Goal: Information Seeking & Learning: Learn about a topic

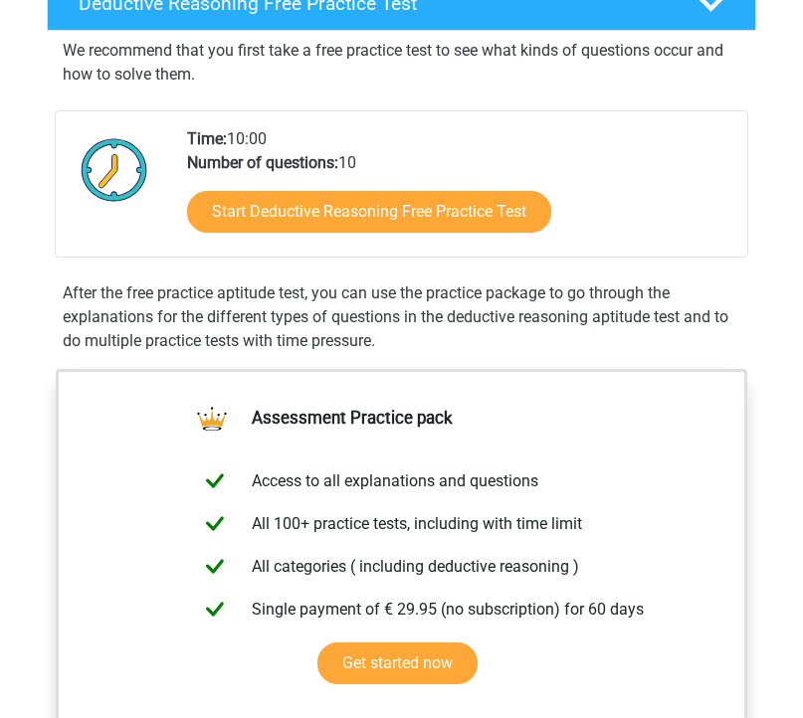
scroll to position [250, 0]
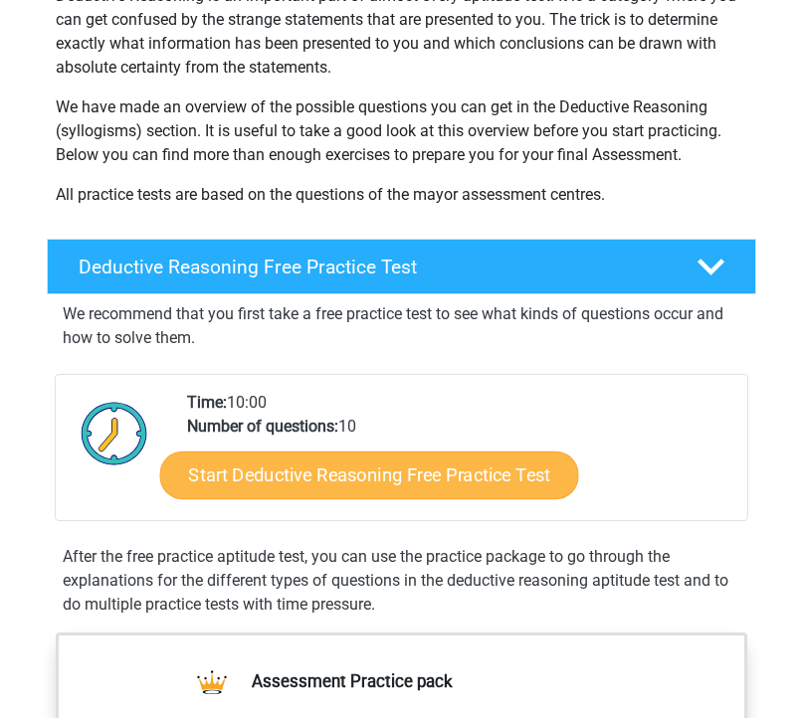
click at [301, 481] on link "Start Deductive Reasoning Free Practice Test" at bounding box center [368, 476] width 419 height 48
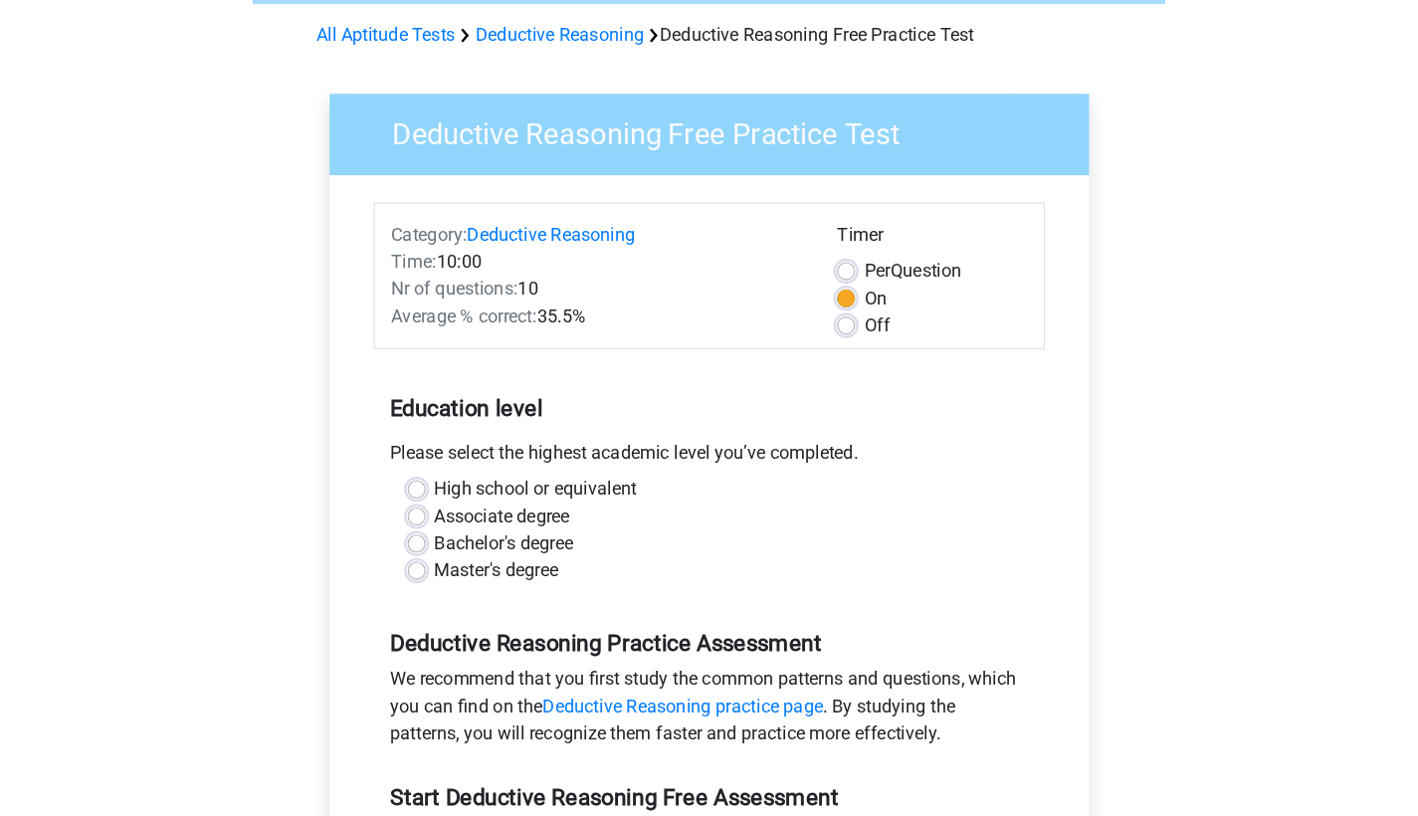
scroll to position [85, 0]
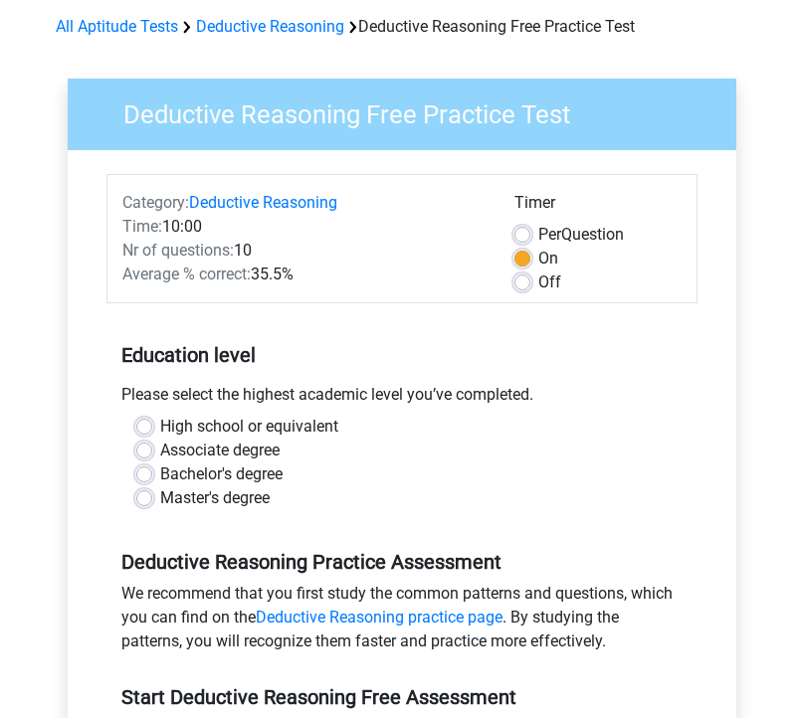
click at [160, 496] on label "Master's degree" at bounding box center [214, 499] width 109 height 24
click at [140, 496] on input "Master's degree" at bounding box center [144, 497] width 16 height 20
radio input "true"
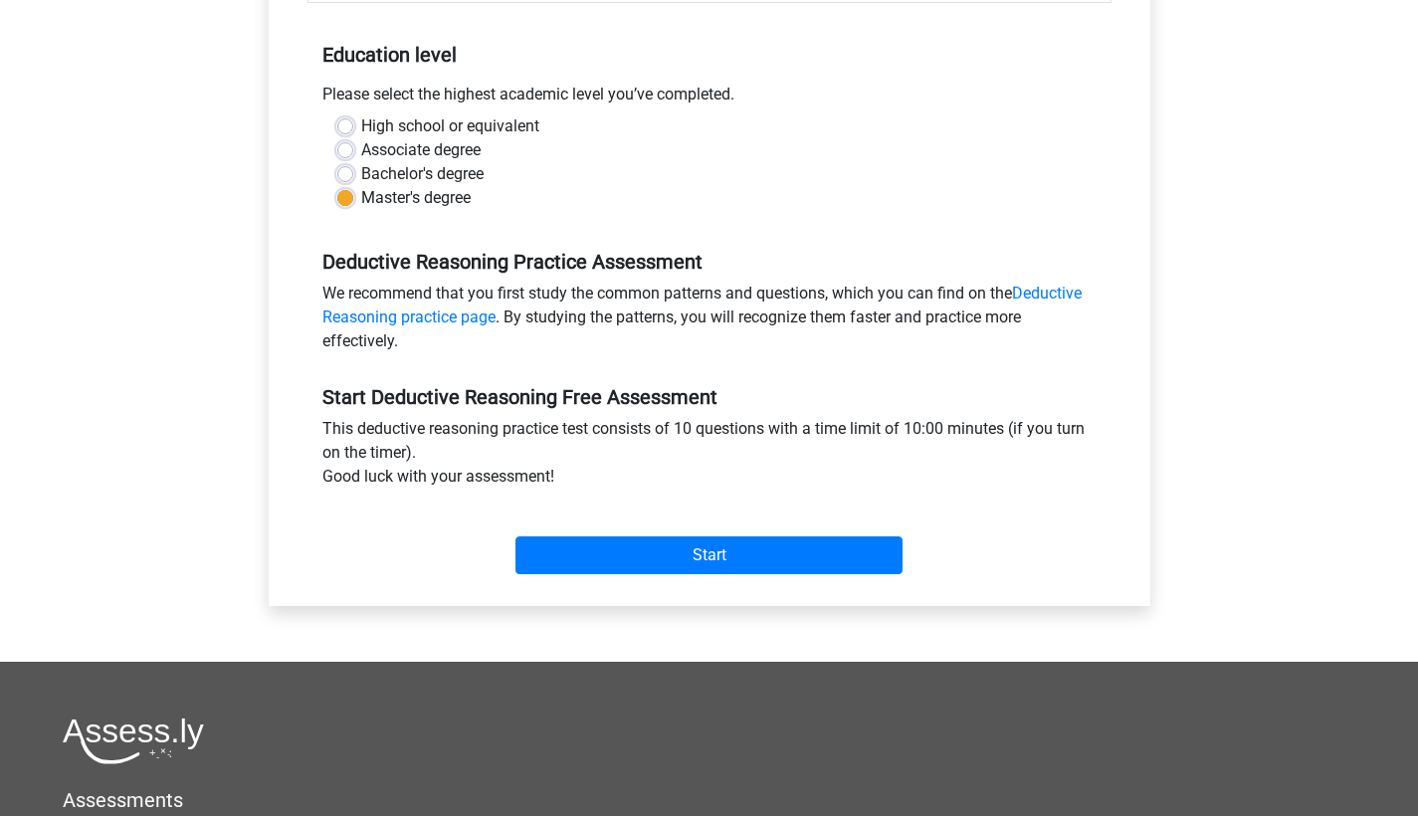
scroll to position [386, 0]
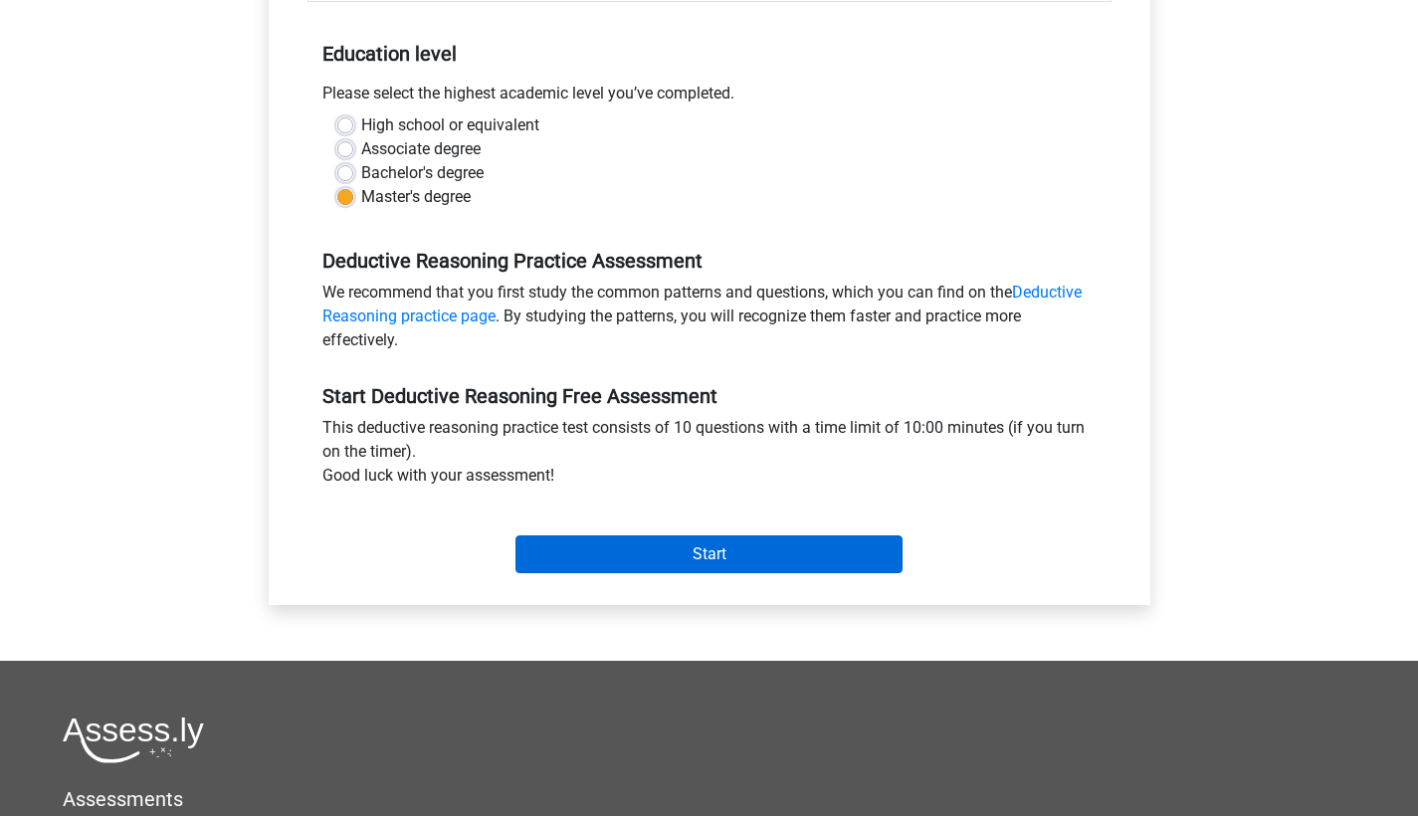
click at [718, 550] on input "Start" at bounding box center [708, 554] width 387 height 38
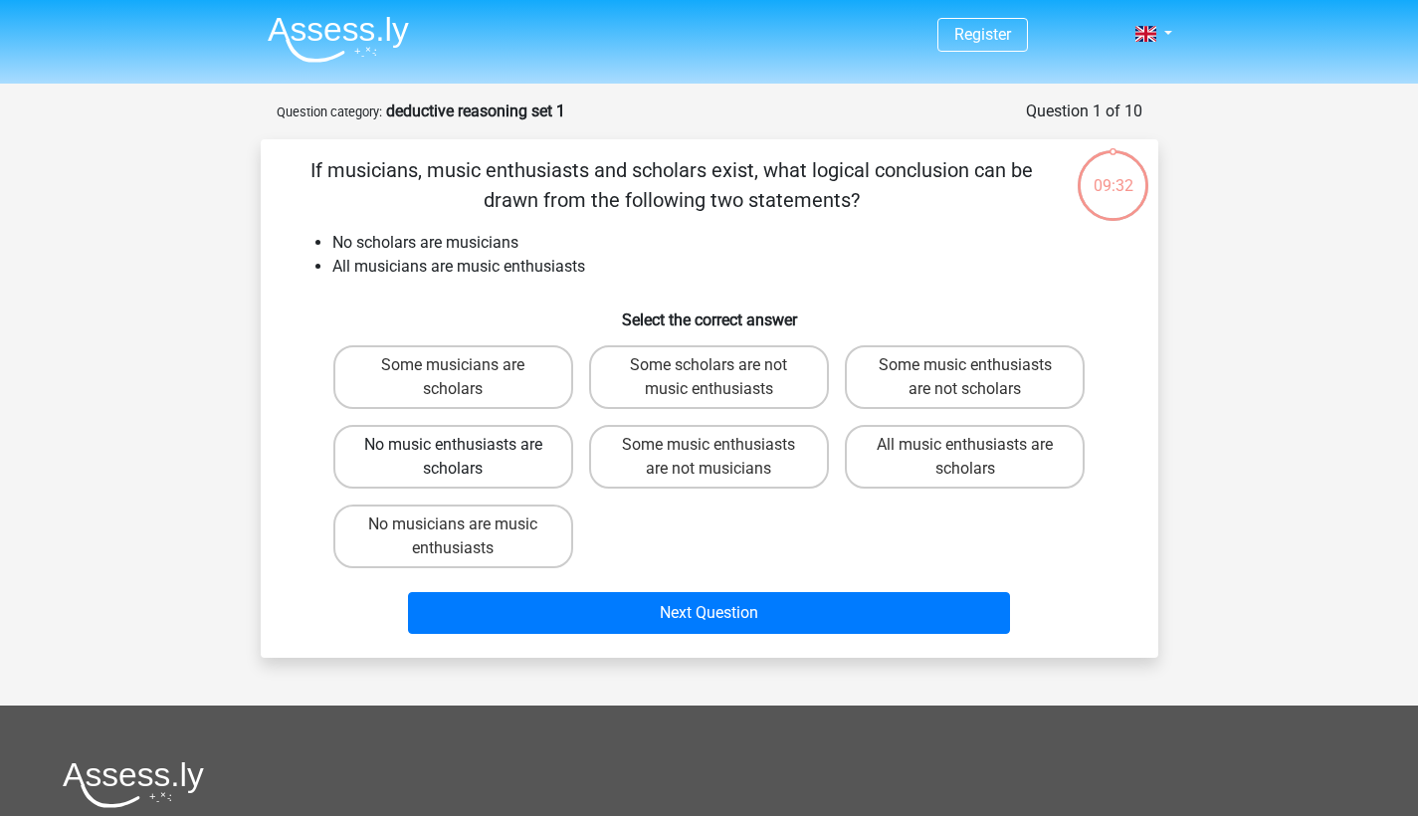
click at [476, 472] on label "No music enthusiasts are scholars" at bounding box center [453, 457] width 240 height 64
click at [466, 458] on input "No music enthusiasts are scholars" at bounding box center [459, 451] width 13 height 13
radio input "true"
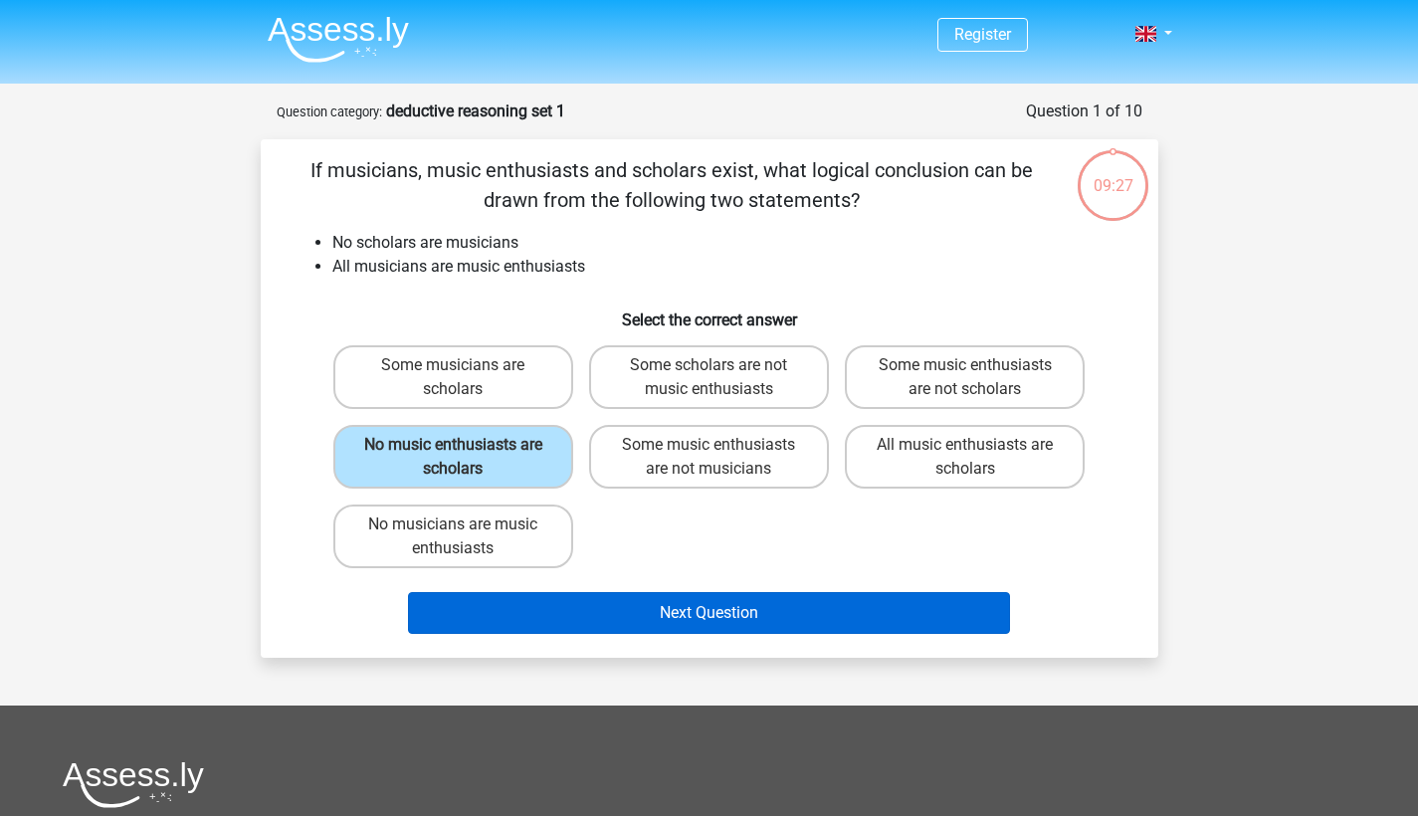
click at [679, 610] on button "Next Question" at bounding box center [709, 613] width 602 height 42
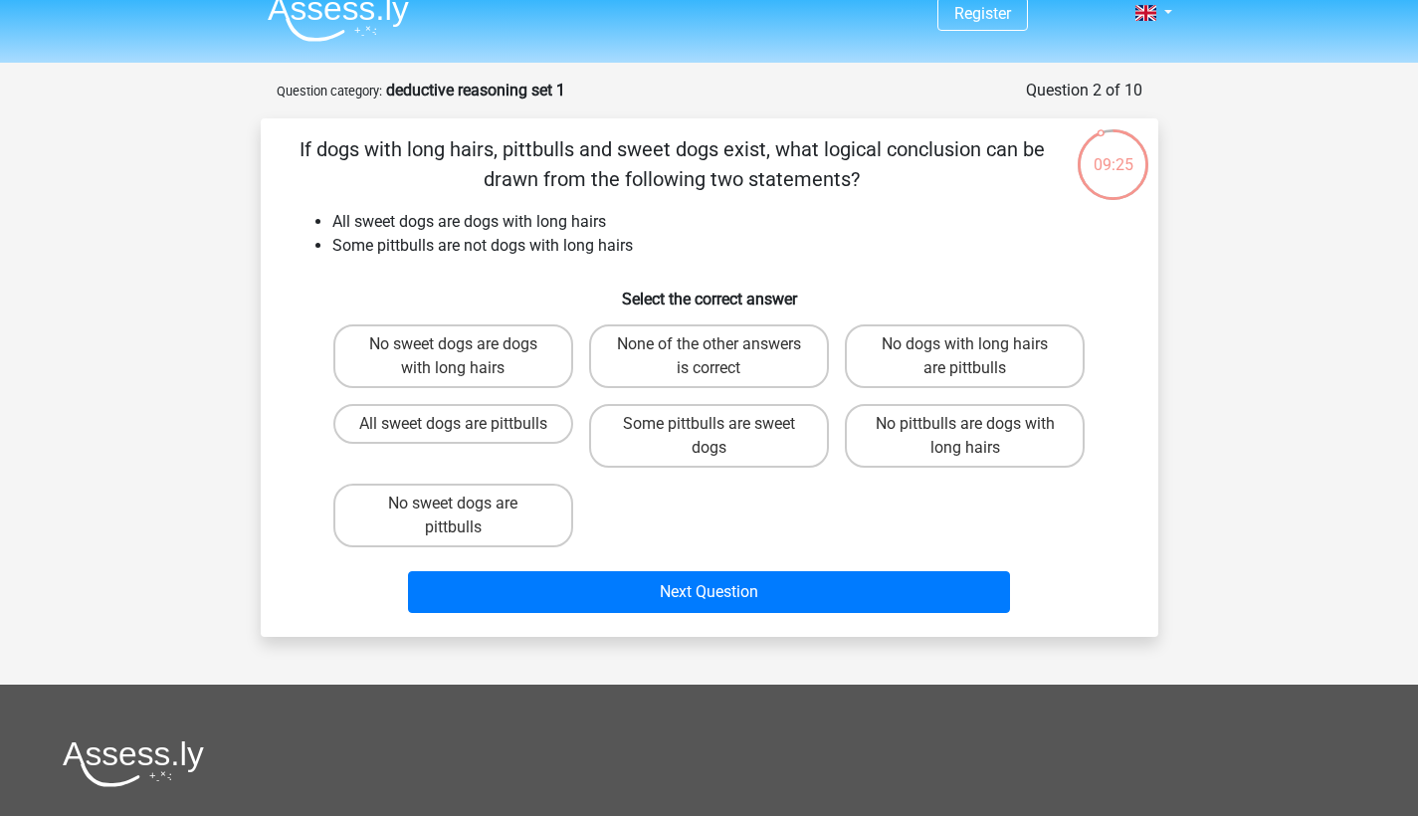
scroll to position [21, 0]
click at [740, 446] on label "Some pittbulls are sweet dogs" at bounding box center [709, 436] width 240 height 64
click at [721, 437] on input "Some pittbulls are sweet dogs" at bounding box center [714, 430] width 13 height 13
radio input "true"
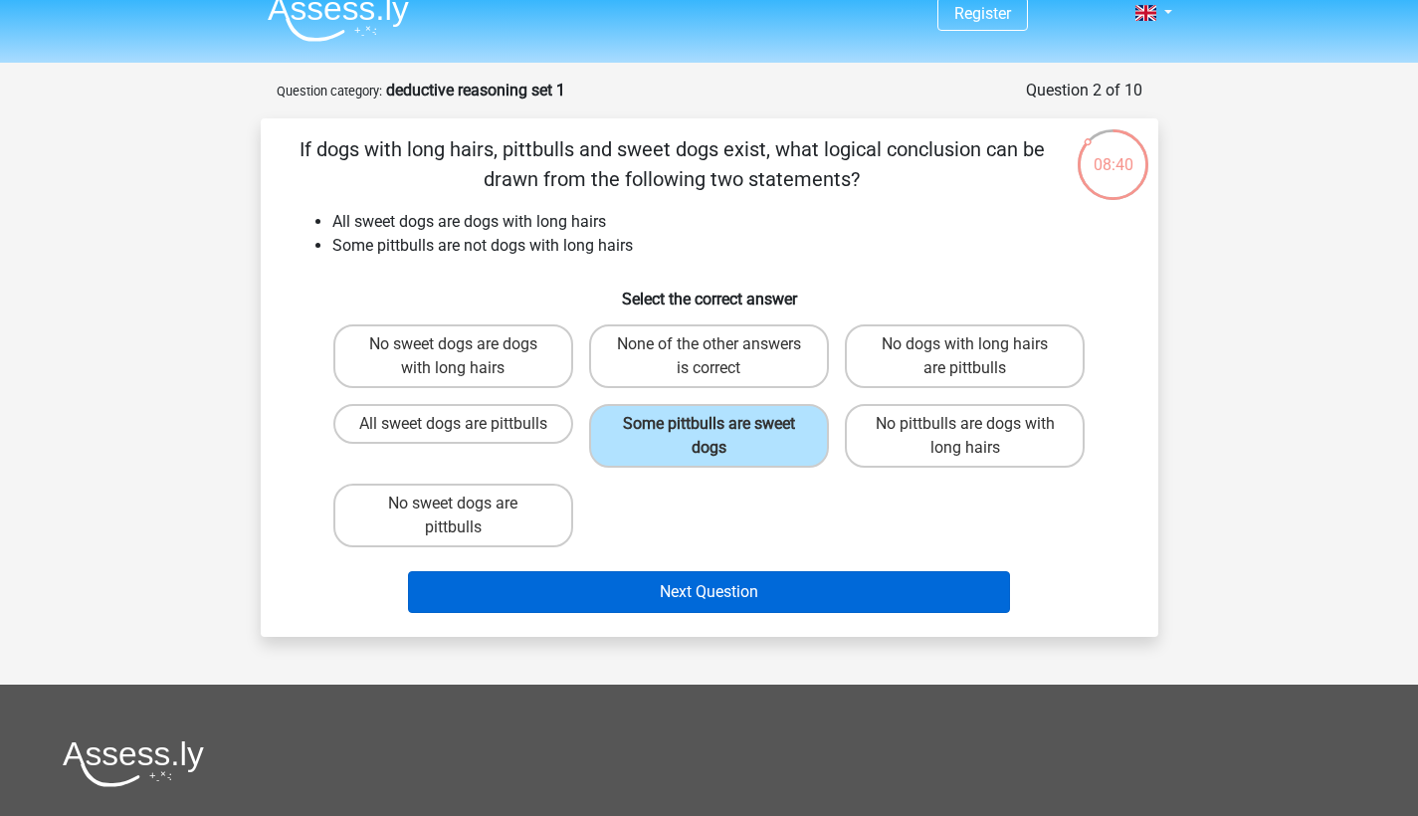
click at [747, 601] on button "Next Question" at bounding box center [709, 592] width 602 height 42
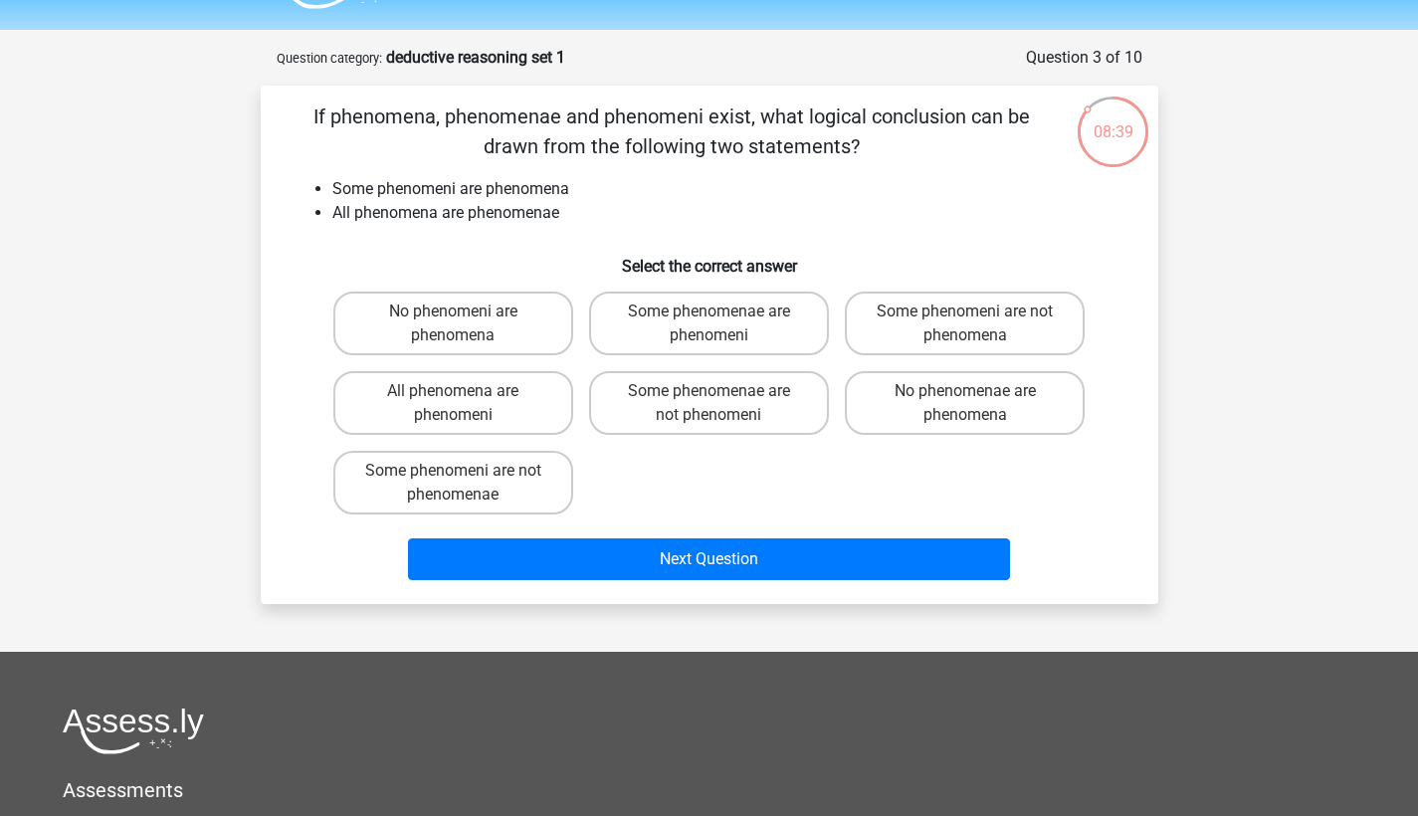
scroll to position [55, 0]
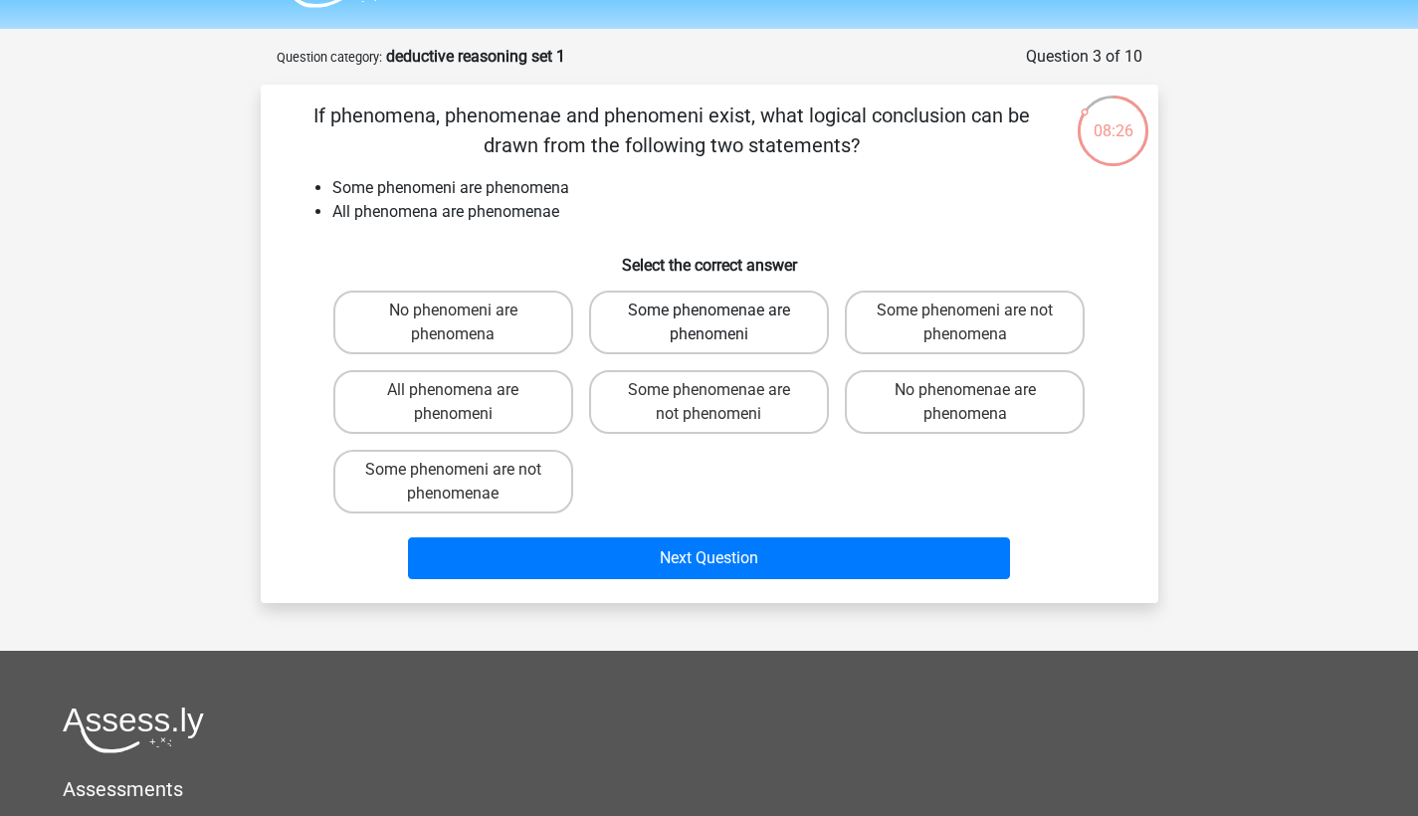
click at [647, 326] on label "Some phenomenae are phenomeni" at bounding box center [709, 323] width 240 height 64
click at [708, 323] on input "Some phenomenae are phenomeni" at bounding box center [714, 316] width 13 height 13
radio input "true"
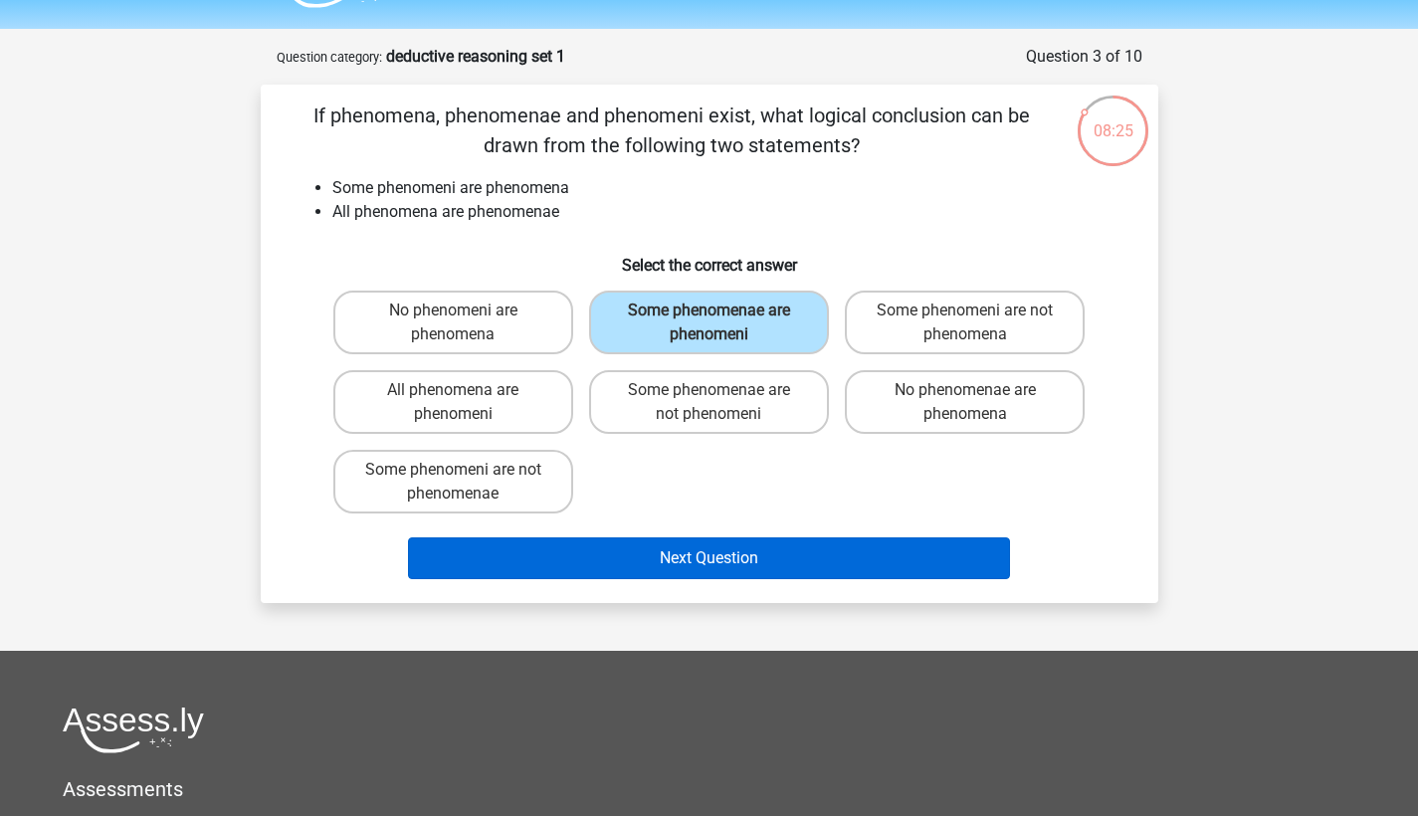
click at [756, 560] on button "Next Question" at bounding box center [709, 558] width 602 height 42
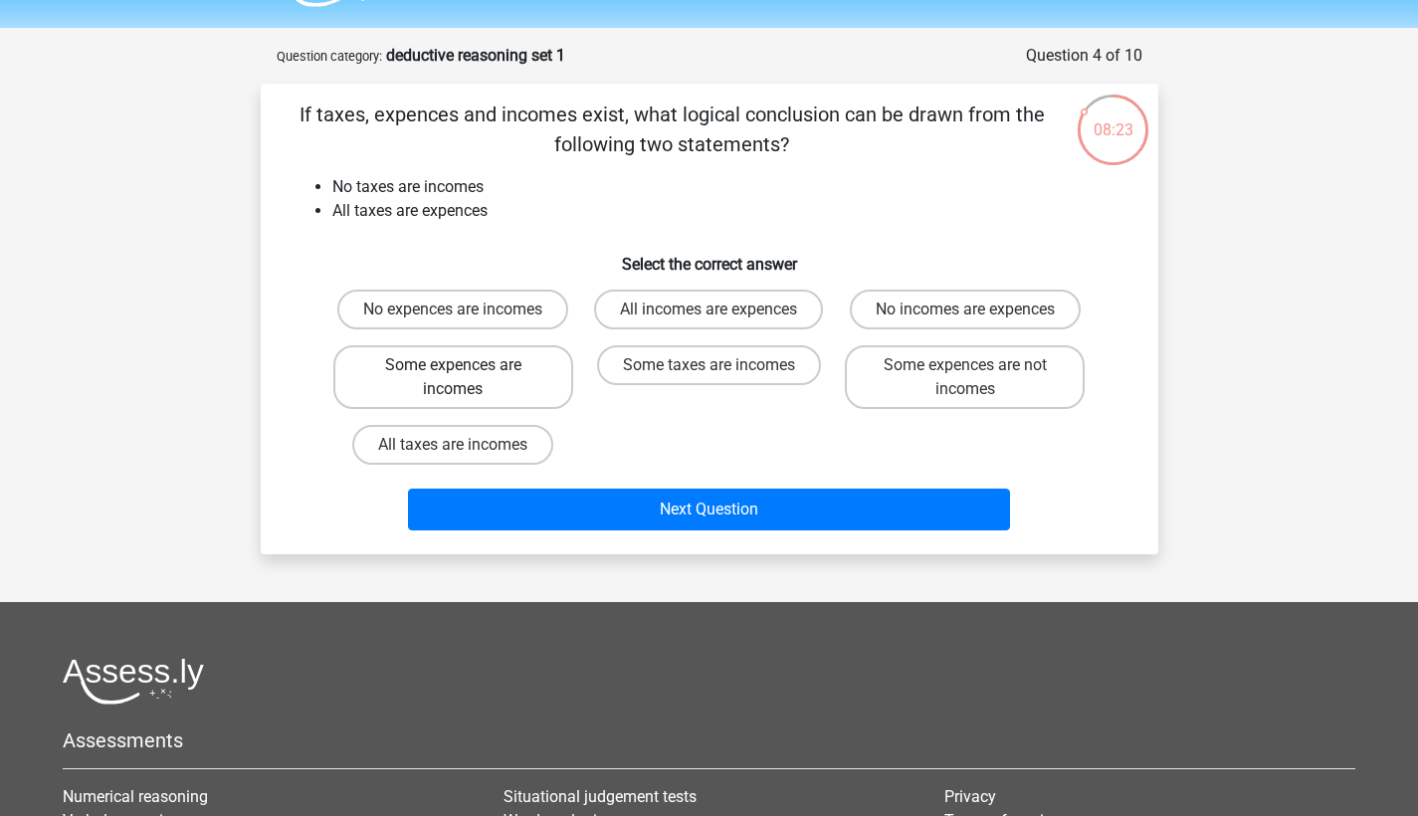
scroll to position [51, 0]
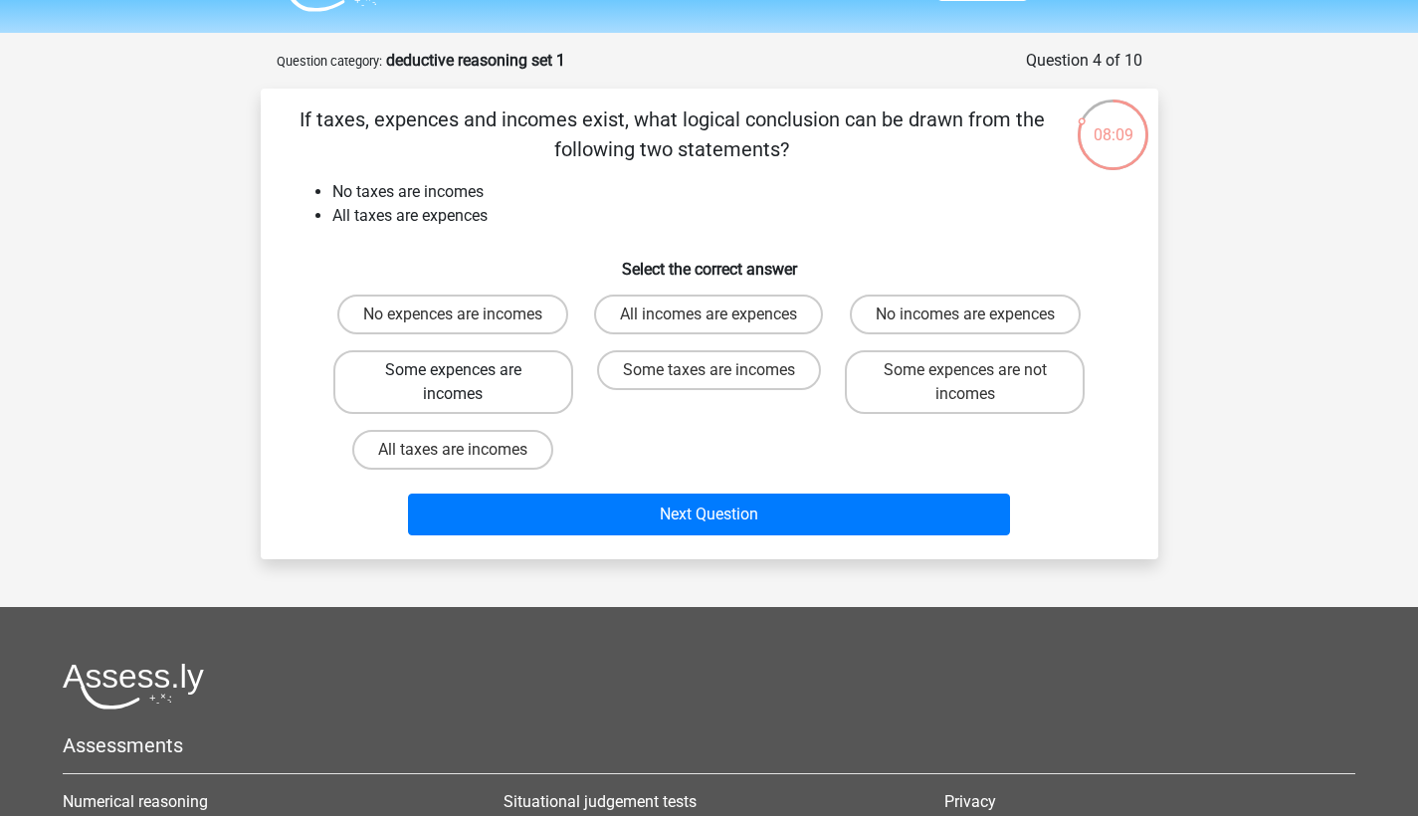
click at [436, 384] on label "Some expences are incomes" at bounding box center [453, 382] width 240 height 64
click at [453, 383] on input "Some expences are incomes" at bounding box center [459, 376] width 13 height 13
radio input "true"
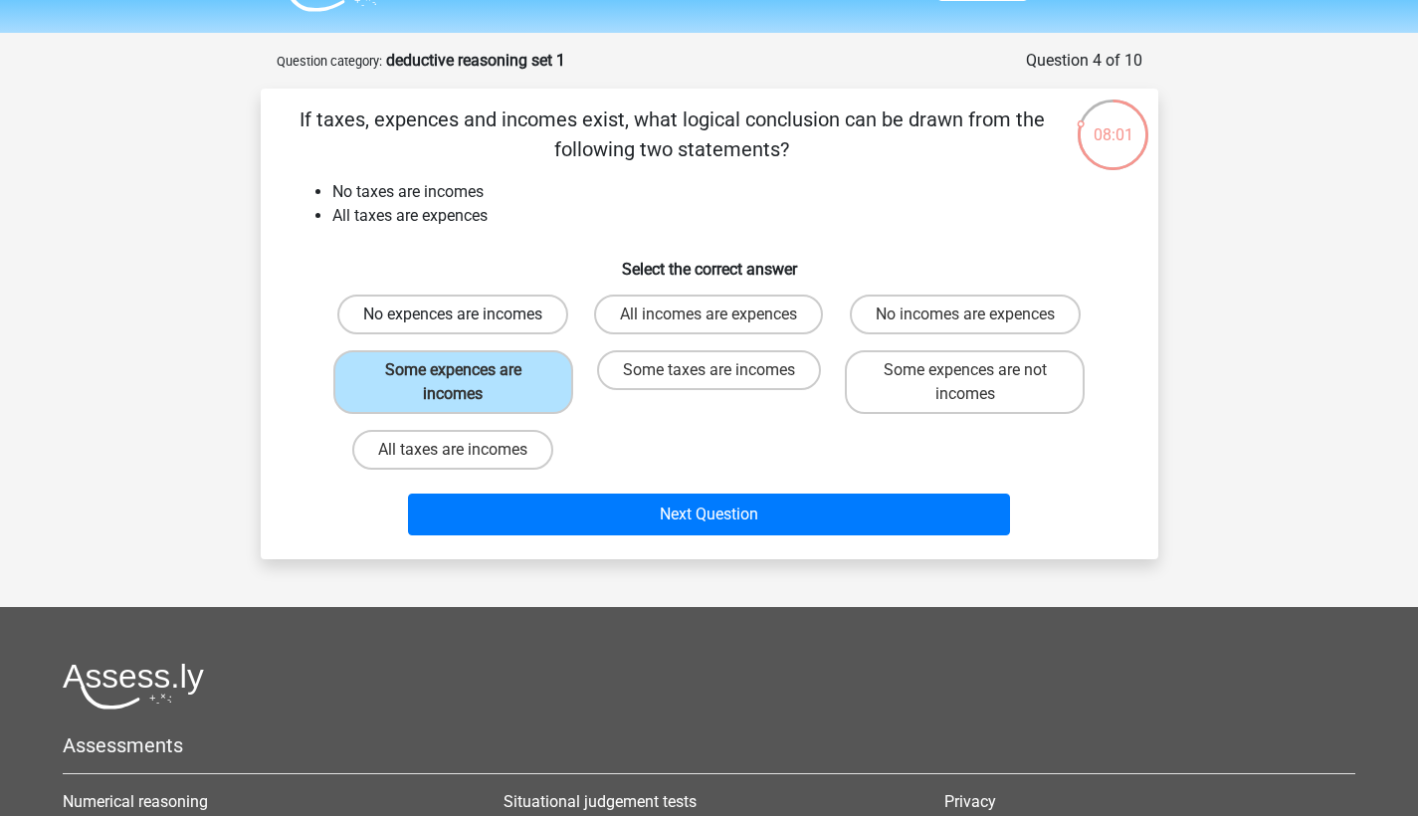
click at [421, 312] on label "No expences are incomes" at bounding box center [452, 315] width 231 height 40
click at [453, 314] on input "No expences are incomes" at bounding box center [459, 320] width 13 height 13
radio input "true"
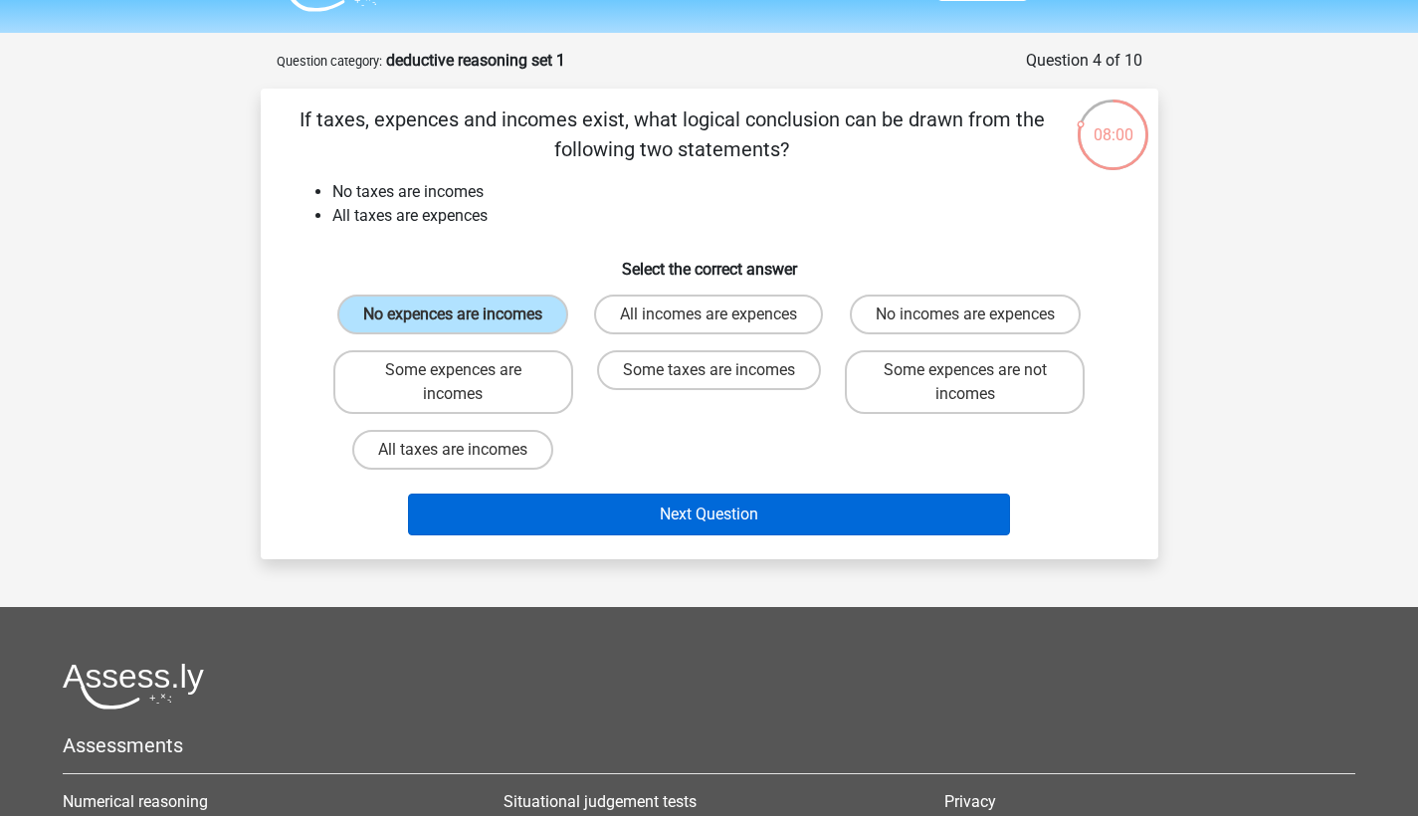
click at [672, 535] on button "Next Question" at bounding box center [709, 515] width 602 height 42
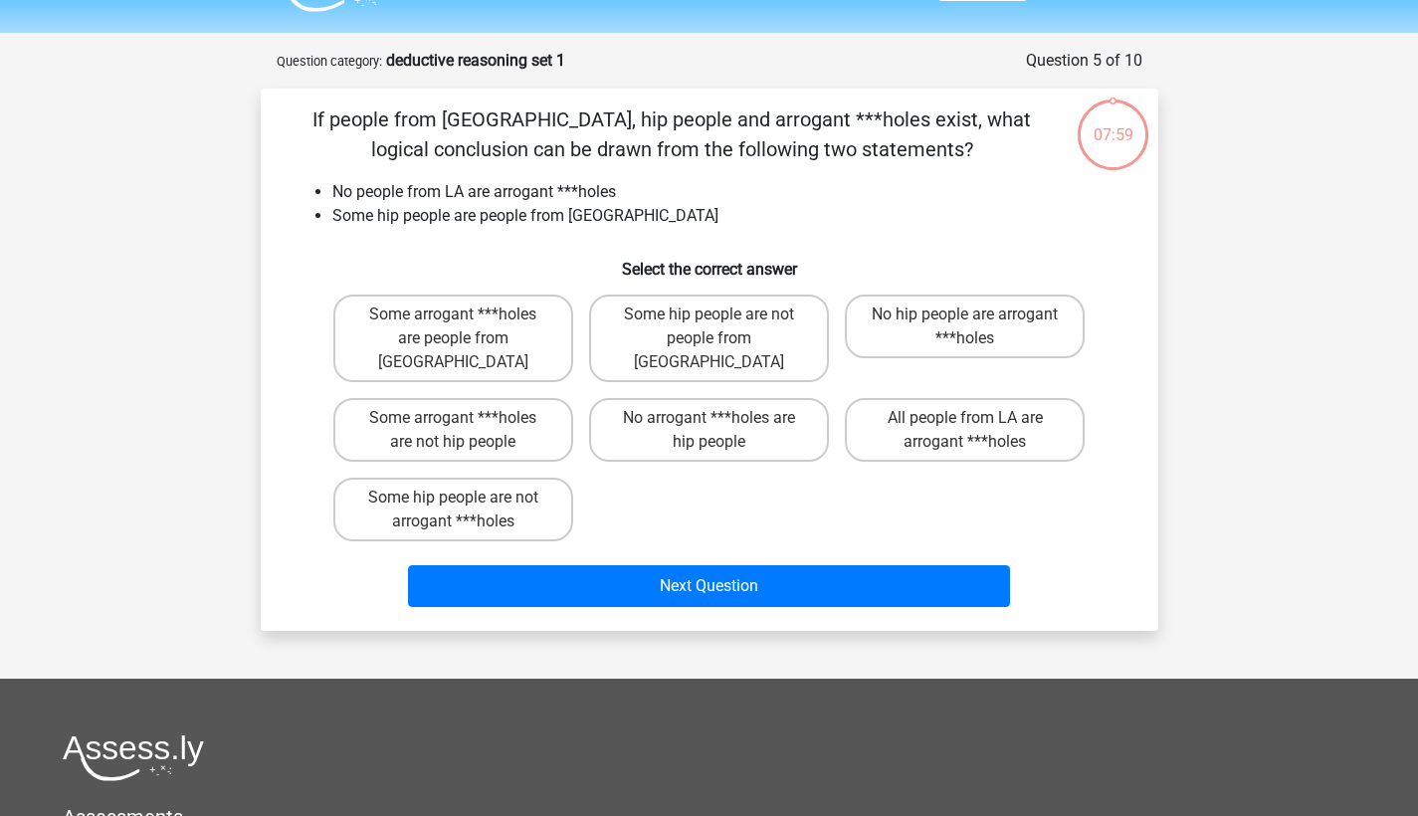
scroll to position [100, 0]
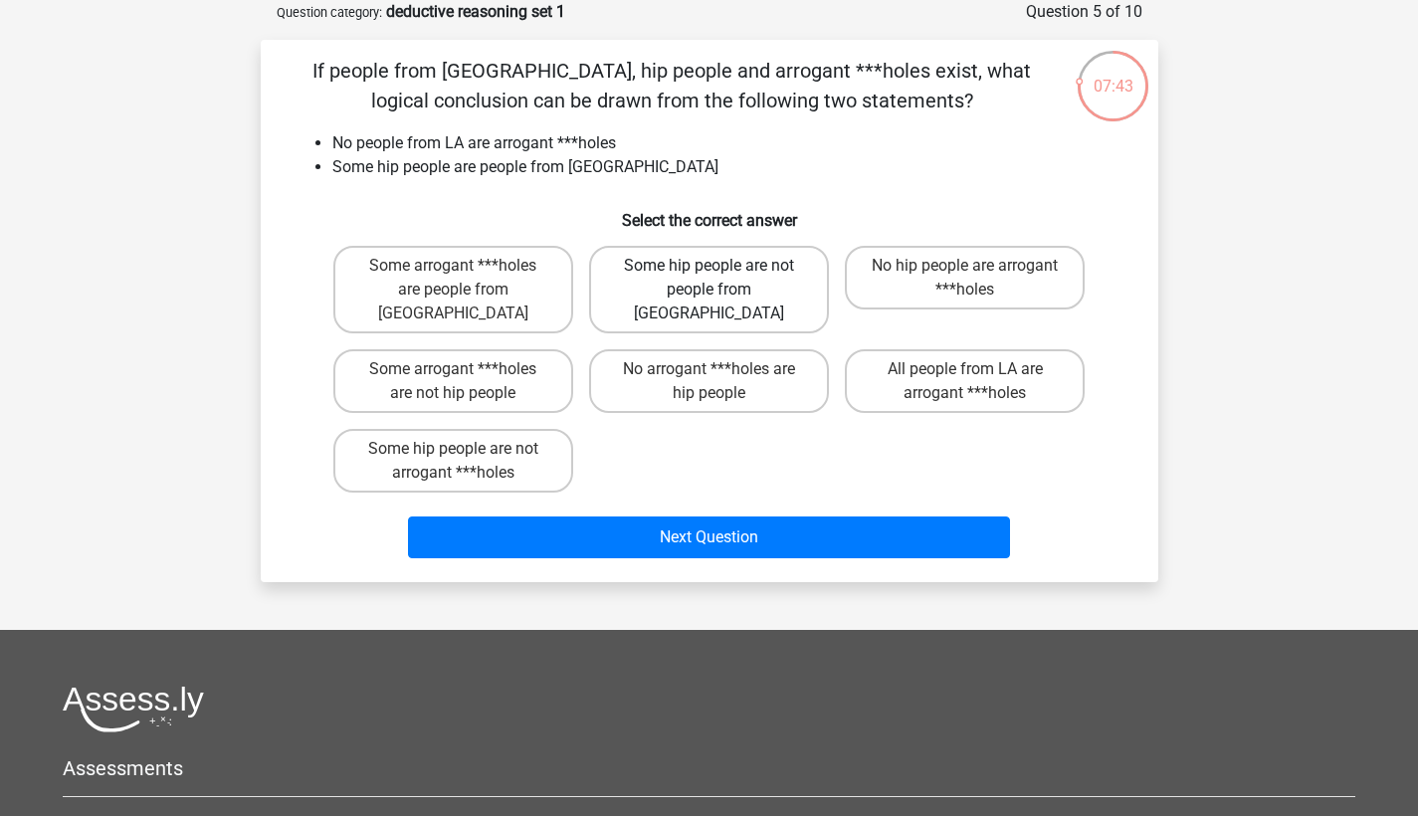
click at [722, 278] on label "Some hip people are not people from [GEOGRAPHIC_DATA]" at bounding box center [709, 290] width 240 height 88
click at [721, 278] on input "Some hip people are not people from [GEOGRAPHIC_DATA]" at bounding box center [714, 272] width 13 height 13
radio input "true"
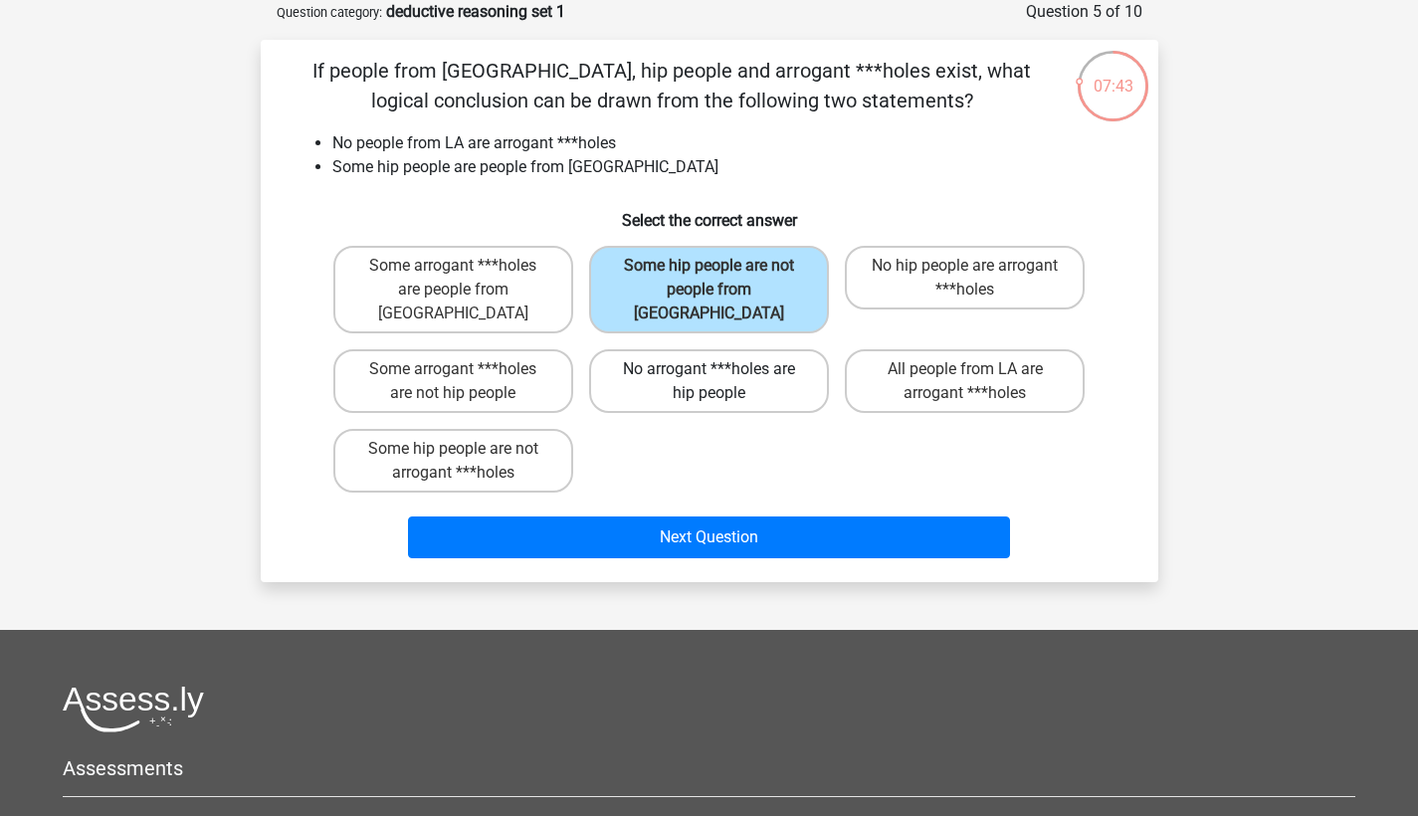
click at [728, 370] on label "No arrogant ***holes are hip people" at bounding box center [709, 381] width 240 height 64
click at [721, 370] on input "No arrogant ***holes are hip people" at bounding box center [714, 375] width 13 height 13
radio input "true"
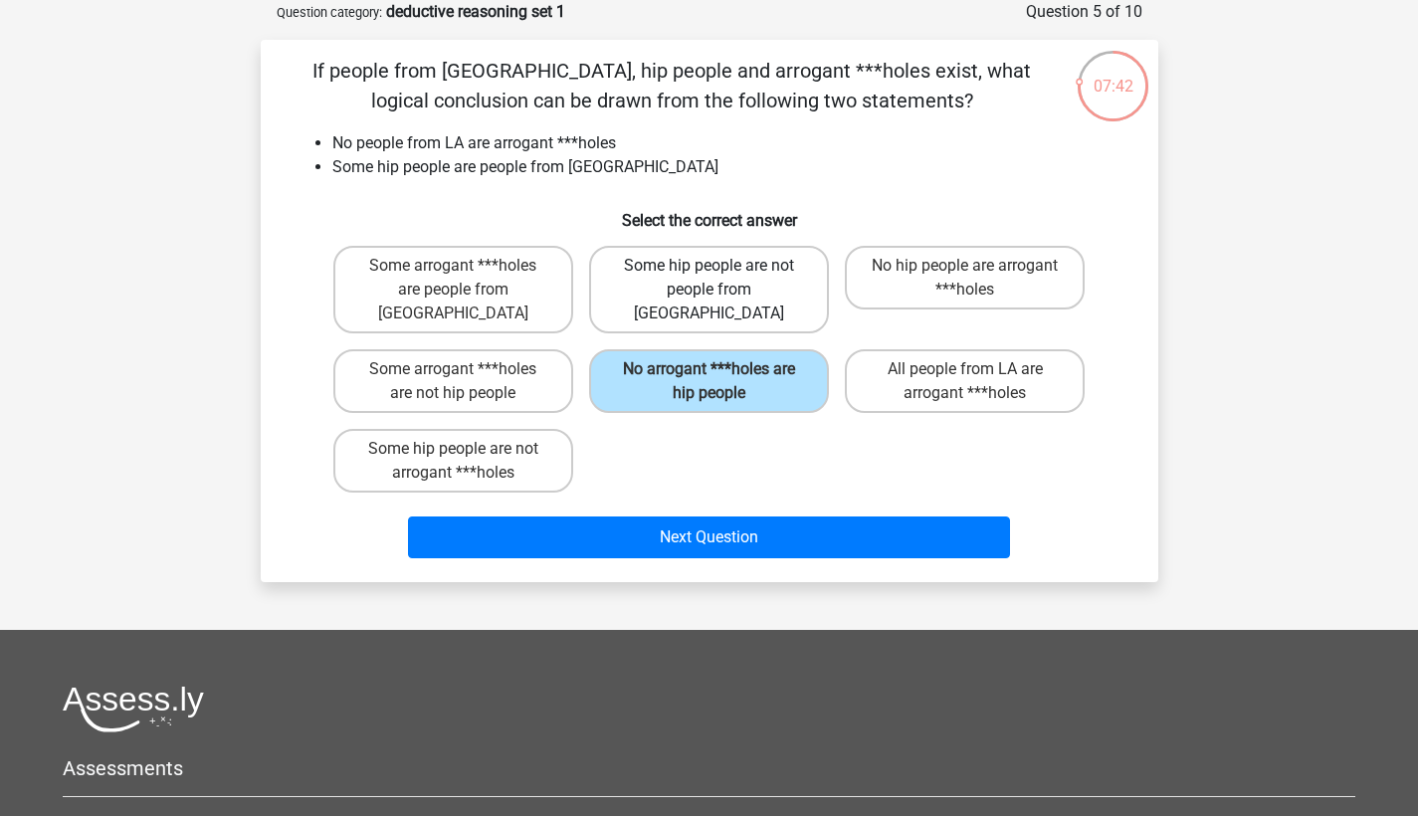
click at [705, 288] on label "Some hip people are not people from [GEOGRAPHIC_DATA]" at bounding box center [709, 290] width 240 height 88
click at [708, 279] on input "Some hip people are not people from [GEOGRAPHIC_DATA]" at bounding box center [714, 272] width 13 height 13
radio input "true"
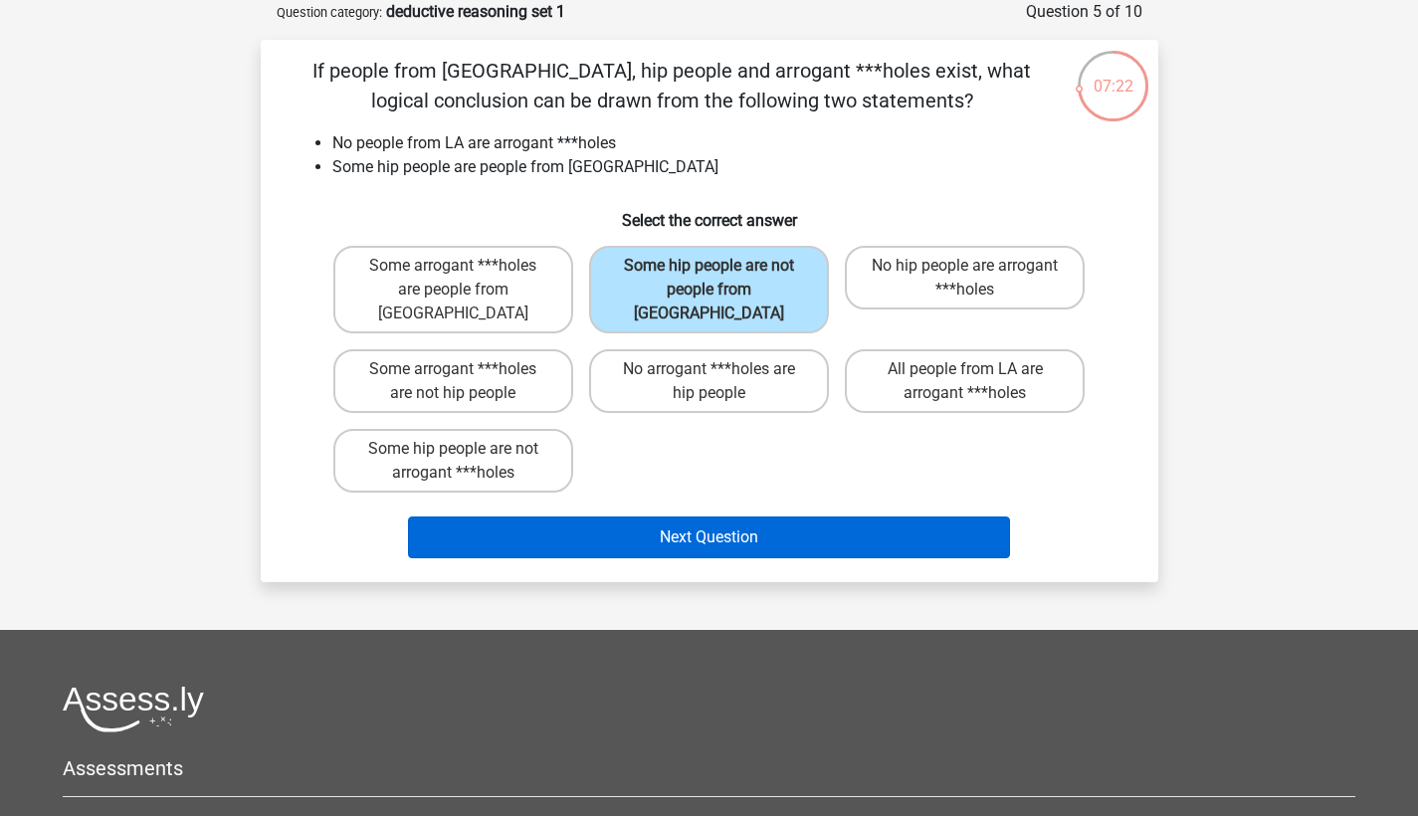
click at [676, 516] on button "Next Question" at bounding box center [709, 537] width 602 height 42
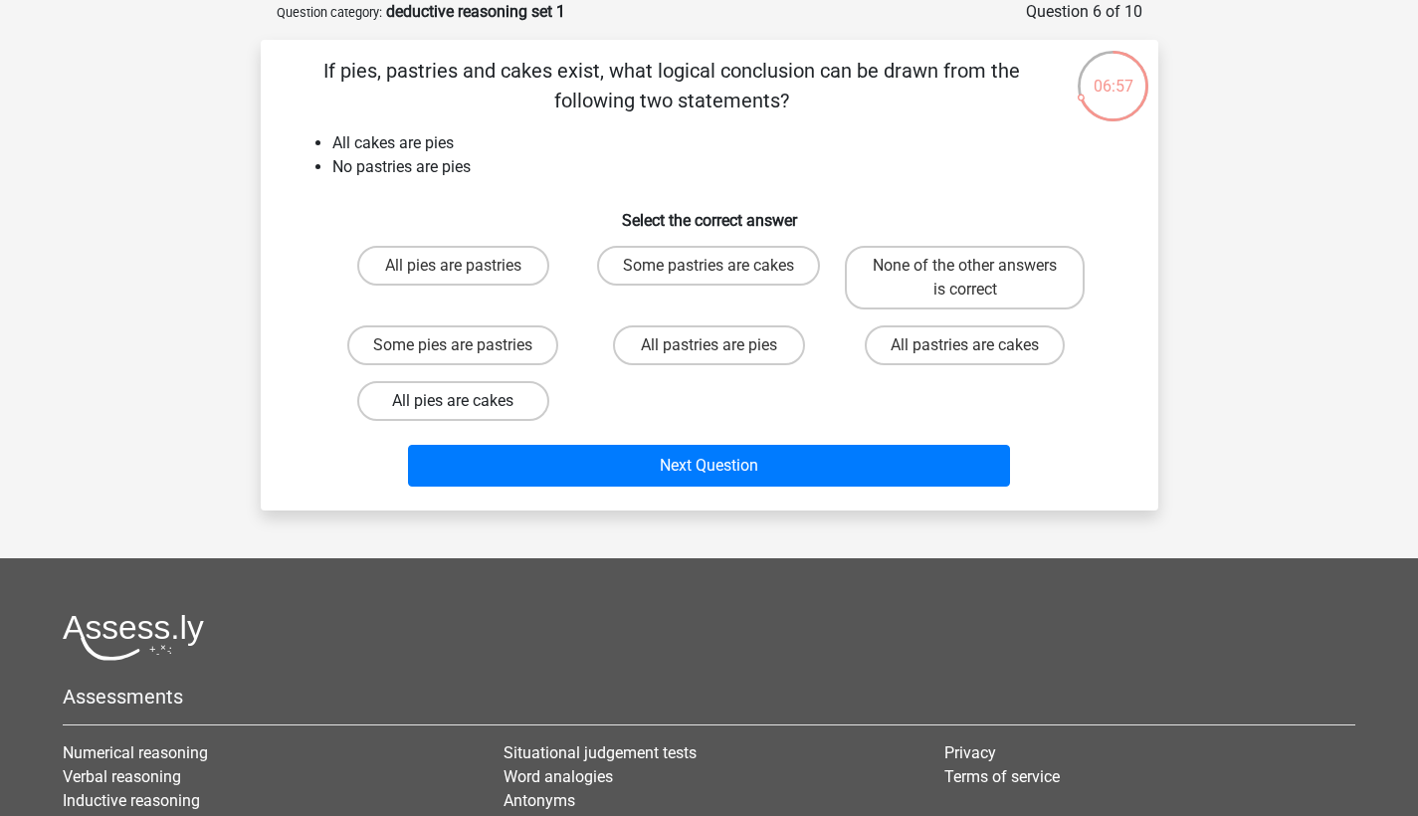
click at [451, 403] on label "All pies are cakes" at bounding box center [453, 401] width 192 height 40
click at [453, 403] on input "All pies are cakes" at bounding box center [459, 407] width 13 height 13
radio input "true"
click at [455, 410] on input "All pies are cakes" at bounding box center [459, 407] width 13 height 13
click at [997, 261] on label "None of the other answers is correct" at bounding box center [965, 278] width 240 height 64
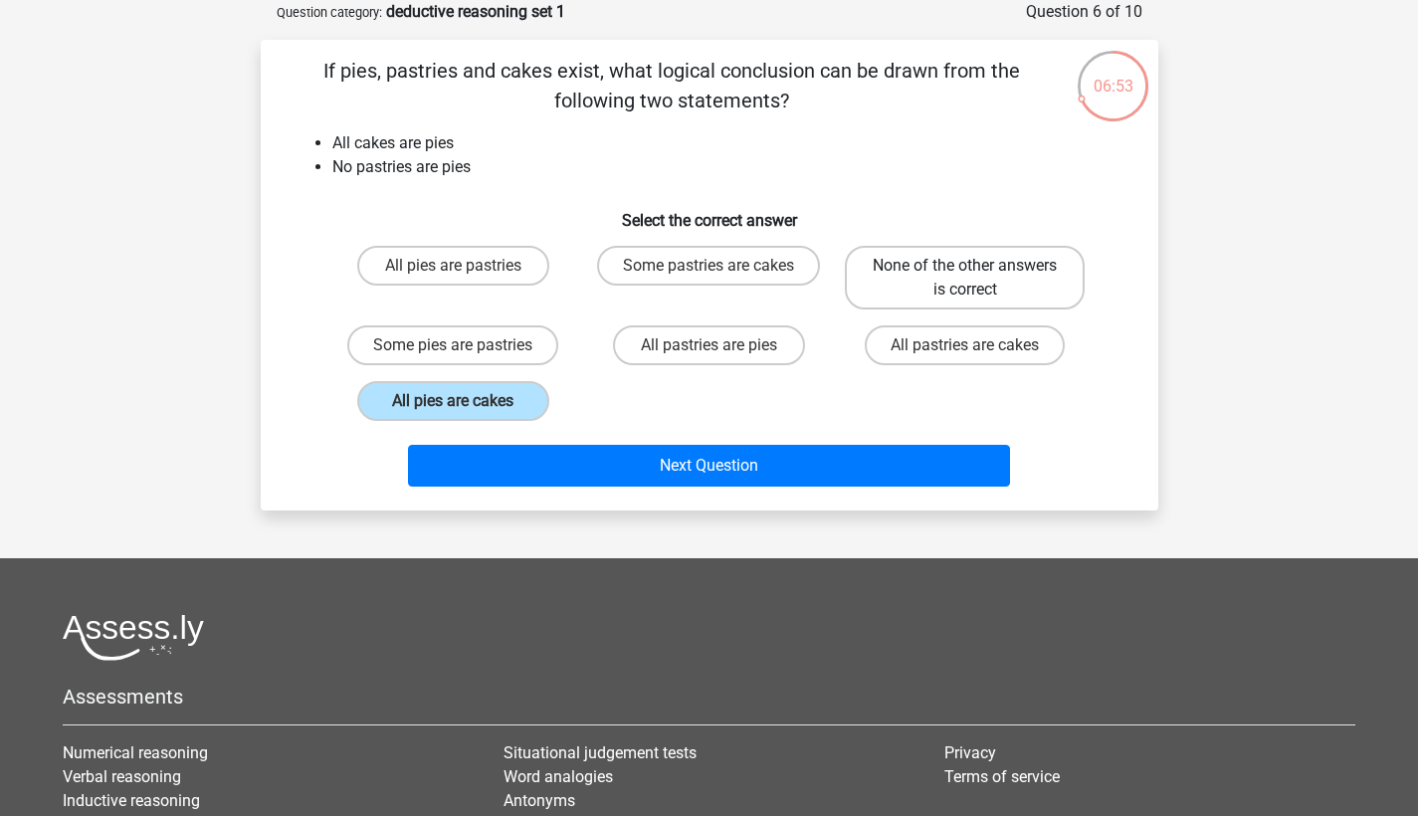
click at [978, 266] on input "None of the other answers is correct" at bounding box center [971, 272] width 13 height 13
radio input "true"
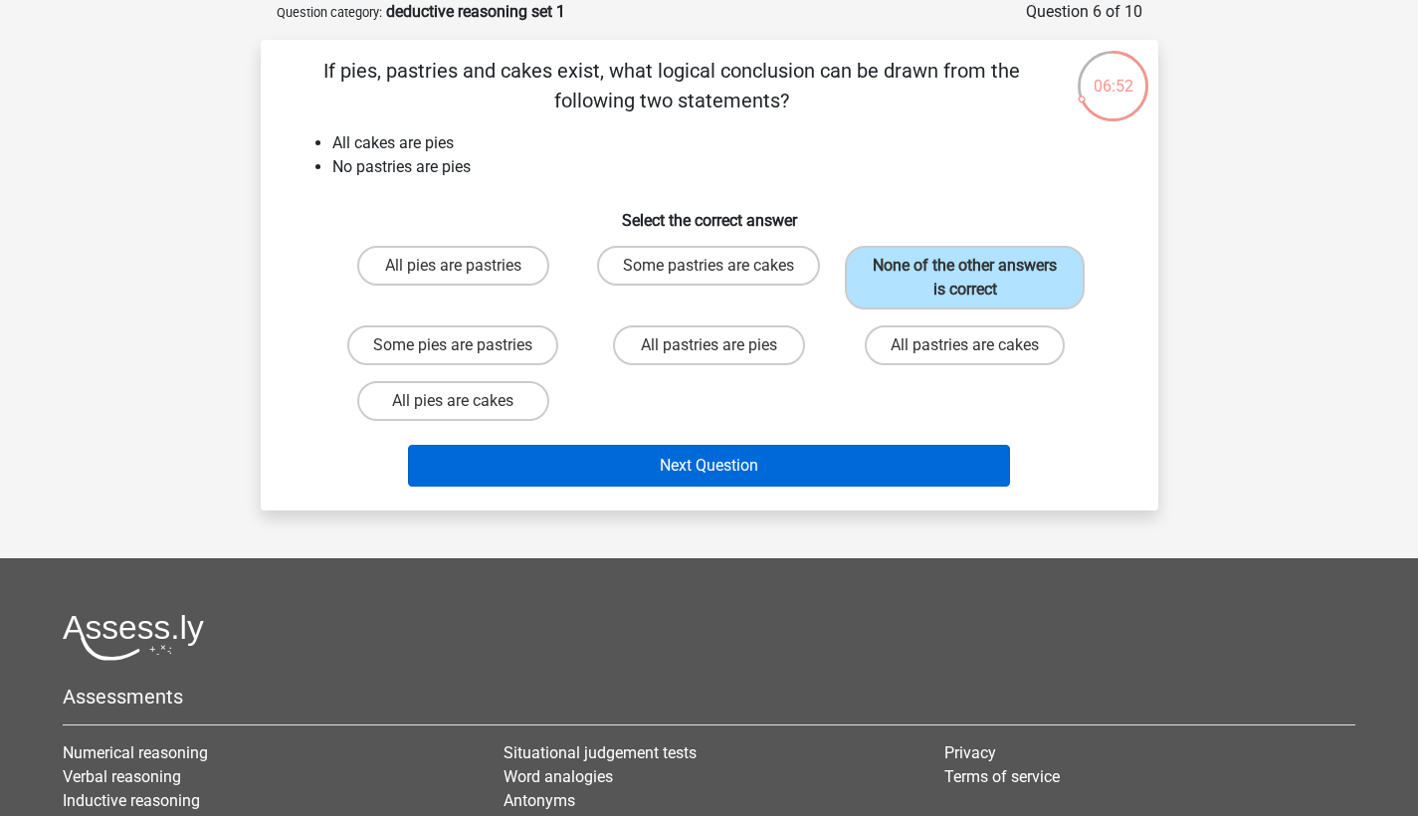
click at [741, 467] on button "Next Question" at bounding box center [709, 466] width 602 height 42
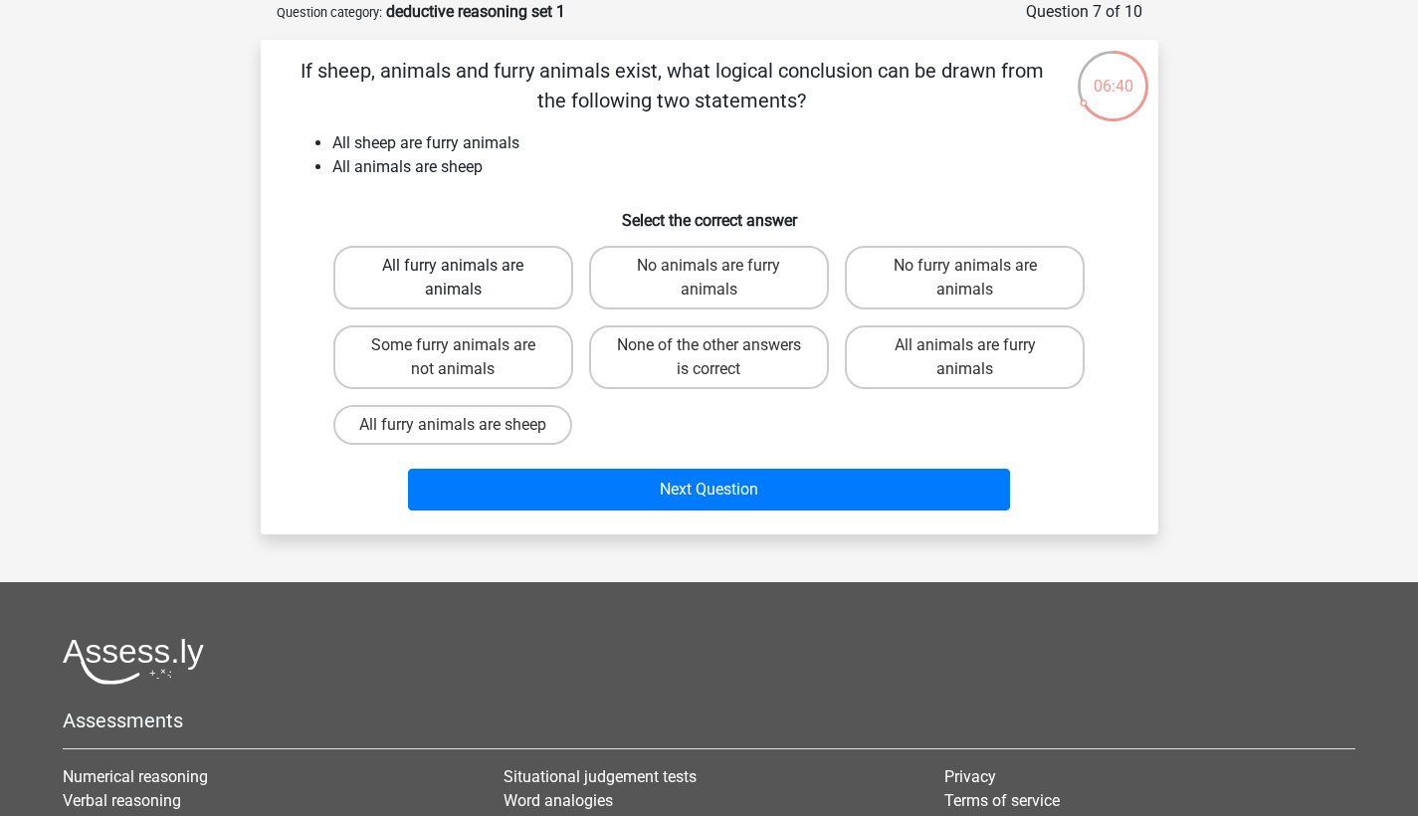
click at [407, 302] on label "All furry animals are animals" at bounding box center [453, 278] width 240 height 64
click at [453, 279] on input "All furry animals are animals" at bounding box center [459, 272] width 13 height 13
radio input "true"
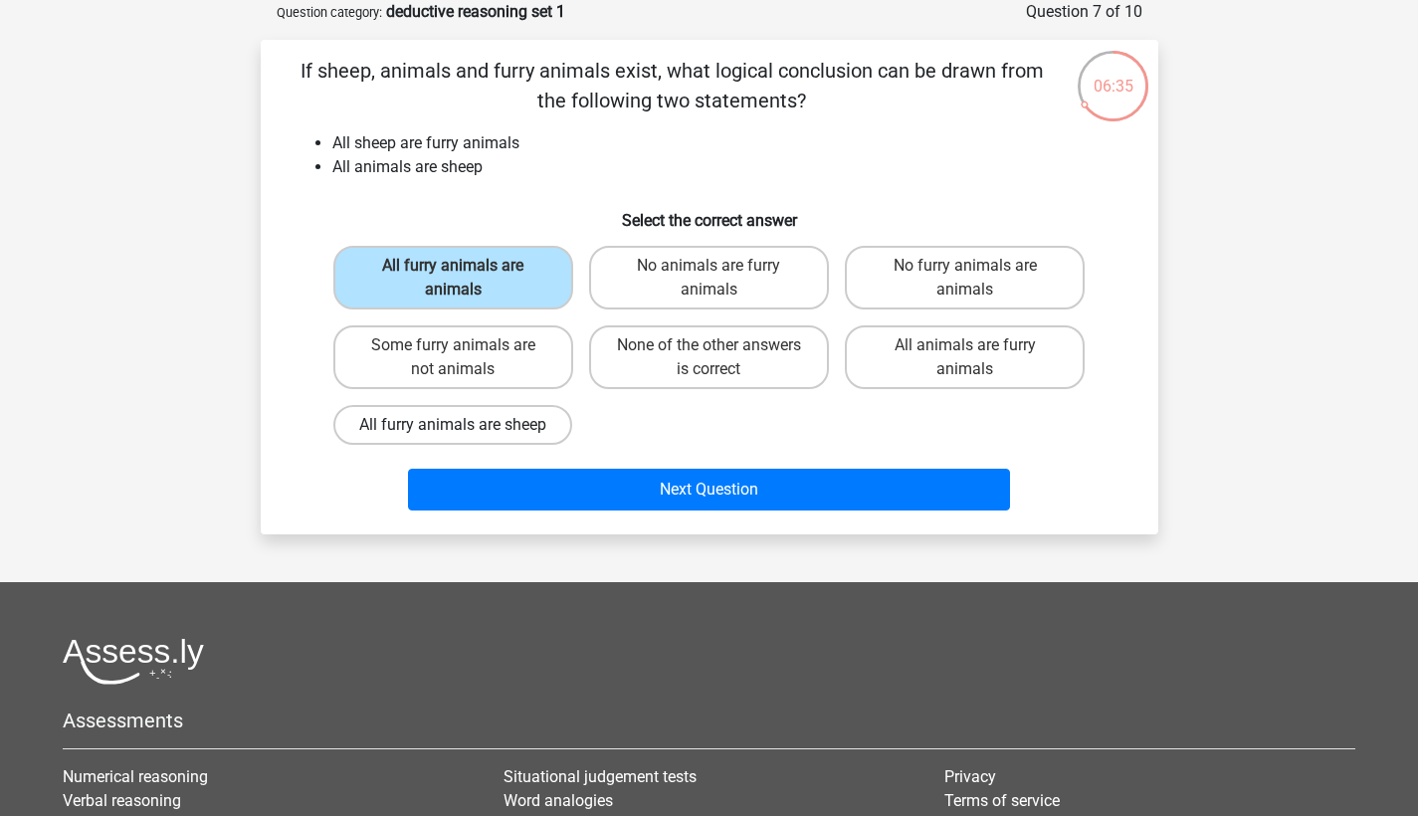
click at [509, 429] on label "All furry animals are sheep" at bounding box center [452, 425] width 239 height 40
click at [466, 429] on input "All furry animals are sheep" at bounding box center [459, 431] width 13 height 13
radio input "true"
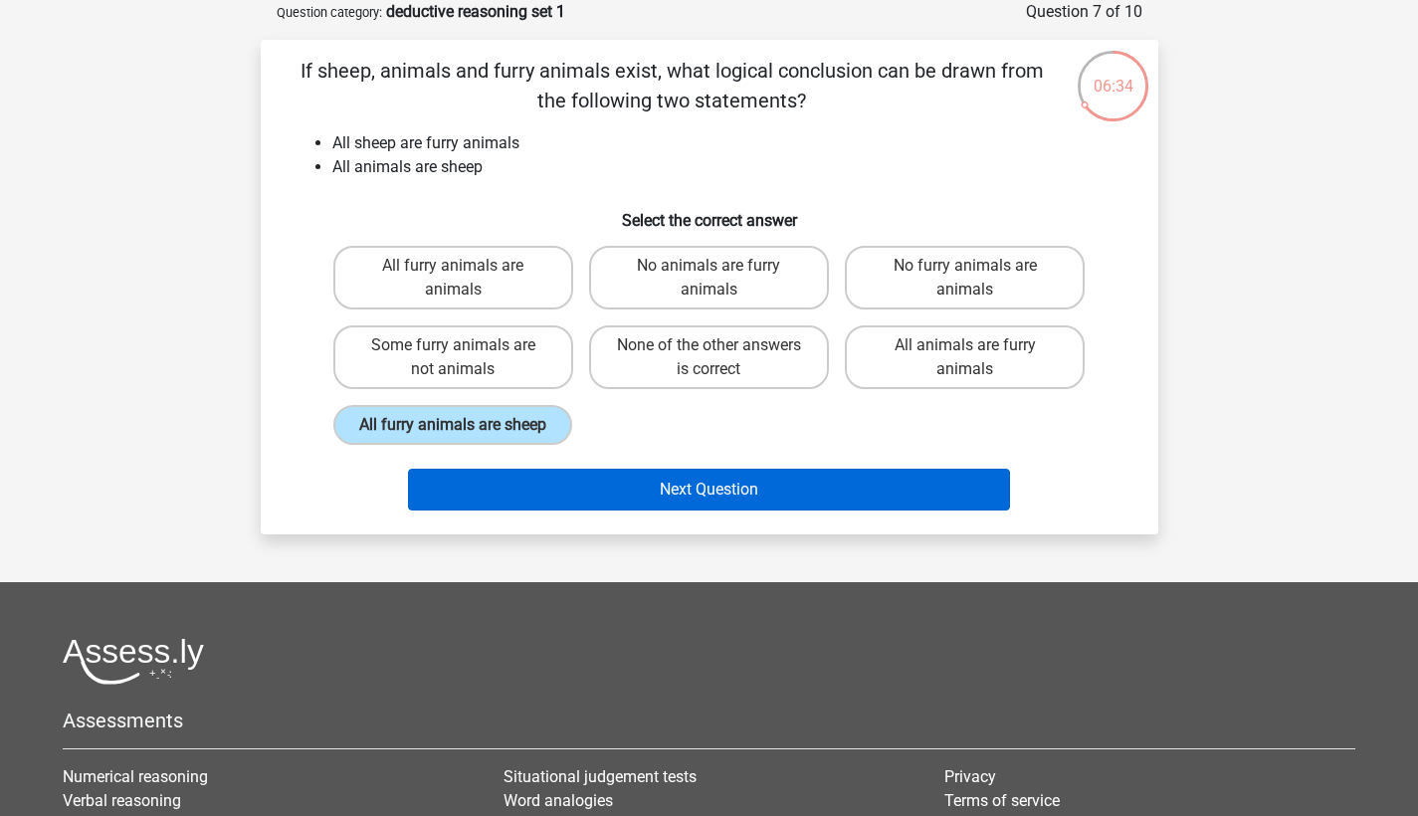
click at [655, 510] on button "Next Question" at bounding box center [709, 490] width 602 height 42
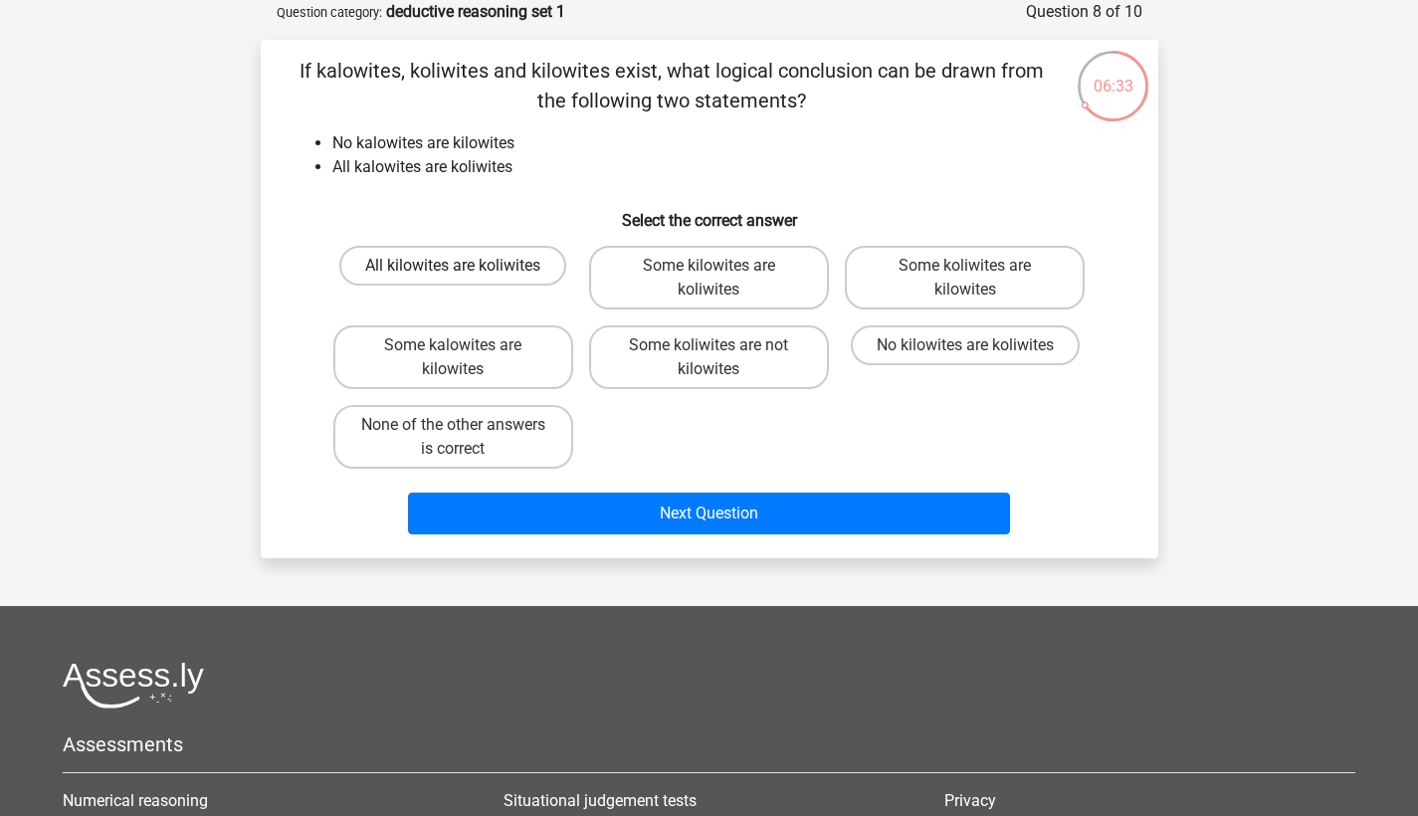
click at [425, 262] on label "All kilowites are koliwites" at bounding box center [452, 266] width 227 height 40
click at [453, 266] on input "All kilowites are koliwites" at bounding box center [459, 272] width 13 height 13
radio input "true"
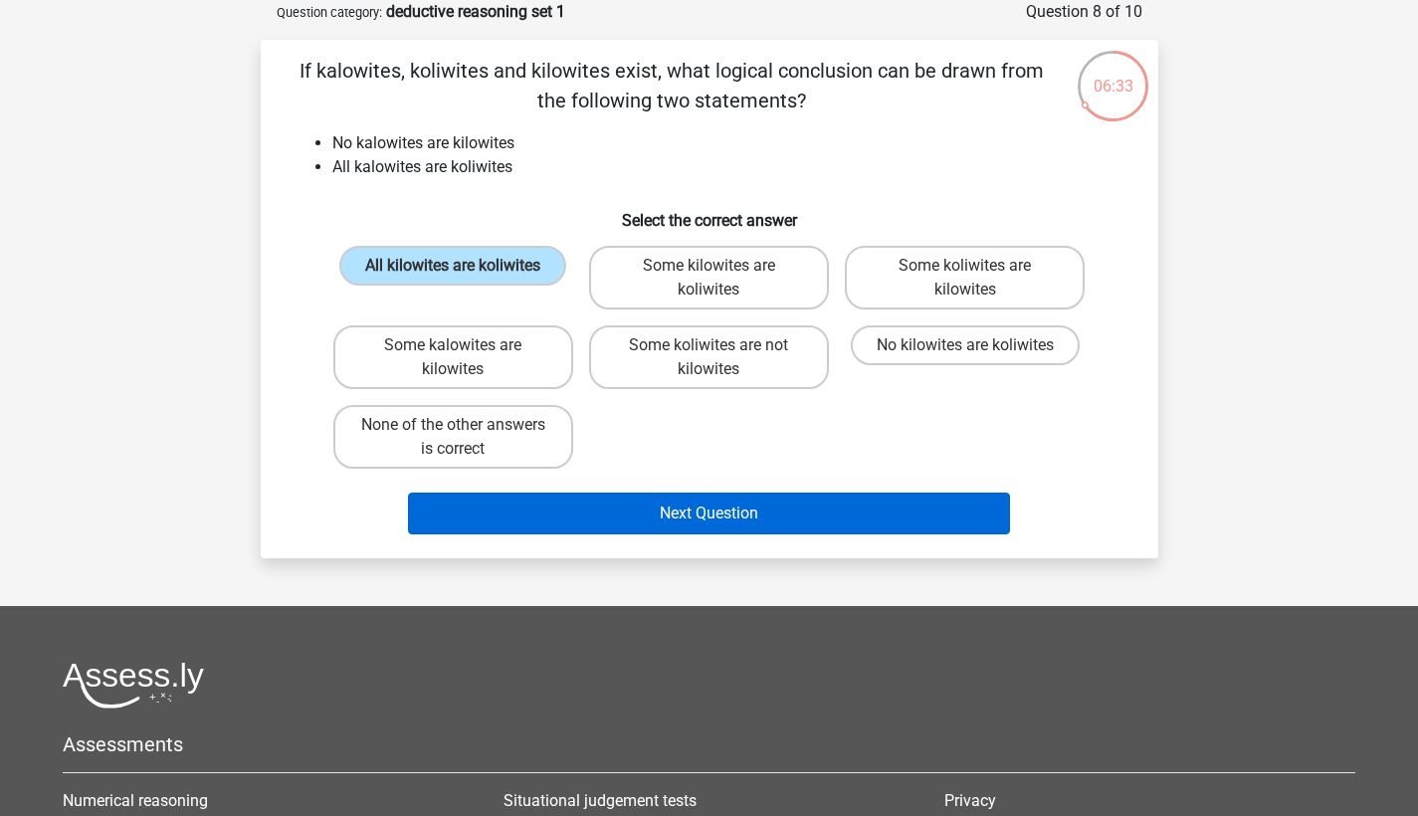
click at [611, 520] on button "Next Question" at bounding box center [709, 514] width 602 height 42
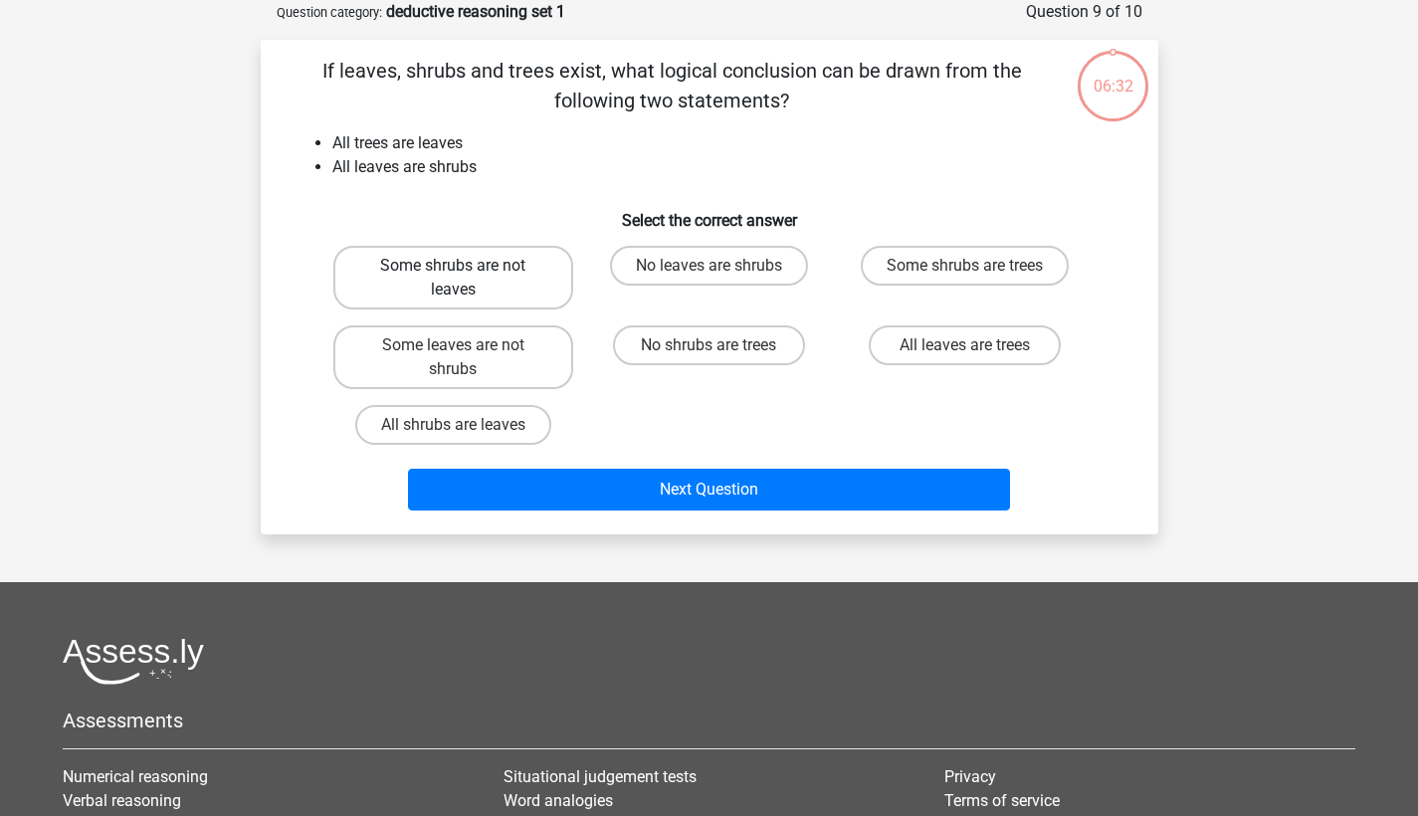
click at [445, 285] on label "Some shrubs are not leaves" at bounding box center [453, 278] width 240 height 64
click at [453, 279] on input "Some shrubs are not leaves" at bounding box center [459, 272] width 13 height 13
radio input "true"
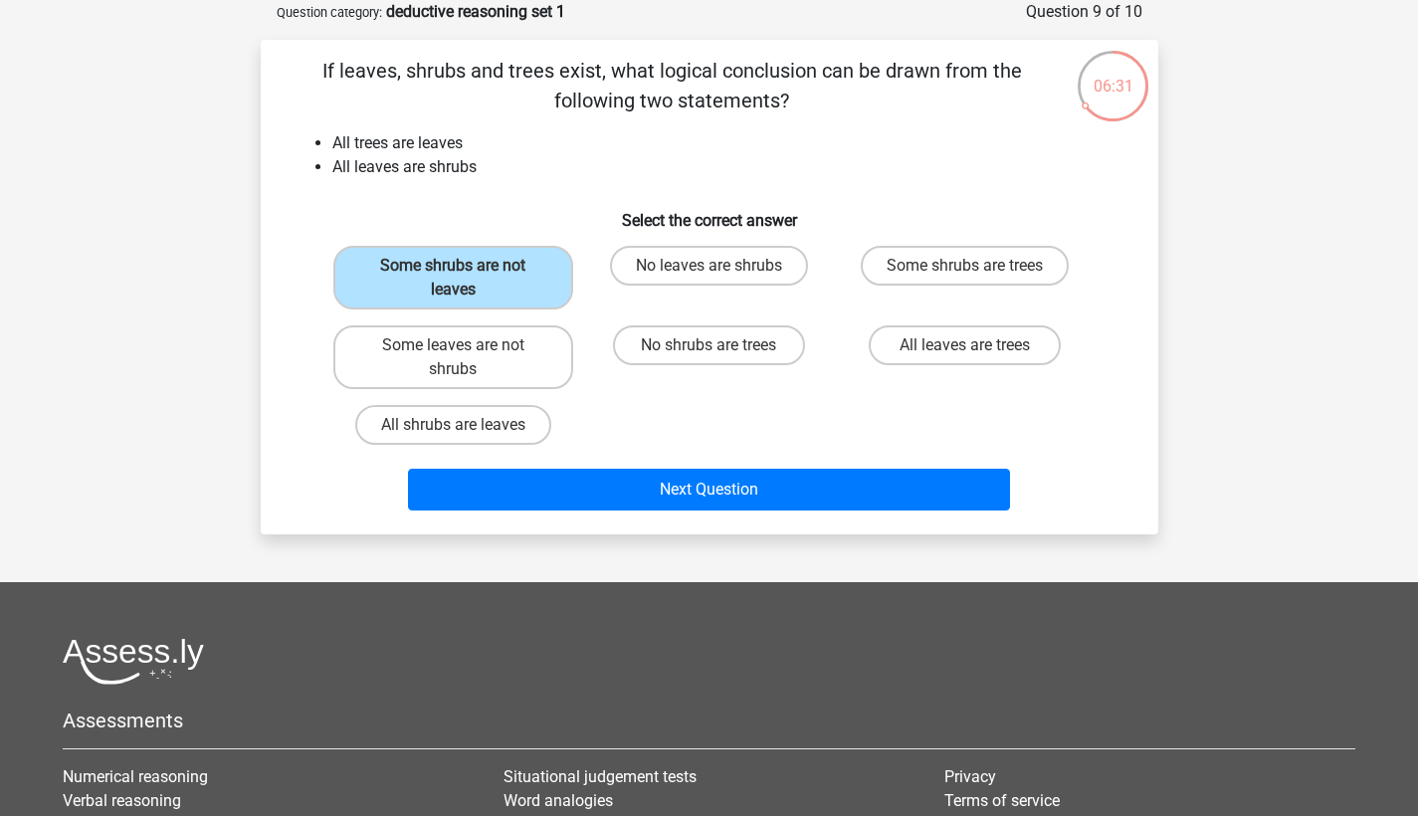
click at [600, 466] on div "Next Question" at bounding box center [710, 486] width 834 height 66
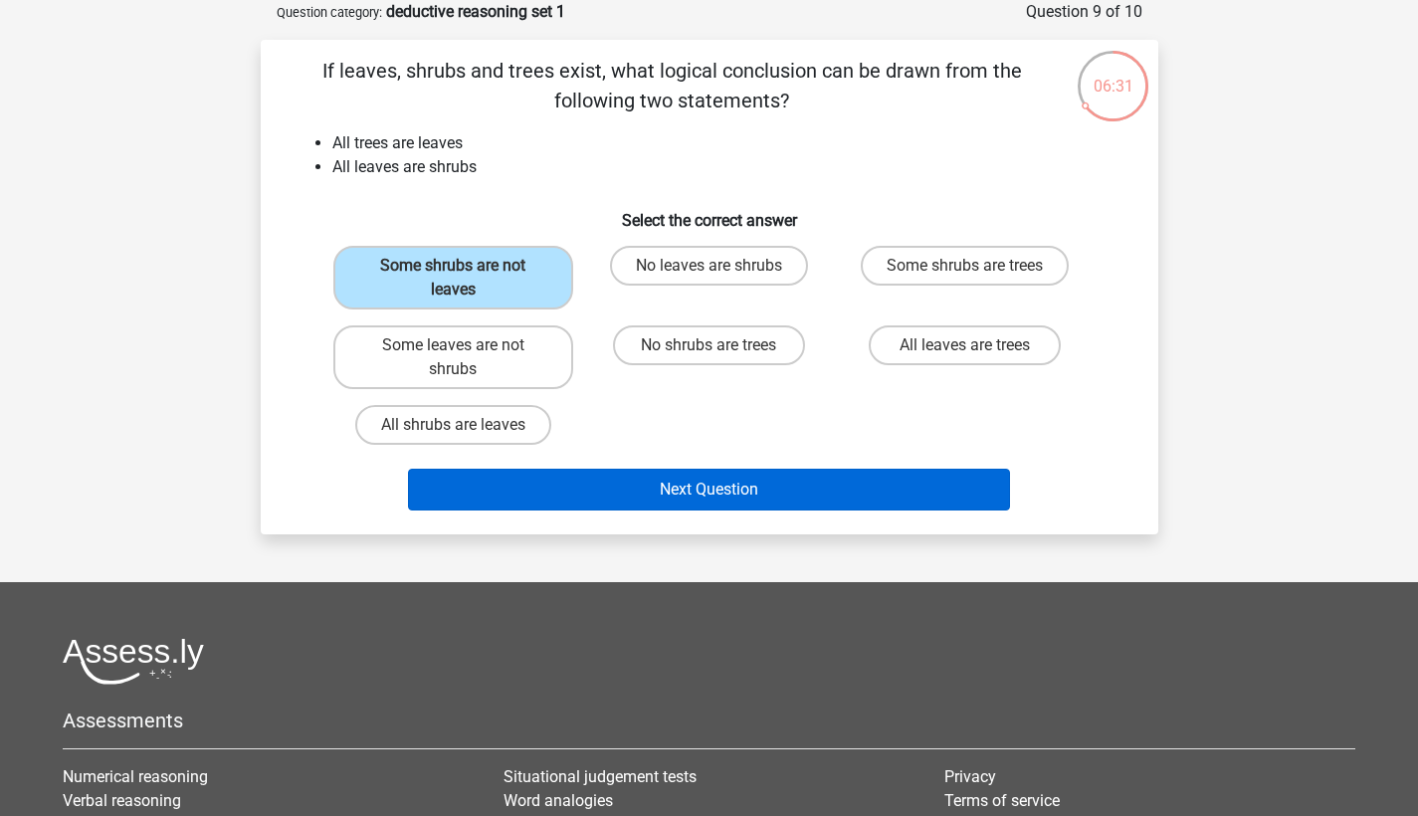
click at [608, 480] on button "Next Question" at bounding box center [709, 490] width 602 height 42
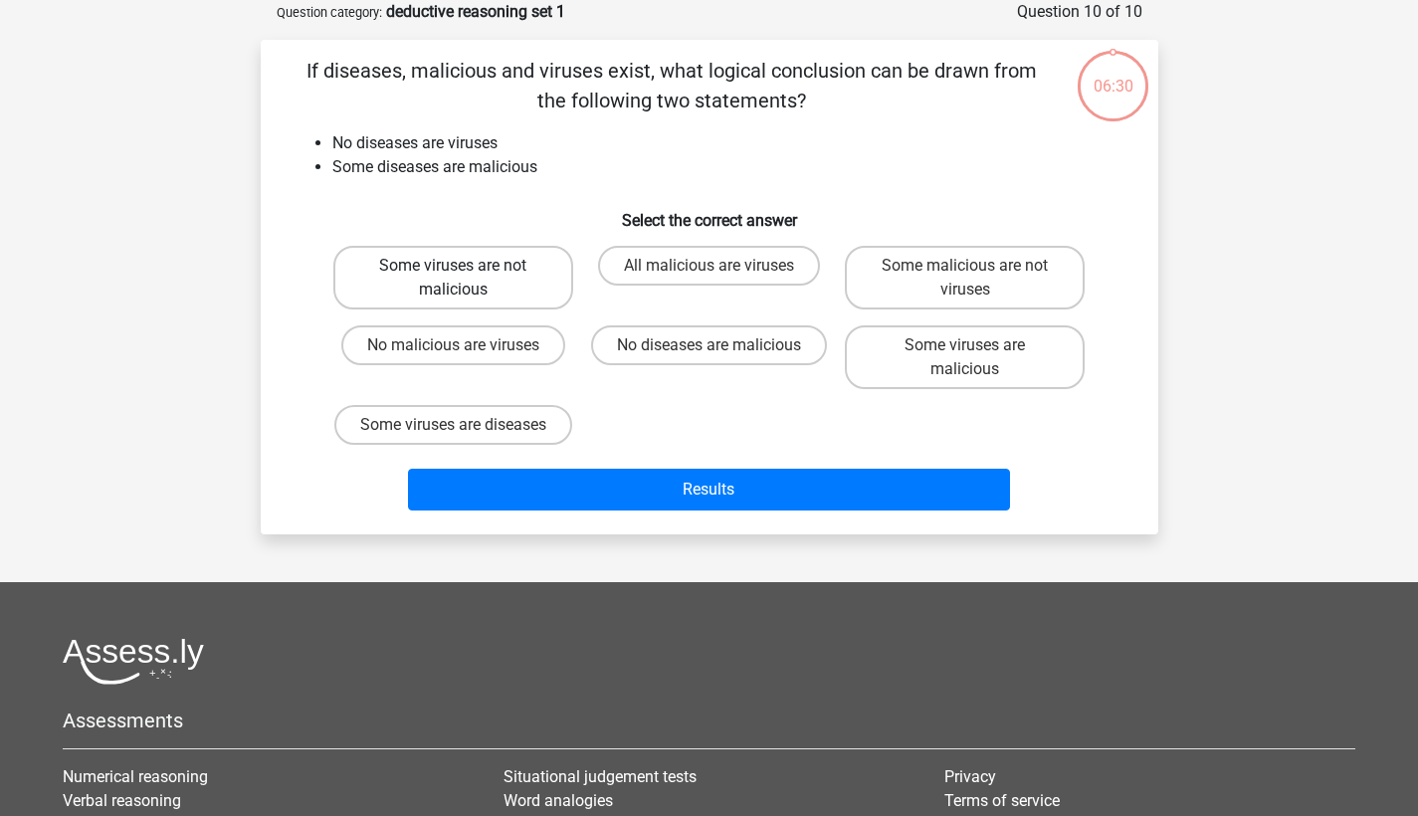
click at [465, 300] on label "Some viruses are not malicious" at bounding box center [453, 278] width 240 height 64
click at [465, 279] on input "Some viruses are not malicious" at bounding box center [459, 272] width 13 height 13
radio input "true"
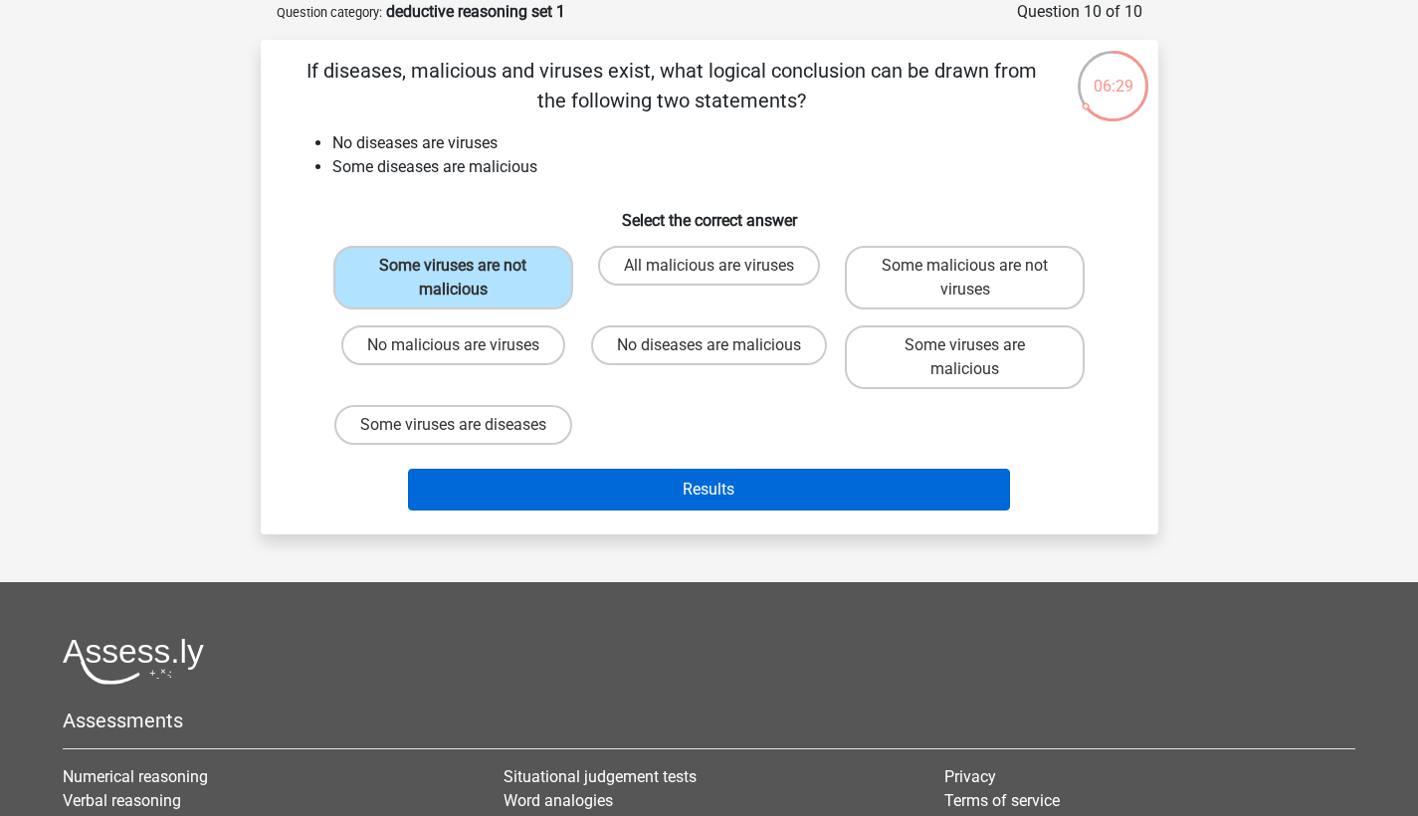
click at [619, 510] on button "Results" at bounding box center [709, 490] width 602 height 42
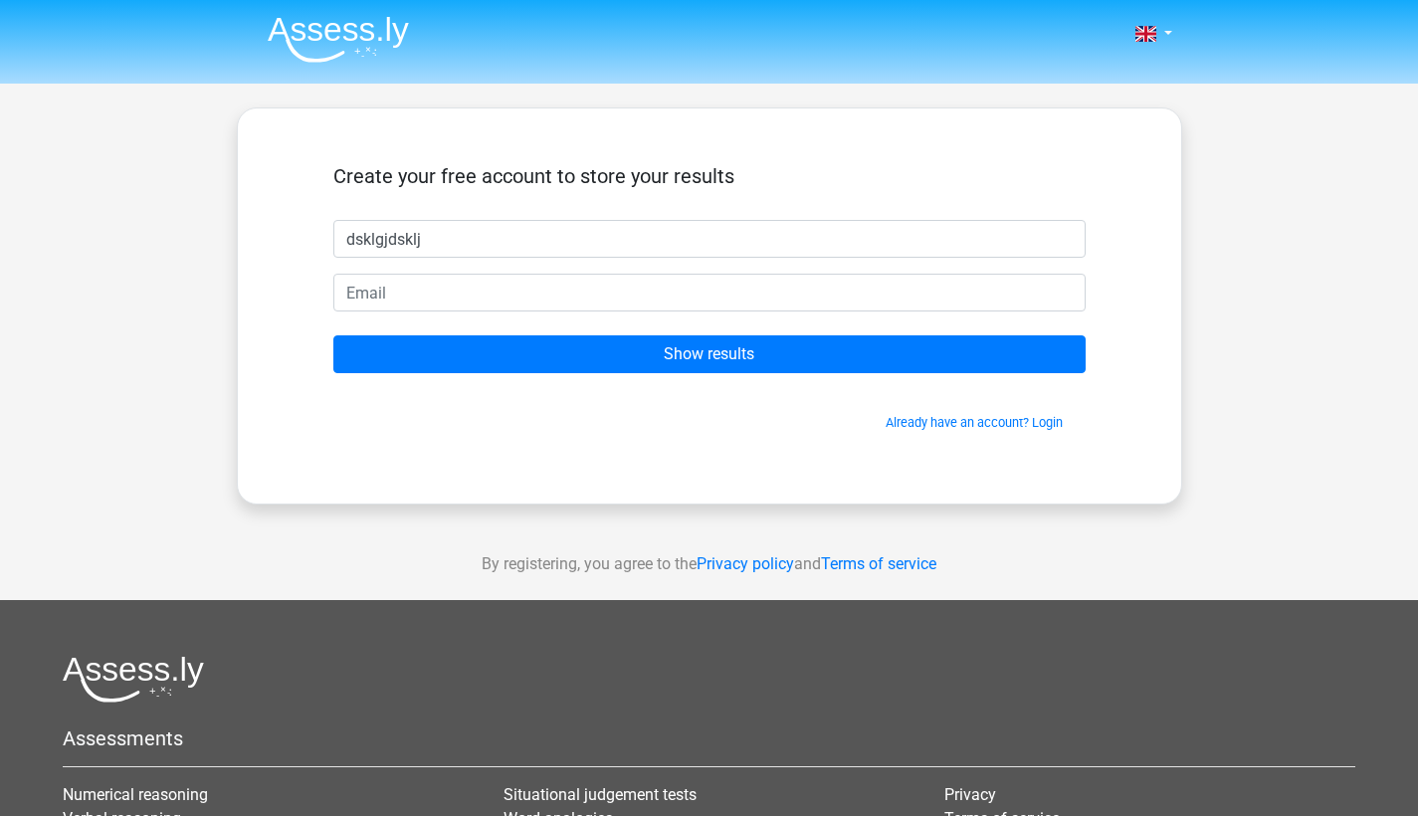
type input "dsklgjdsklj"
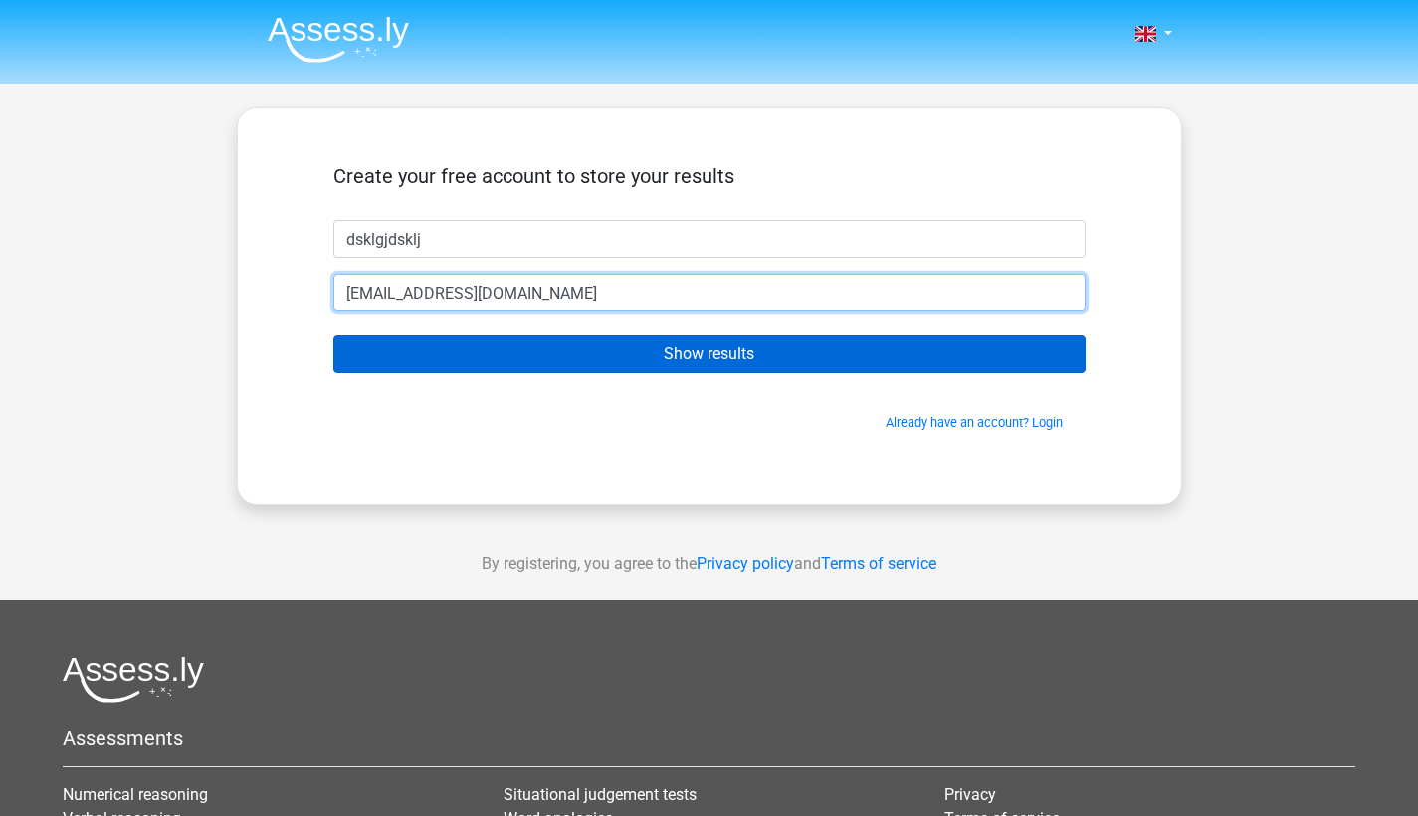
type input "[EMAIL_ADDRESS][DOMAIN_NAME]"
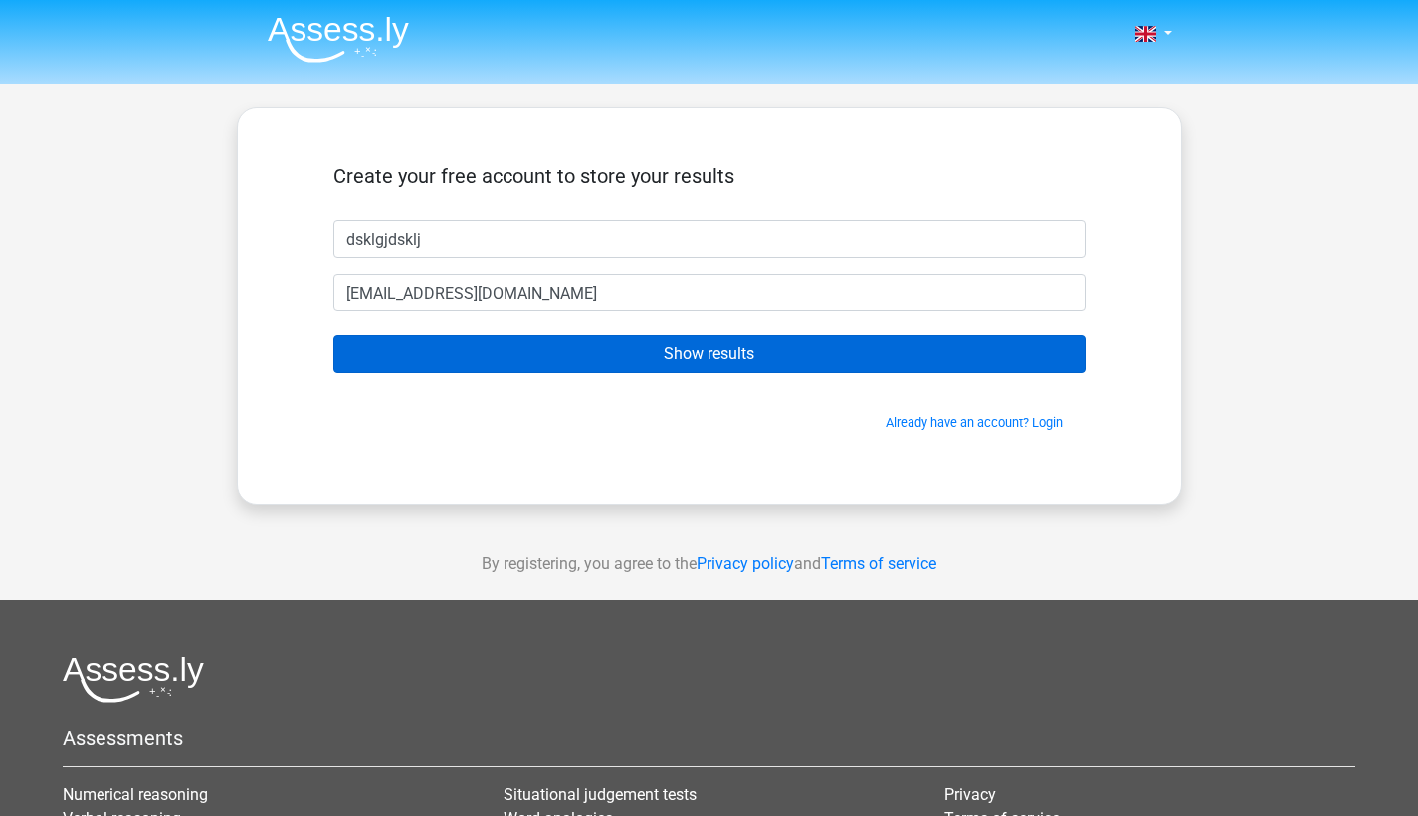
click at [600, 351] on input "Show results" at bounding box center [709, 354] width 752 height 38
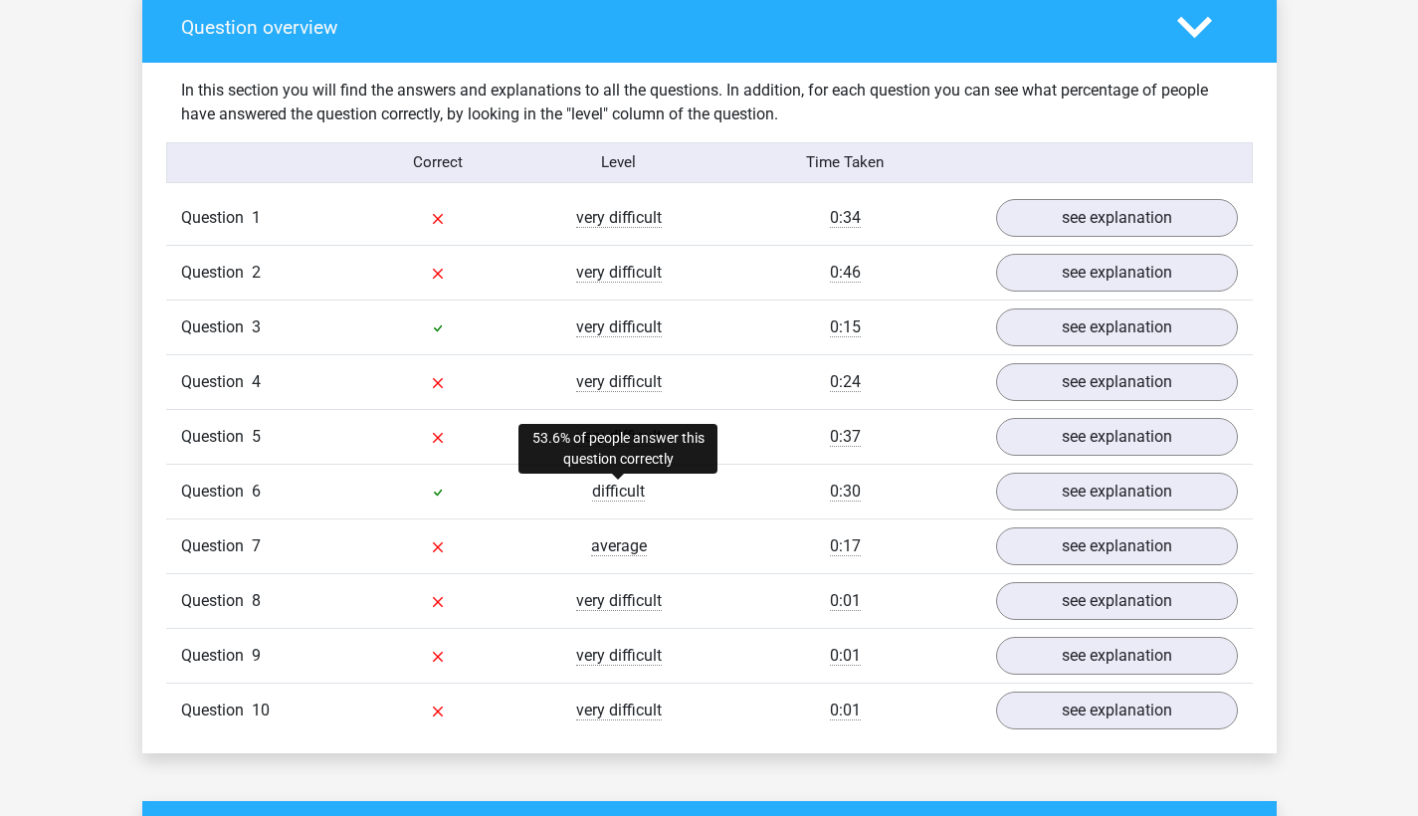
scroll to position [1482, 0]
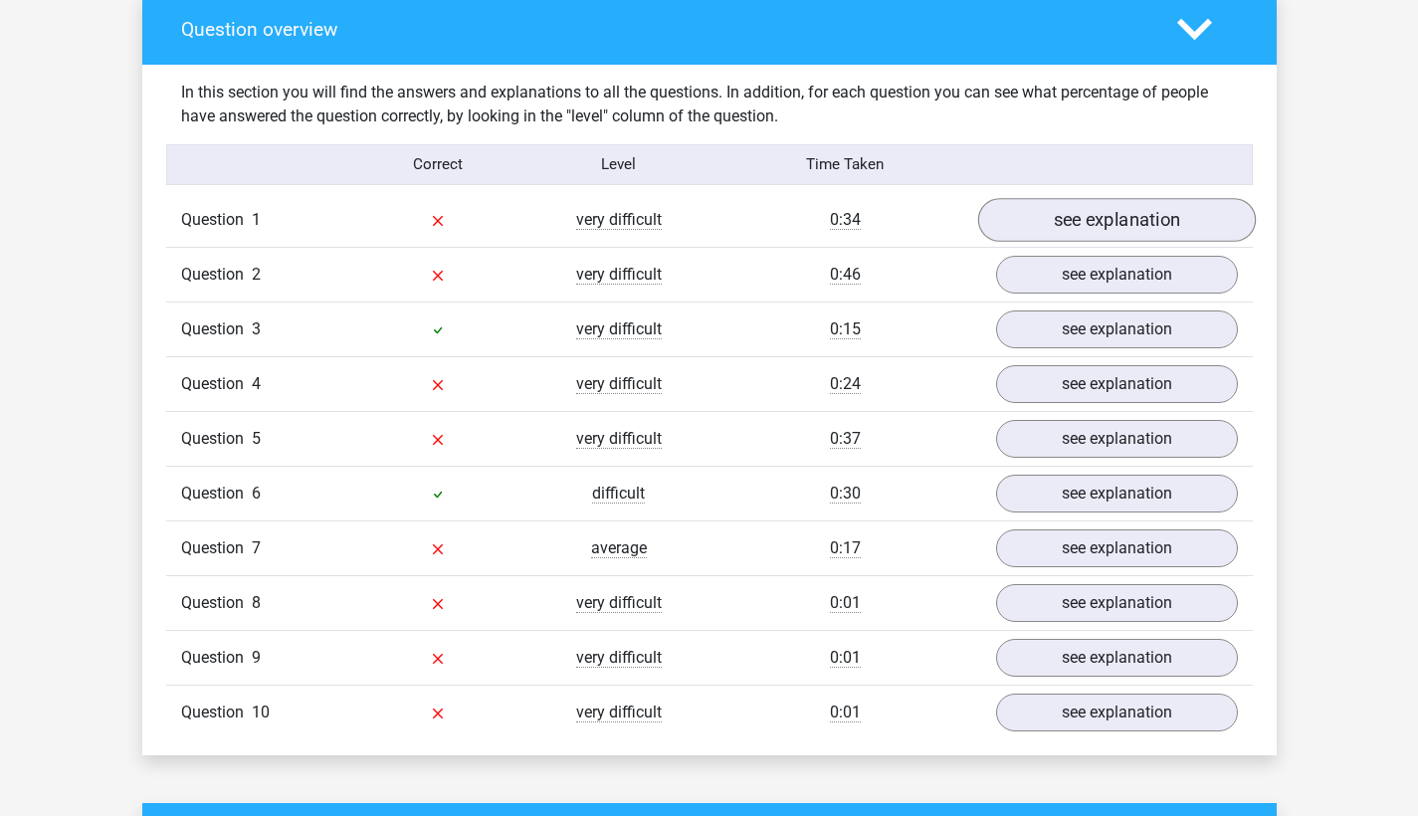
click at [1026, 220] on link "see explanation" at bounding box center [1116, 220] width 278 height 44
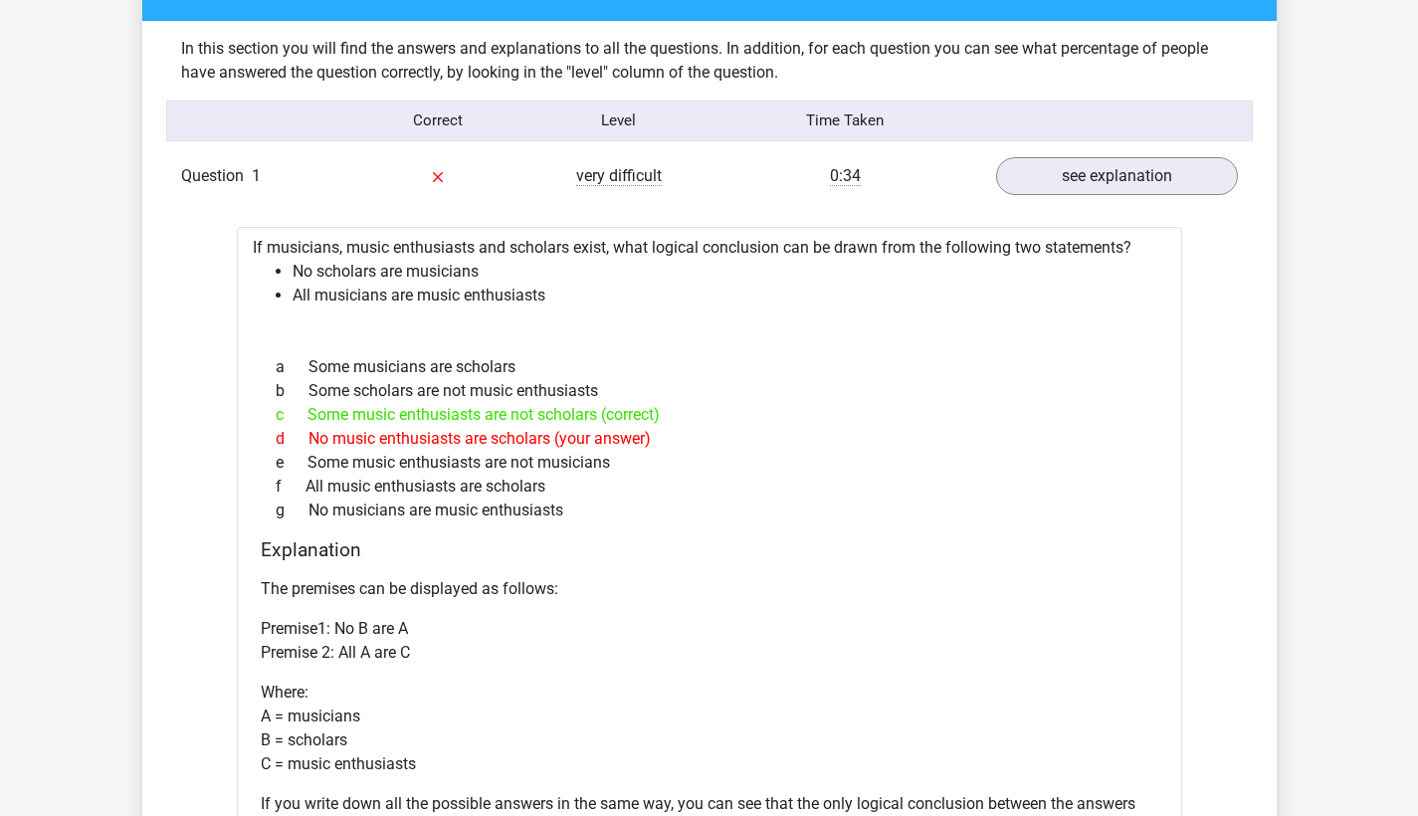
scroll to position [1525, 0]
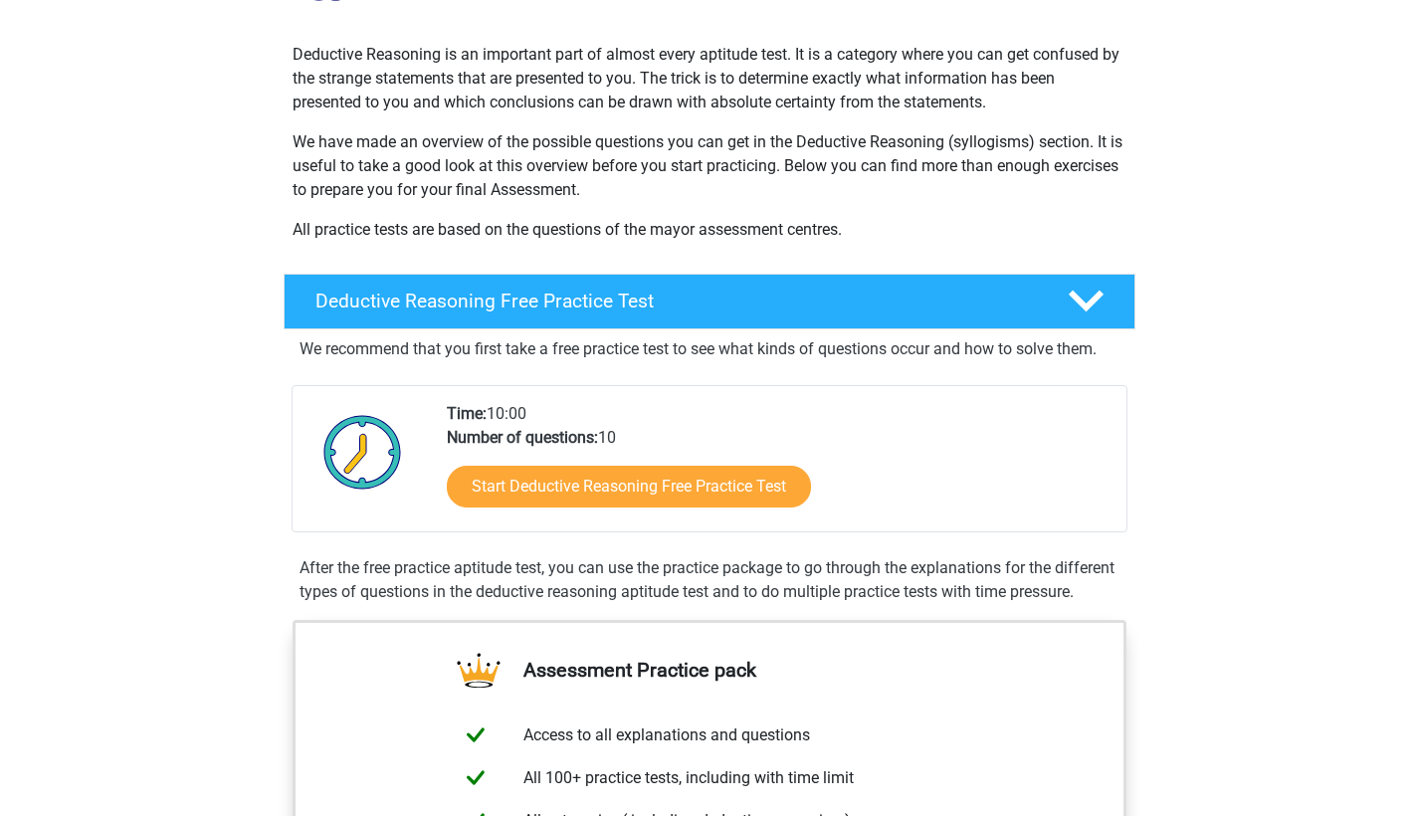
scroll to position [234, 0]
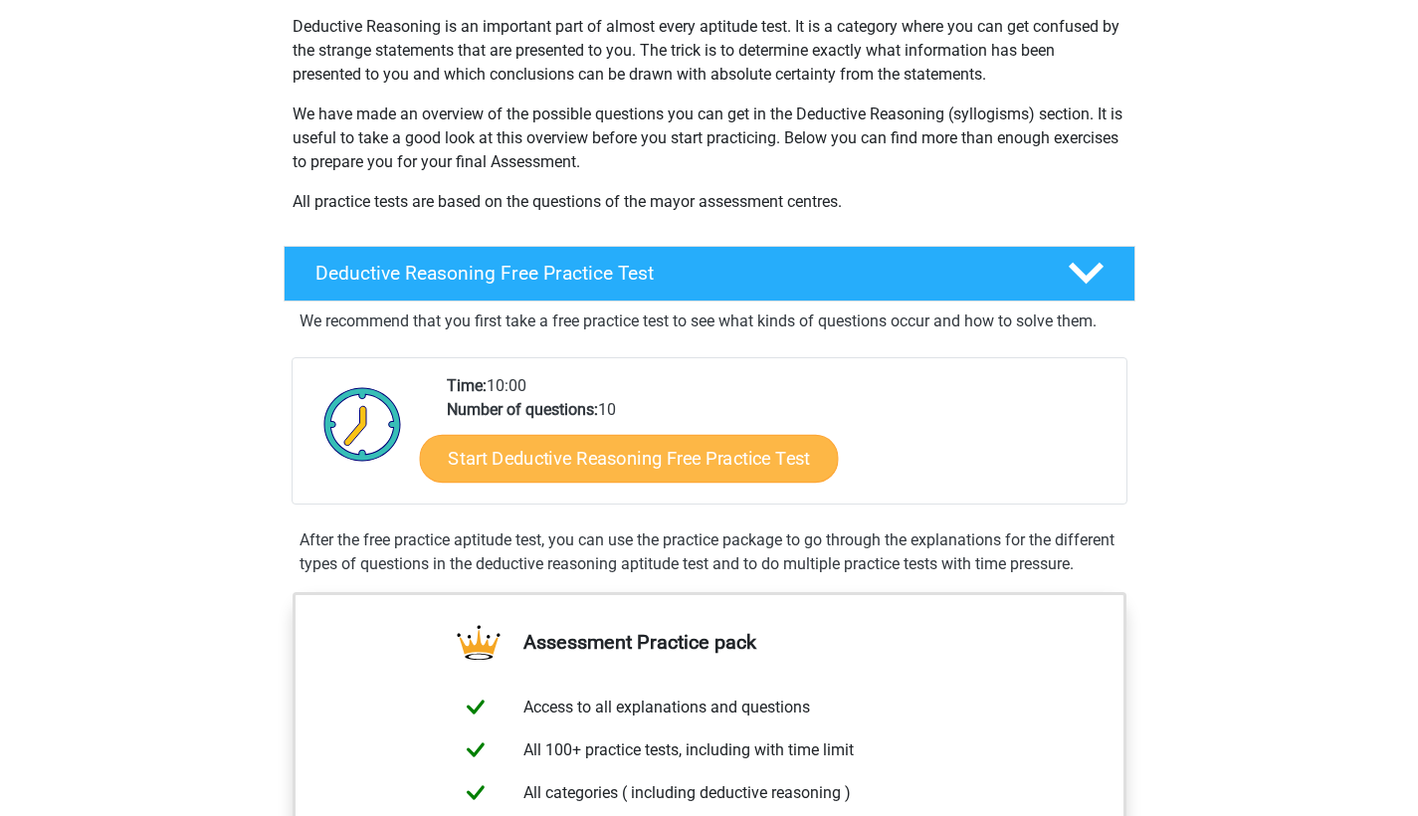
click at [553, 461] on link "Start Deductive Reasoning Free Practice Test" at bounding box center [628, 458] width 419 height 48
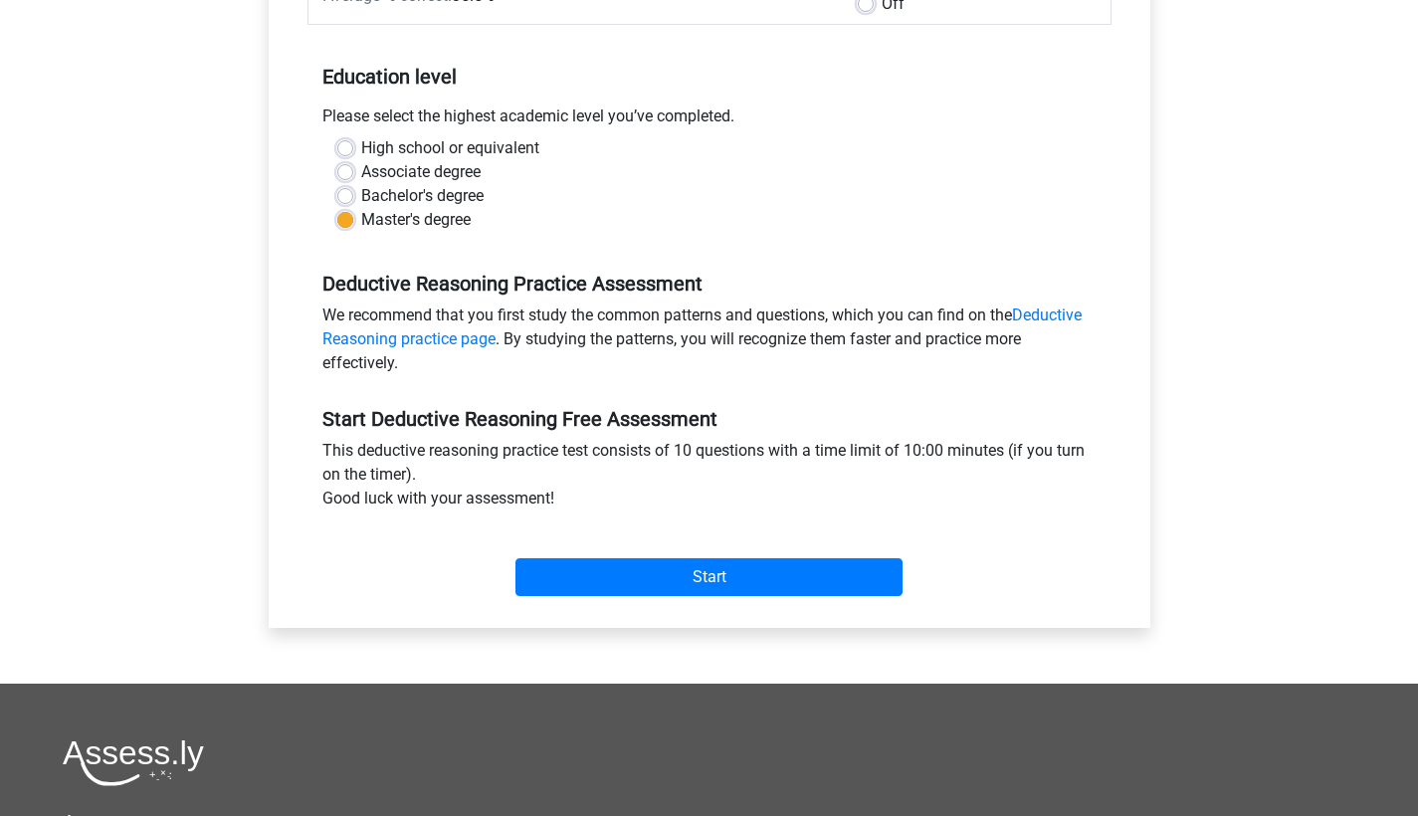
scroll to position [756, 0]
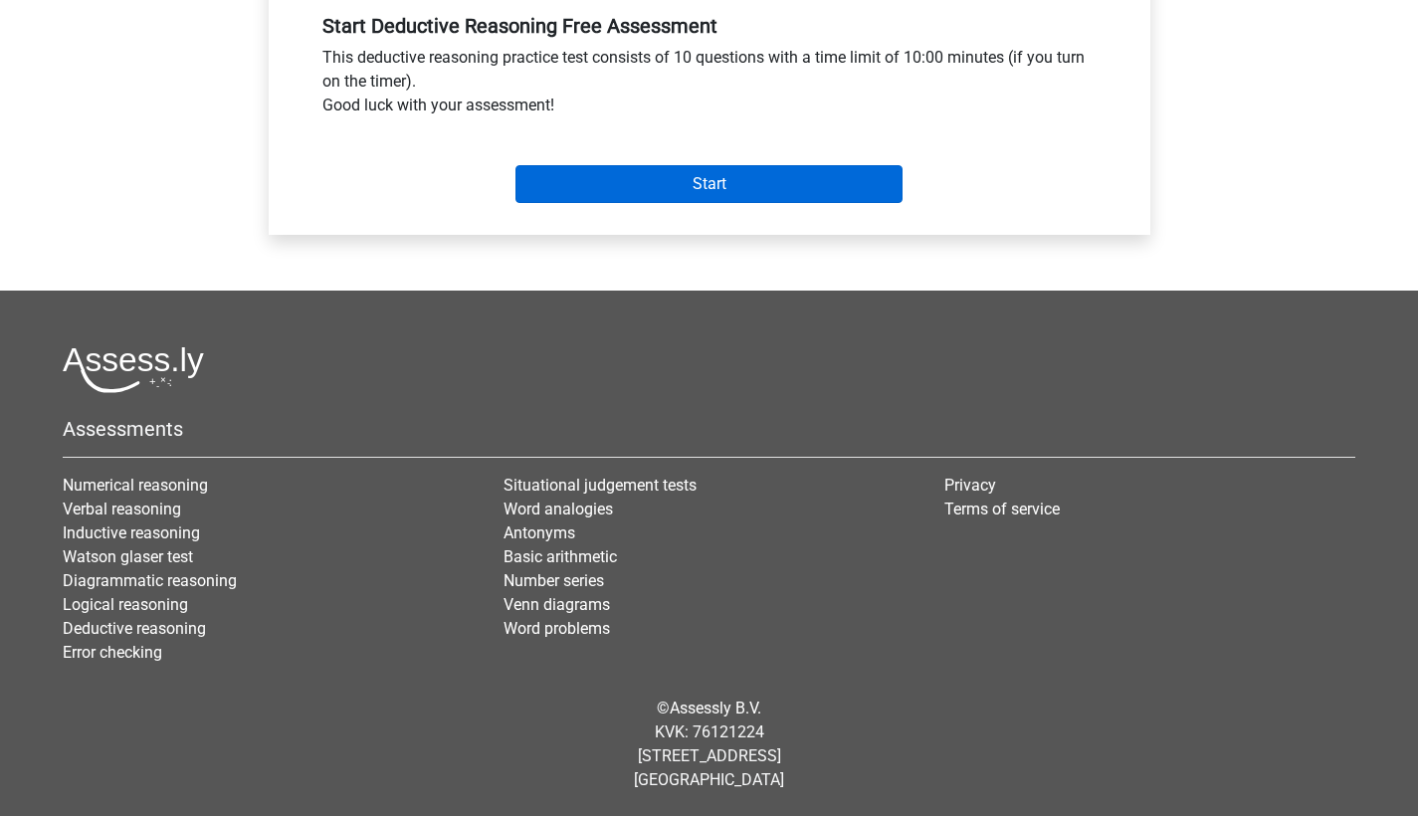
click at [653, 186] on input "Start" at bounding box center [708, 184] width 387 height 38
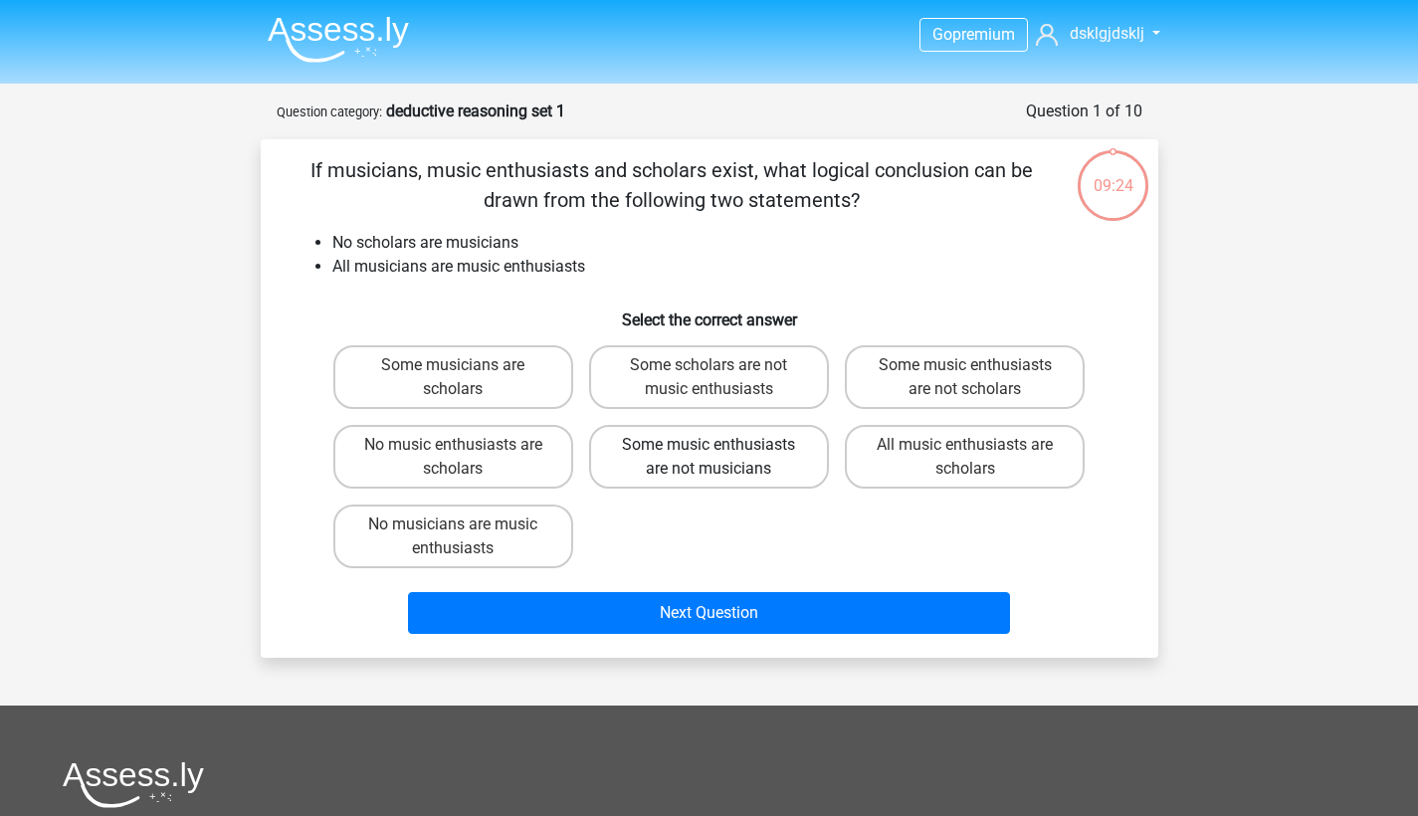
click at [723, 454] on label "Some music enthusiasts are not musicians" at bounding box center [709, 457] width 240 height 64
click at [721, 454] on input "Some music enthusiasts are not musicians" at bounding box center [714, 451] width 13 height 13
radio input "true"
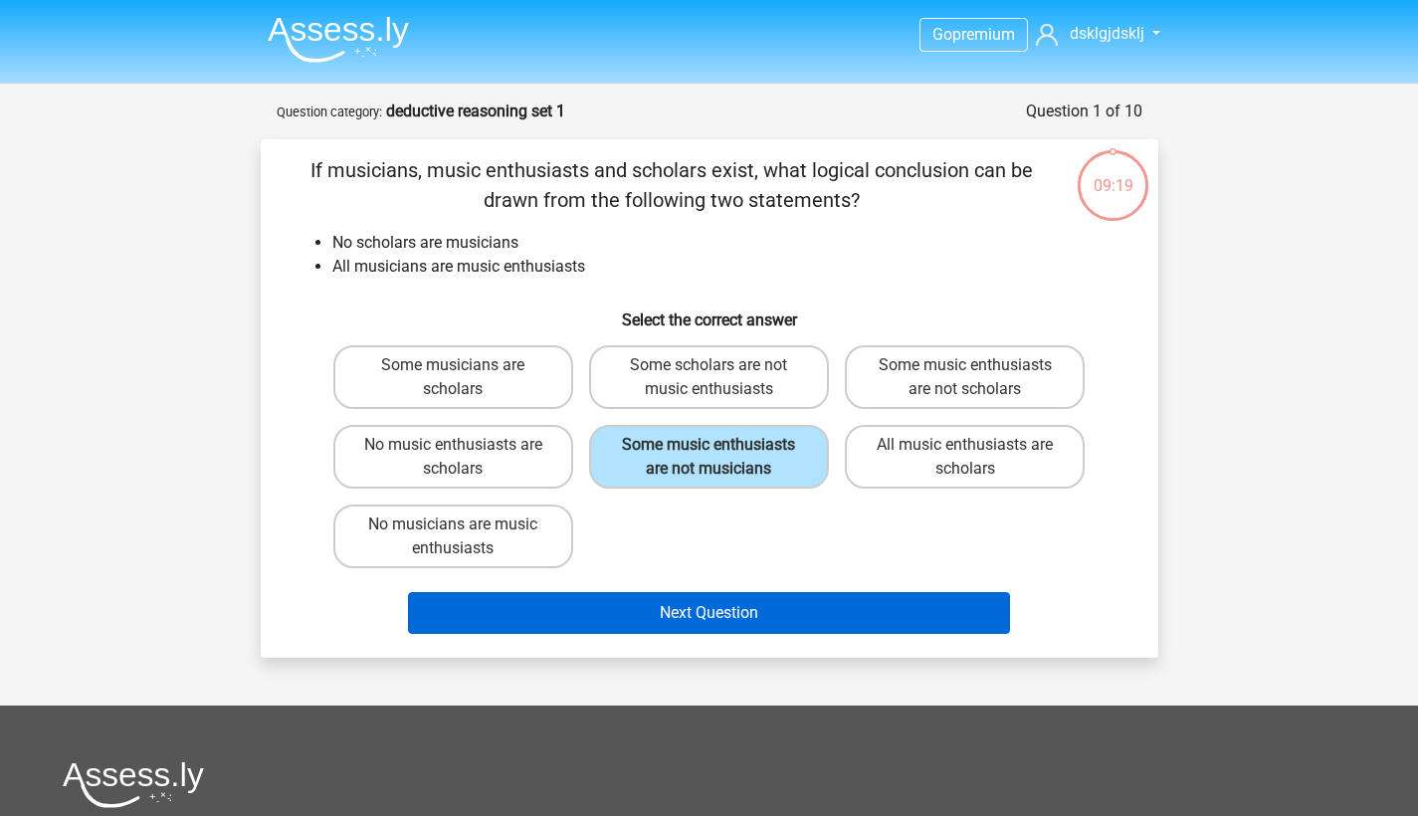
click at [699, 634] on button "Next Question" at bounding box center [709, 613] width 602 height 42
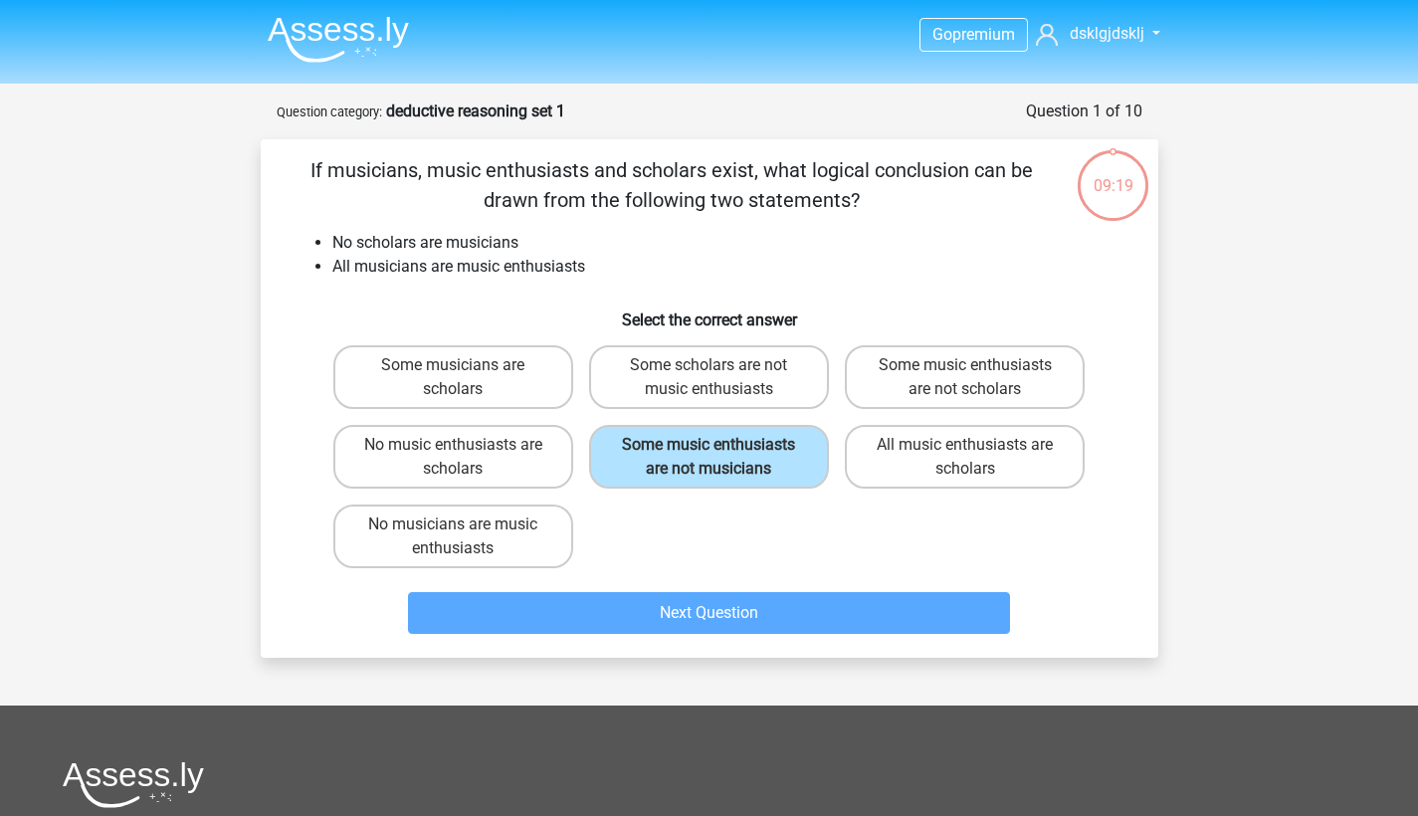
scroll to position [100, 0]
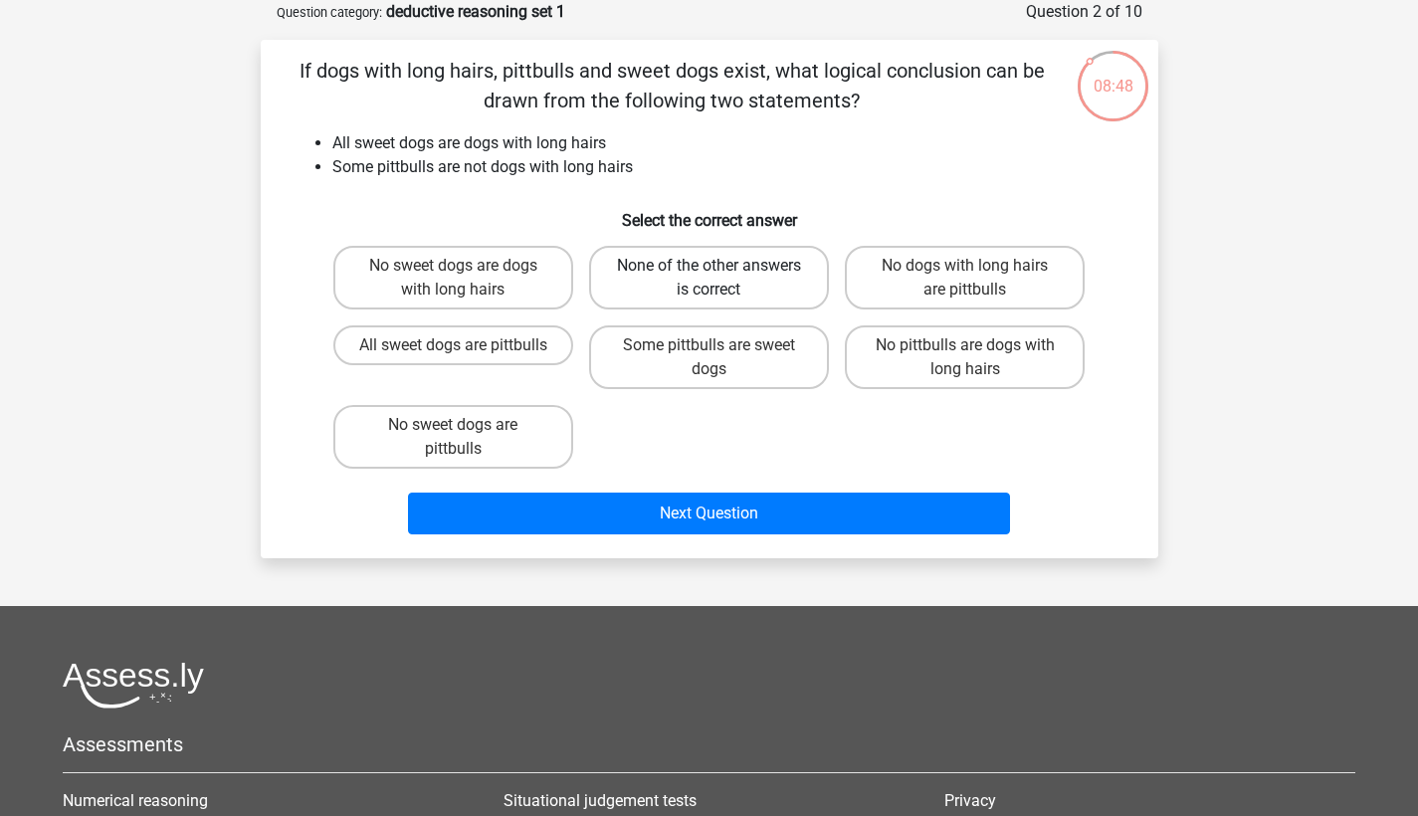
click at [693, 269] on label "None of the other answers is correct" at bounding box center [709, 278] width 240 height 64
click at [708, 269] on input "None of the other answers is correct" at bounding box center [714, 272] width 13 height 13
radio input "true"
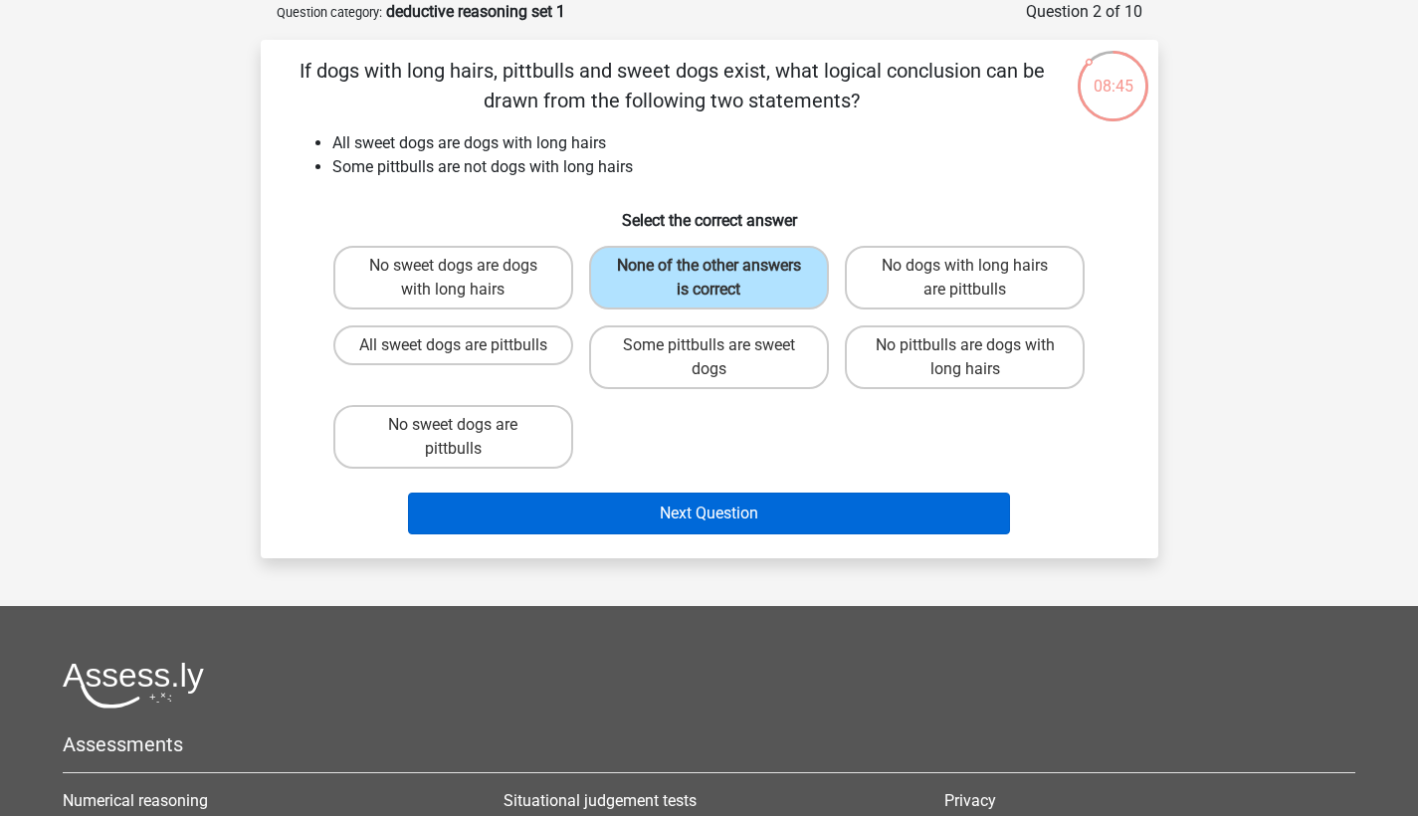
click at [707, 522] on button "Next Question" at bounding box center [709, 514] width 602 height 42
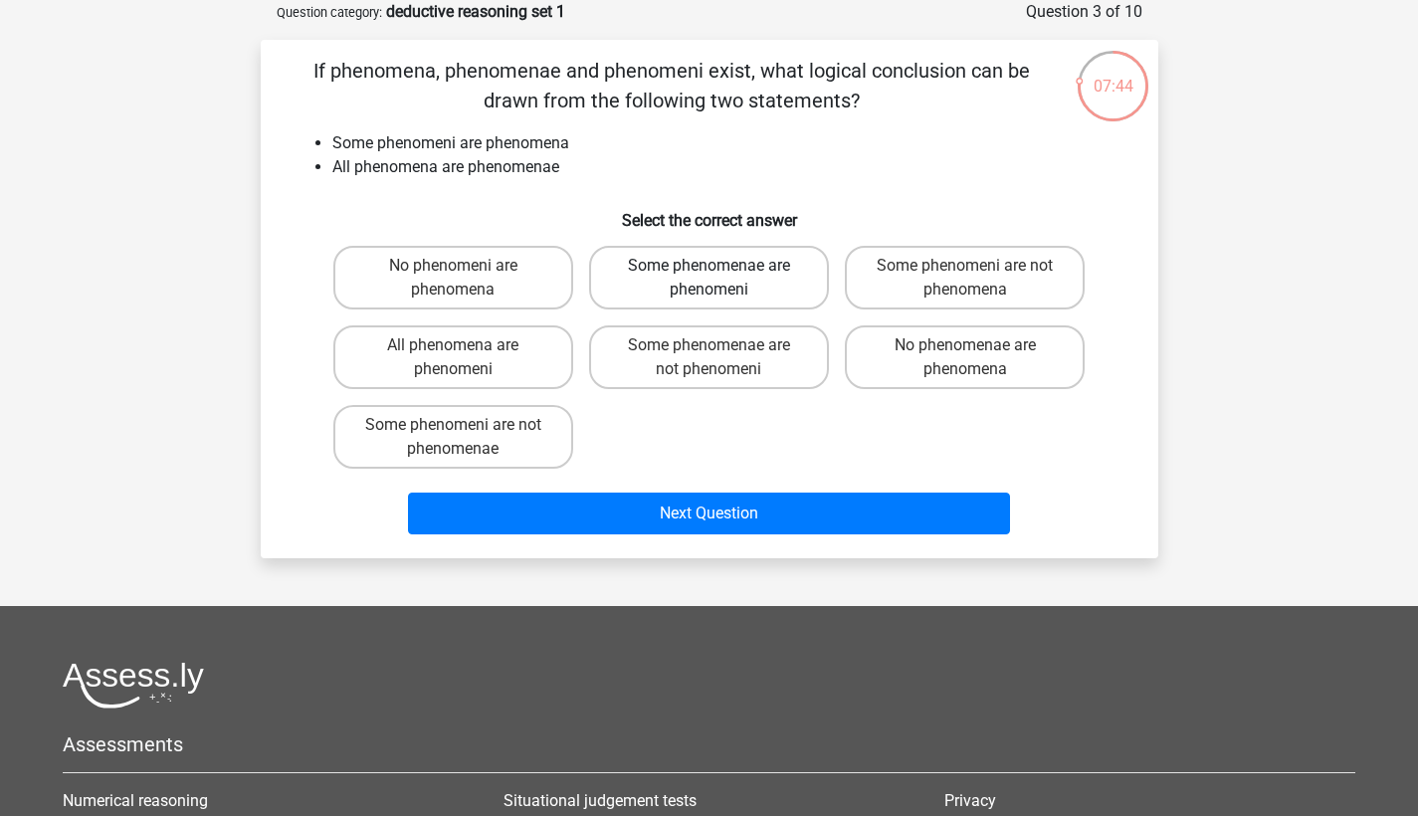
click at [684, 271] on label "Some phenomenae are phenomeni" at bounding box center [709, 278] width 240 height 64
click at [708, 271] on input "Some phenomenae are phenomeni" at bounding box center [714, 272] width 13 height 13
radio input "true"
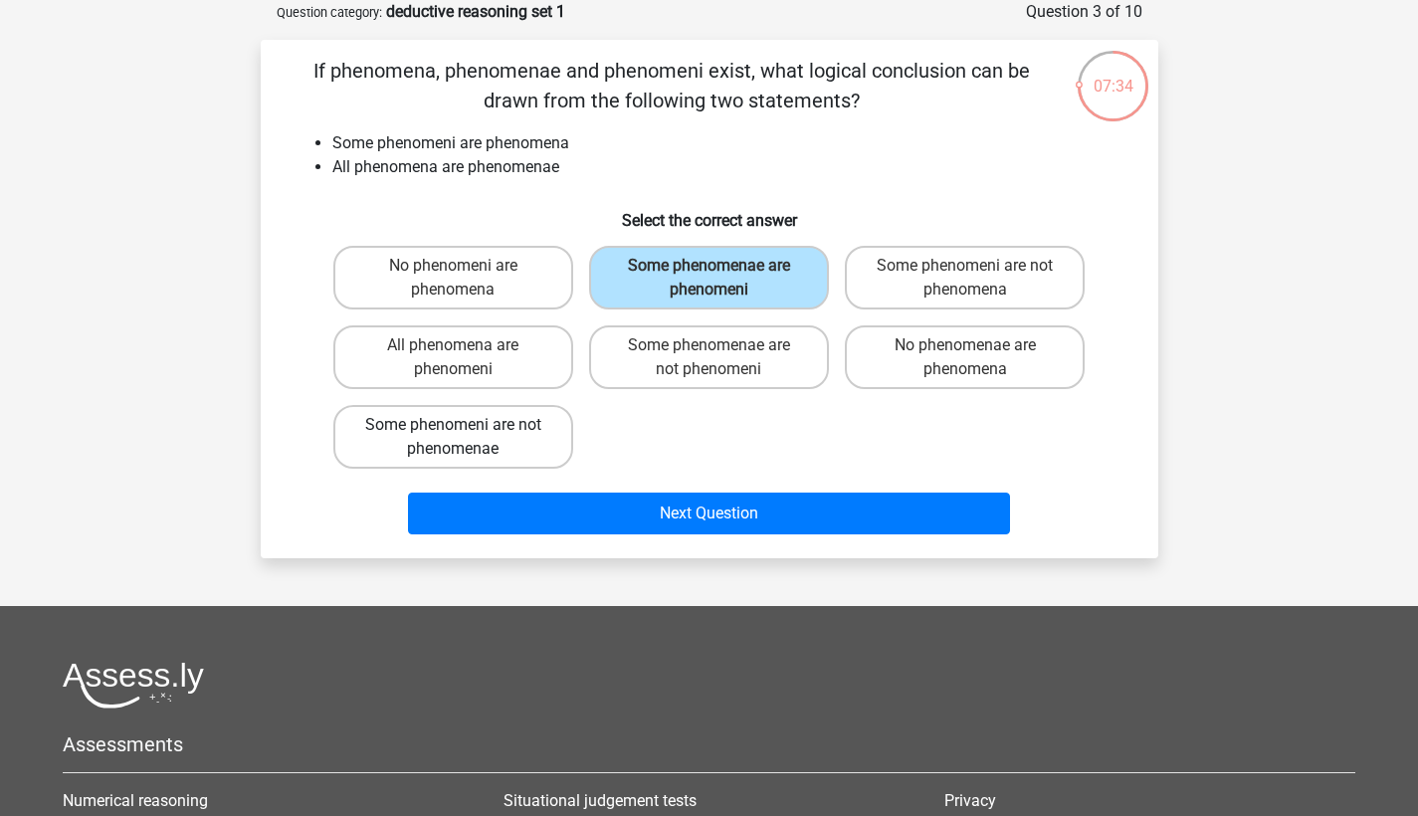
click at [474, 430] on label "Some phenomeni are not phenomenae" at bounding box center [453, 437] width 240 height 64
click at [466, 430] on input "Some phenomeni are not phenomenae" at bounding box center [459, 431] width 13 height 13
radio input "true"
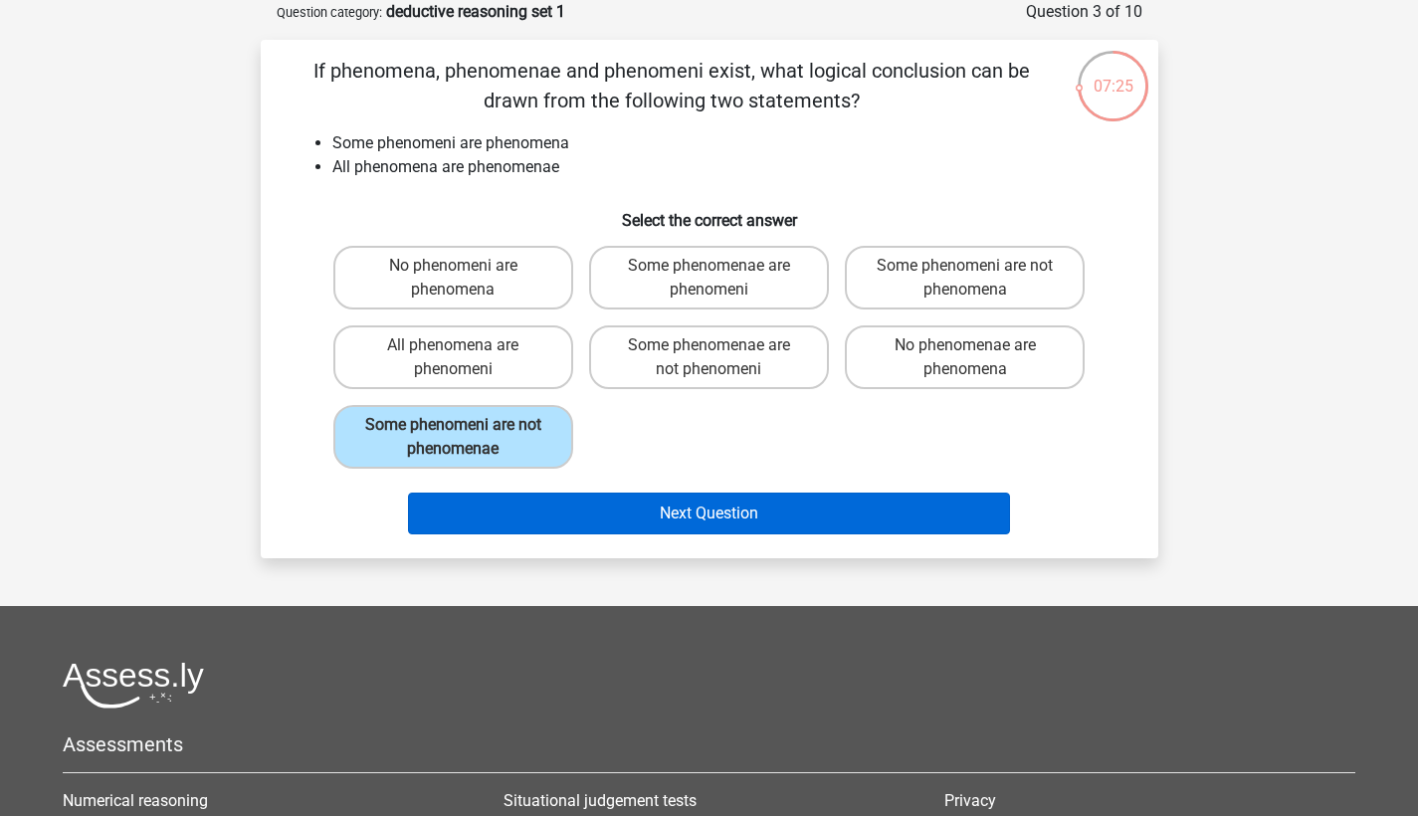
click at [688, 516] on button "Next Question" at bounding box center [709, 514] width 602 height 42
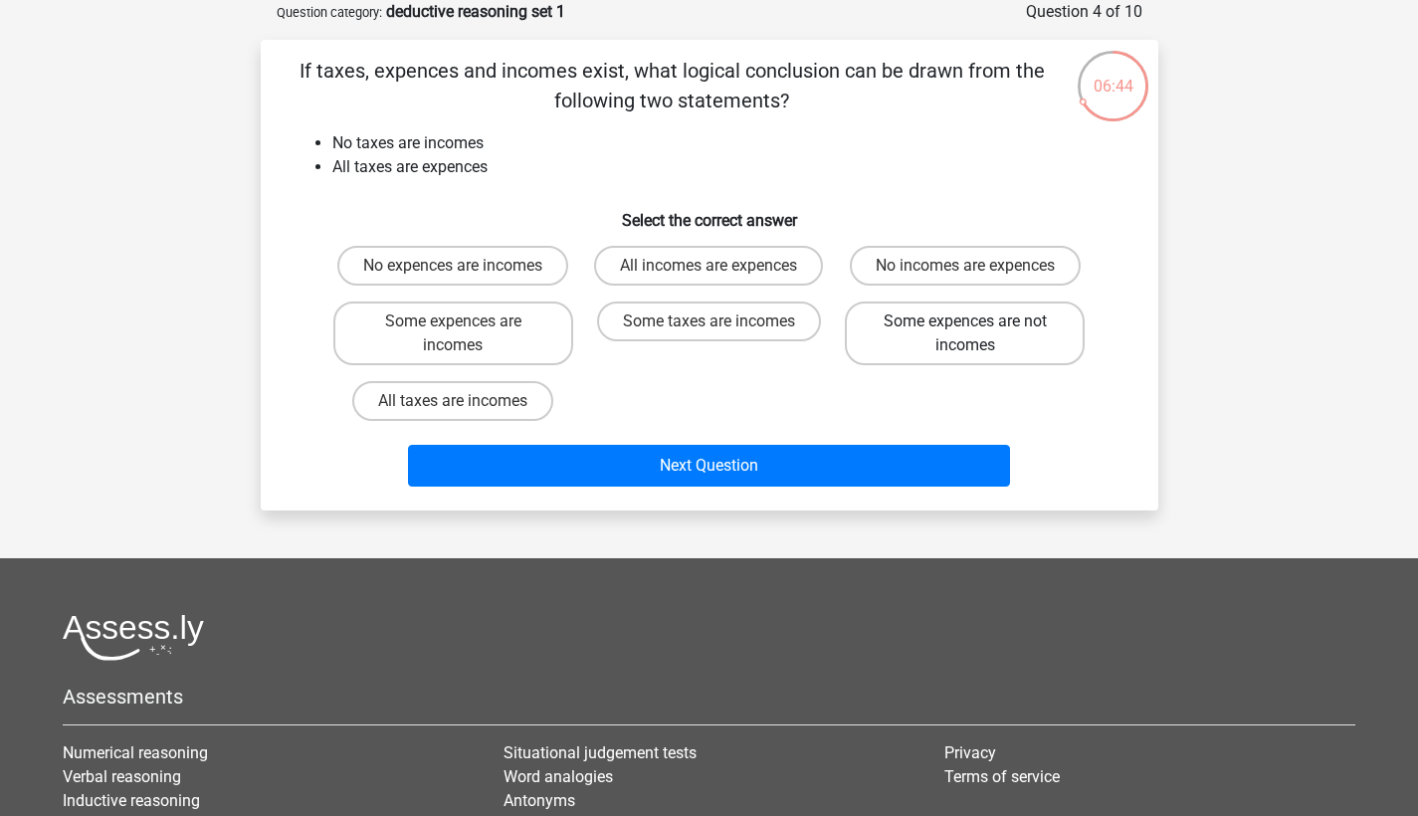
click at [925, 330] on label "Some expences are not incomes" at bounding box center [965, 334] width 240 height 64
click at [965, 330] on input "Some expences are not incomes" at bounding box center [971, 327] width 13 height 13
radio input "true"
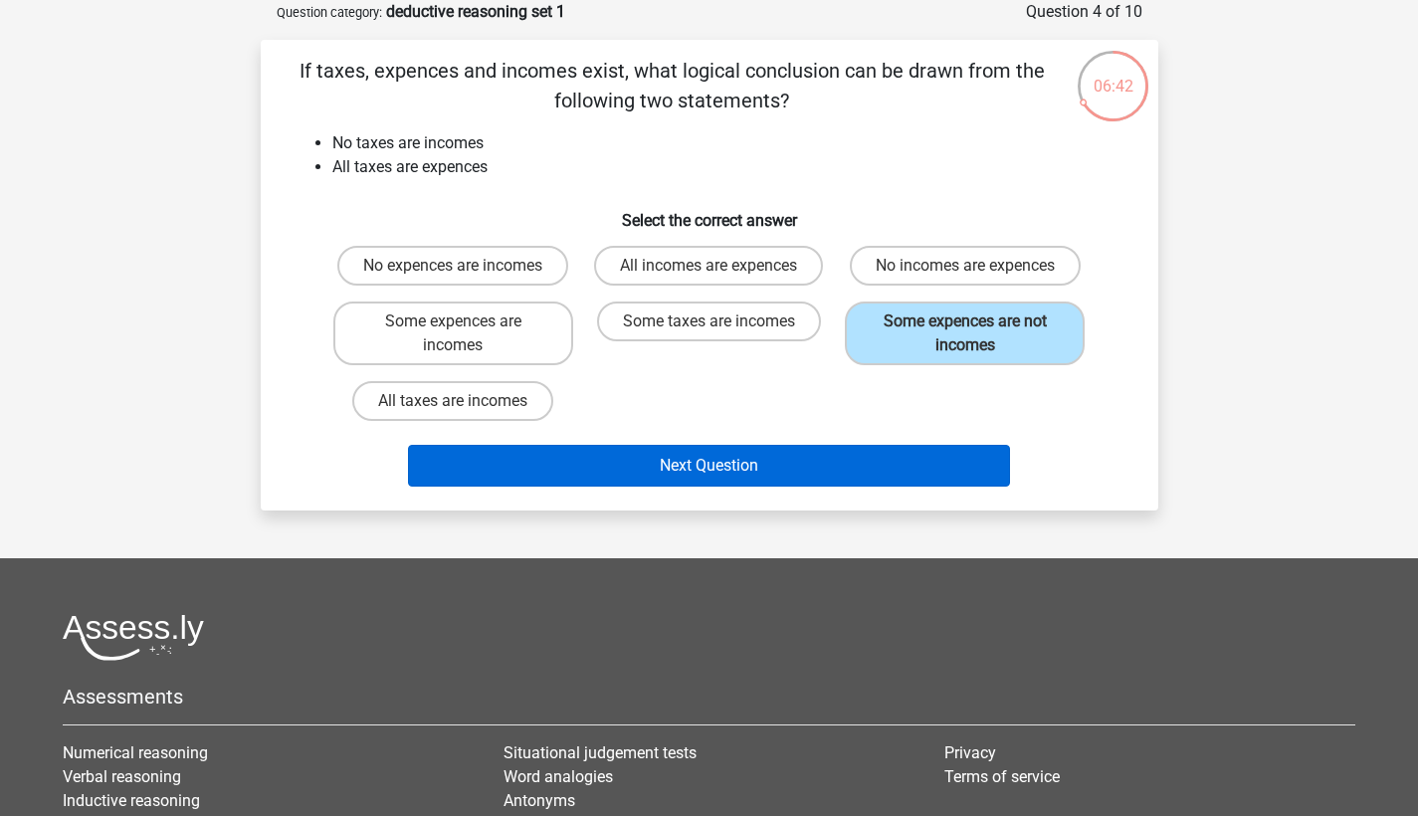
click at [772, 476] on button "Next Question" at bounding box center [709, 466] width 602 height 42
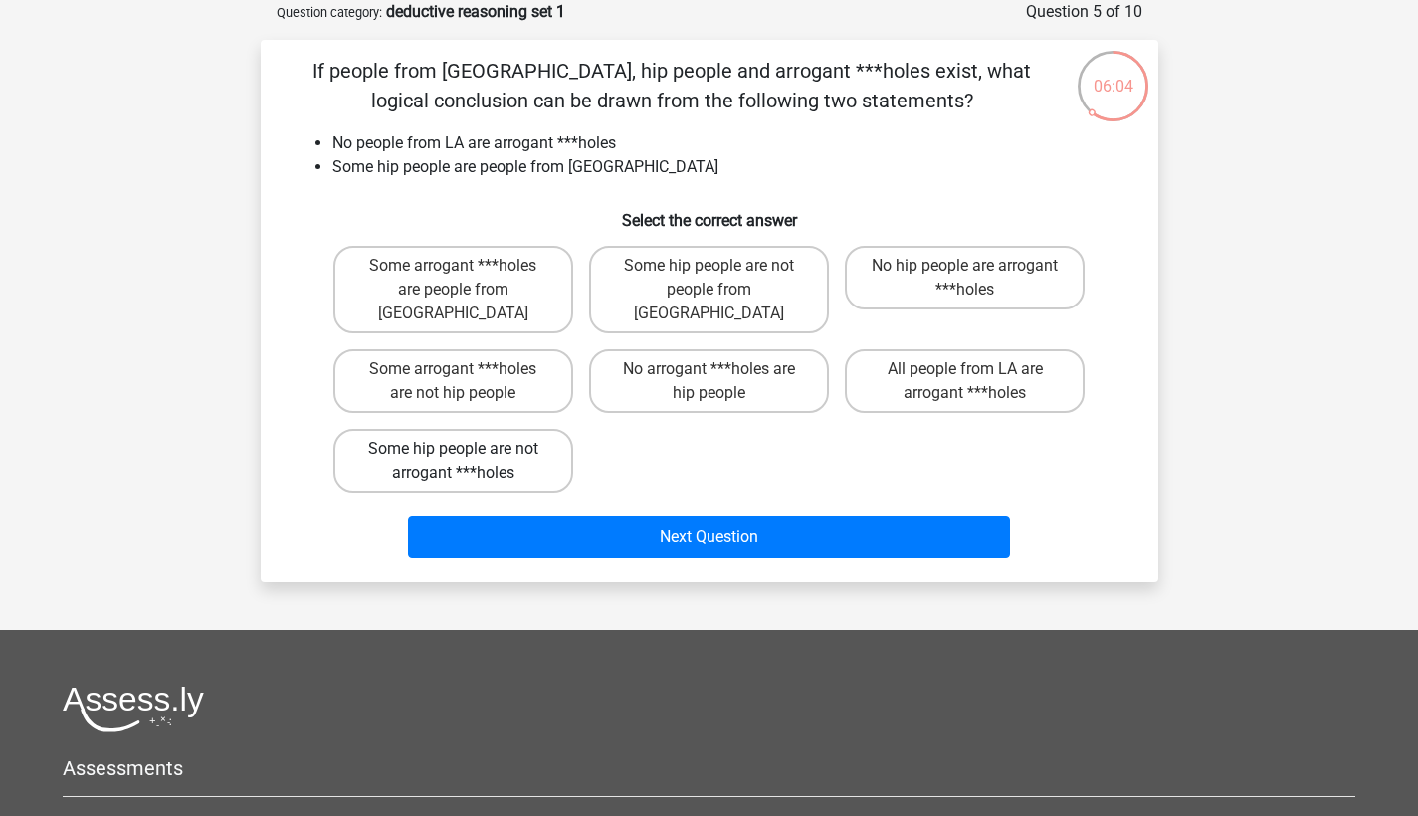
click at [447, 433] on label "Some hip people are not arrogant ***holes" at bounding box center [453, 461] width 240 height 64
click at [453, 449] on input "Some hip people are not arrogant ***holes" at bounding box center [459, 455] width 13 height 13
radio input "true"
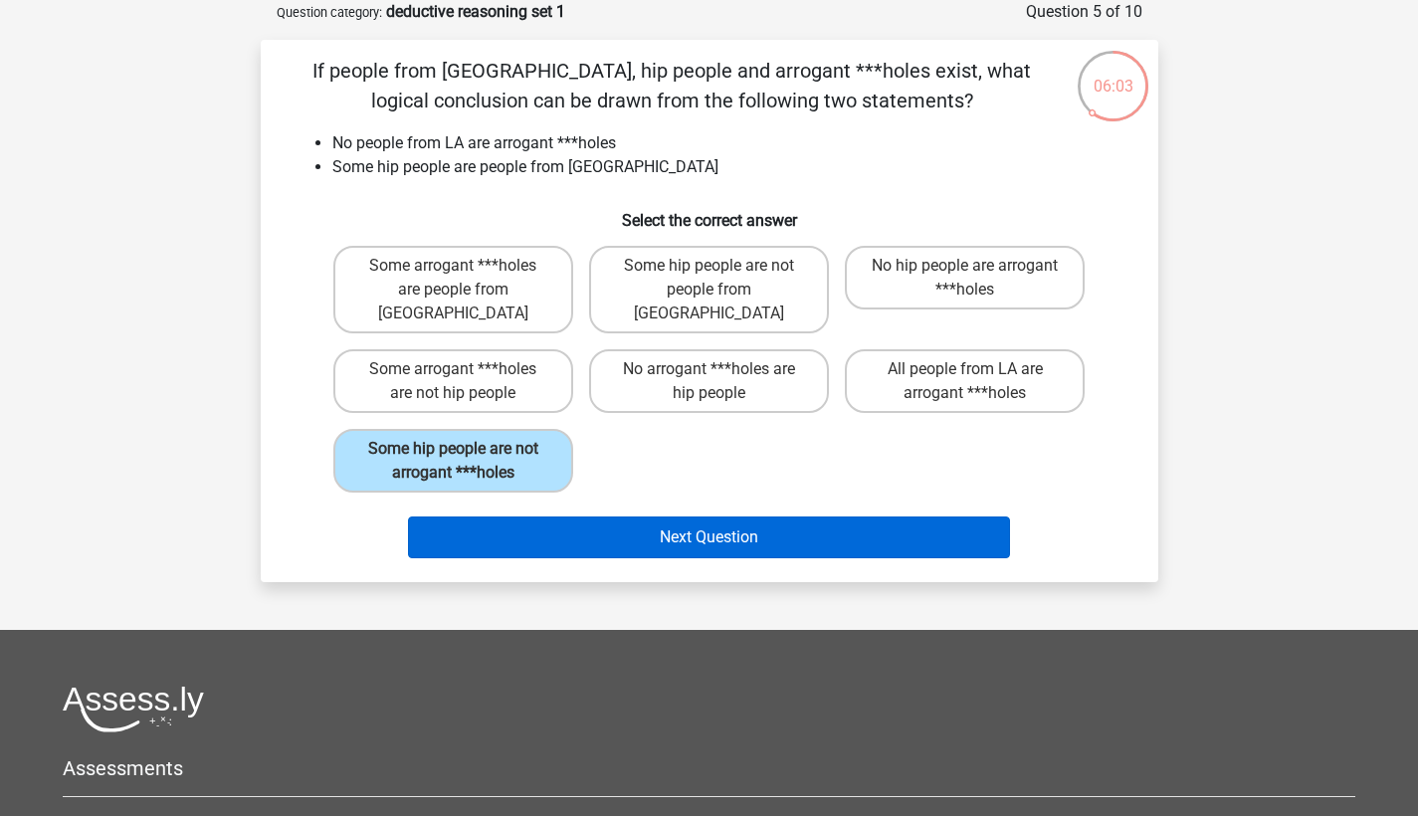
click at [643, 516] on button "Next Question" at bounding box center [709, 537] width 602 height 42
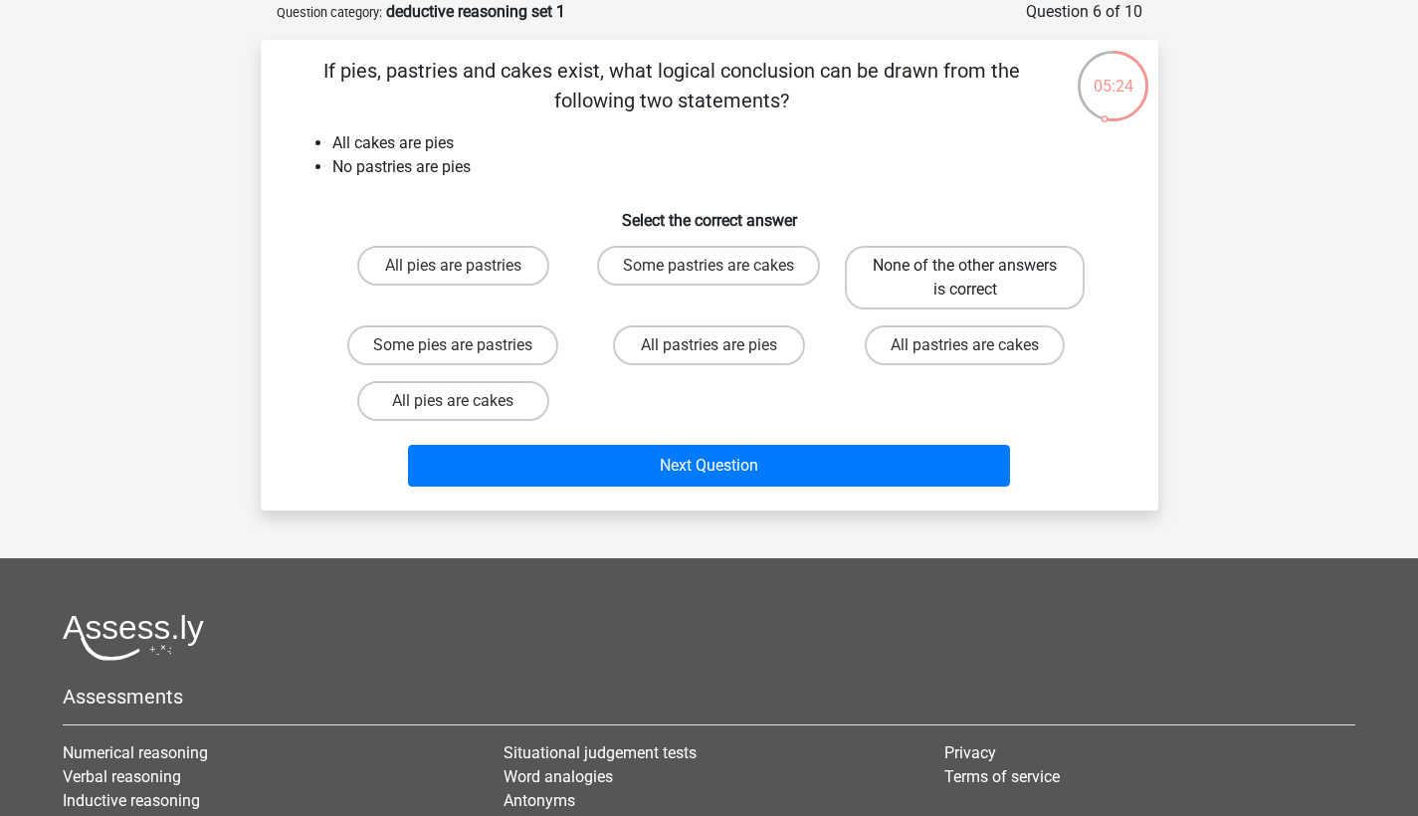
click at [918, 290] on label "None of the other answers is correct" at bounding box center [965, 278] width 240 height 64
click at [965, 279] on input "None of the other answers is correct" at bounding box center [971, 272] width 13 height 13
radio input "true"
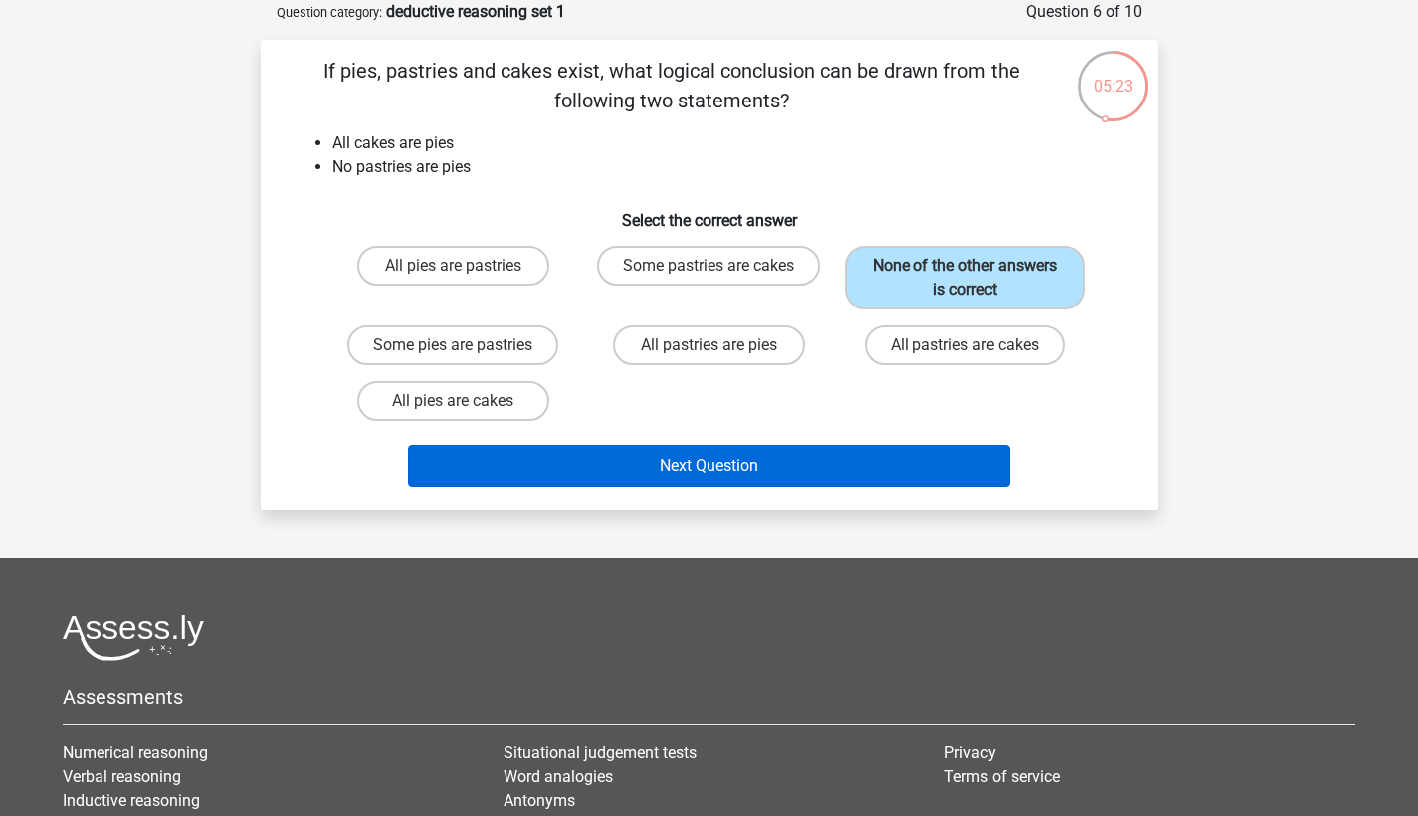
click at [796, 455] on button "Next Question" at bounding box center [709, 466] width 602 height 42
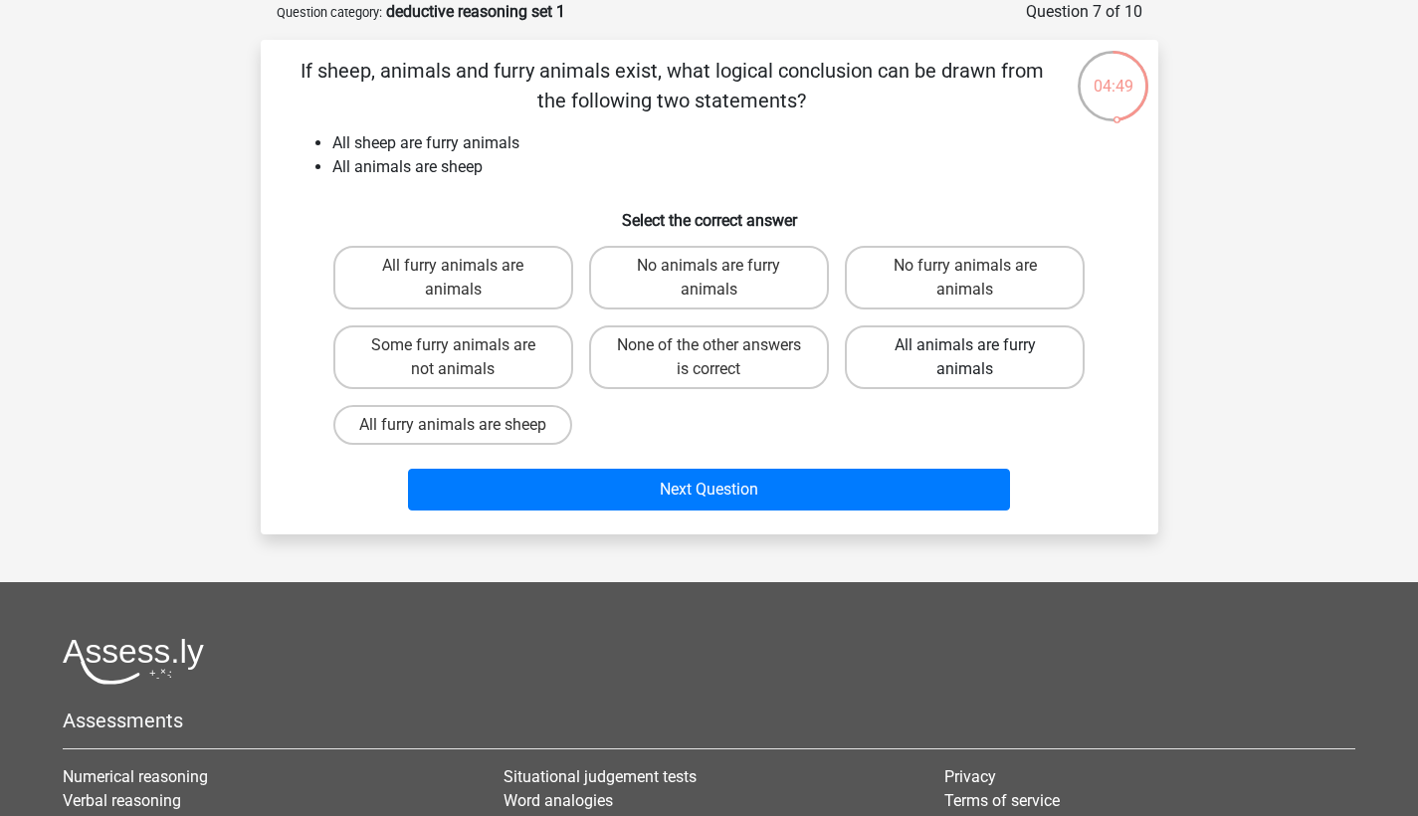
click at [947, 347] on label "All animals are furry animals" at bounding box center [965, 357] width 240 height 64
click at [965, 347] on input "All animals are furry animals" at bounding box center [971, 351] width 13 height 13
radio input "true"
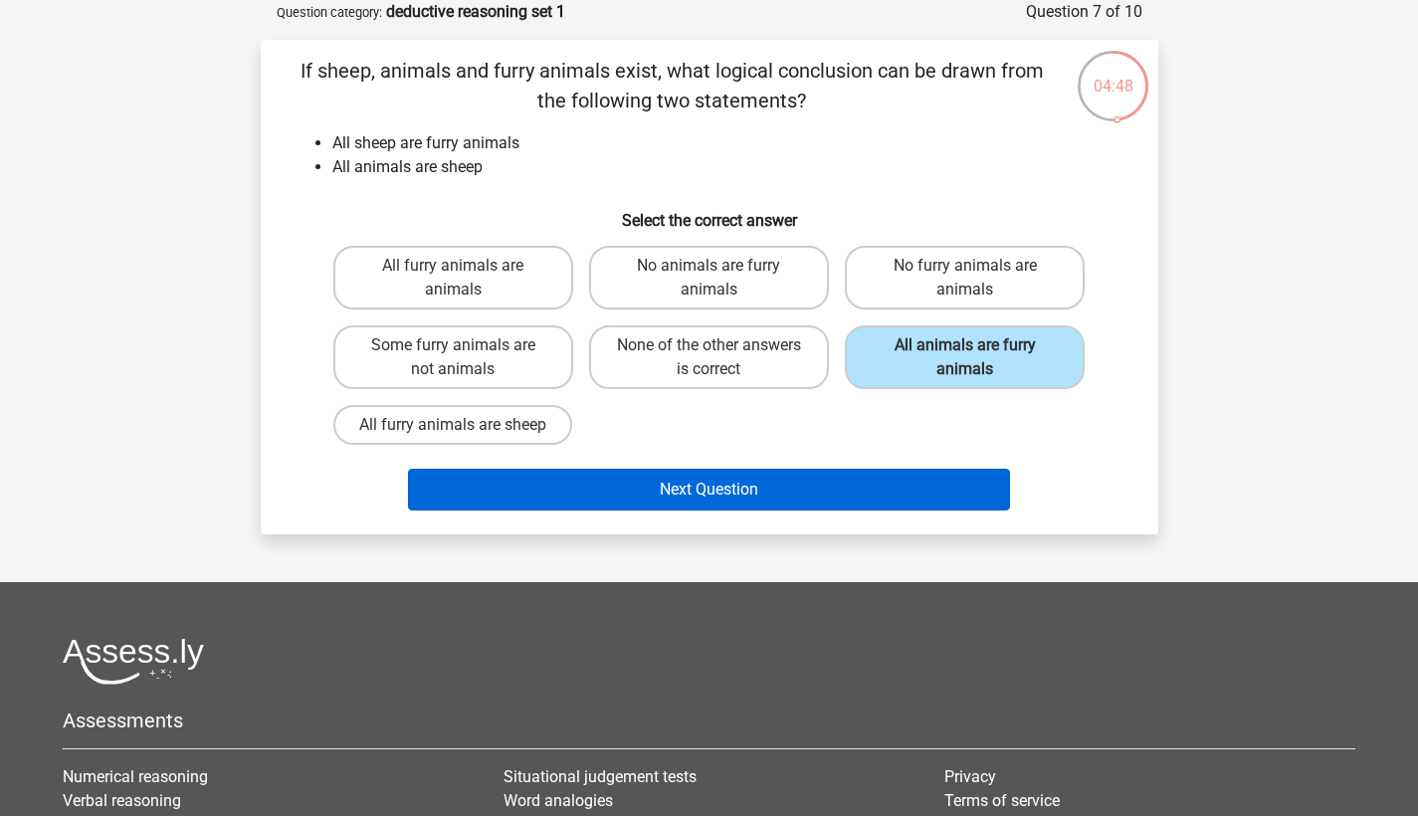
click at [803, 470] on button "Next Question" at bounding box center [709, 490] width 602 height 42
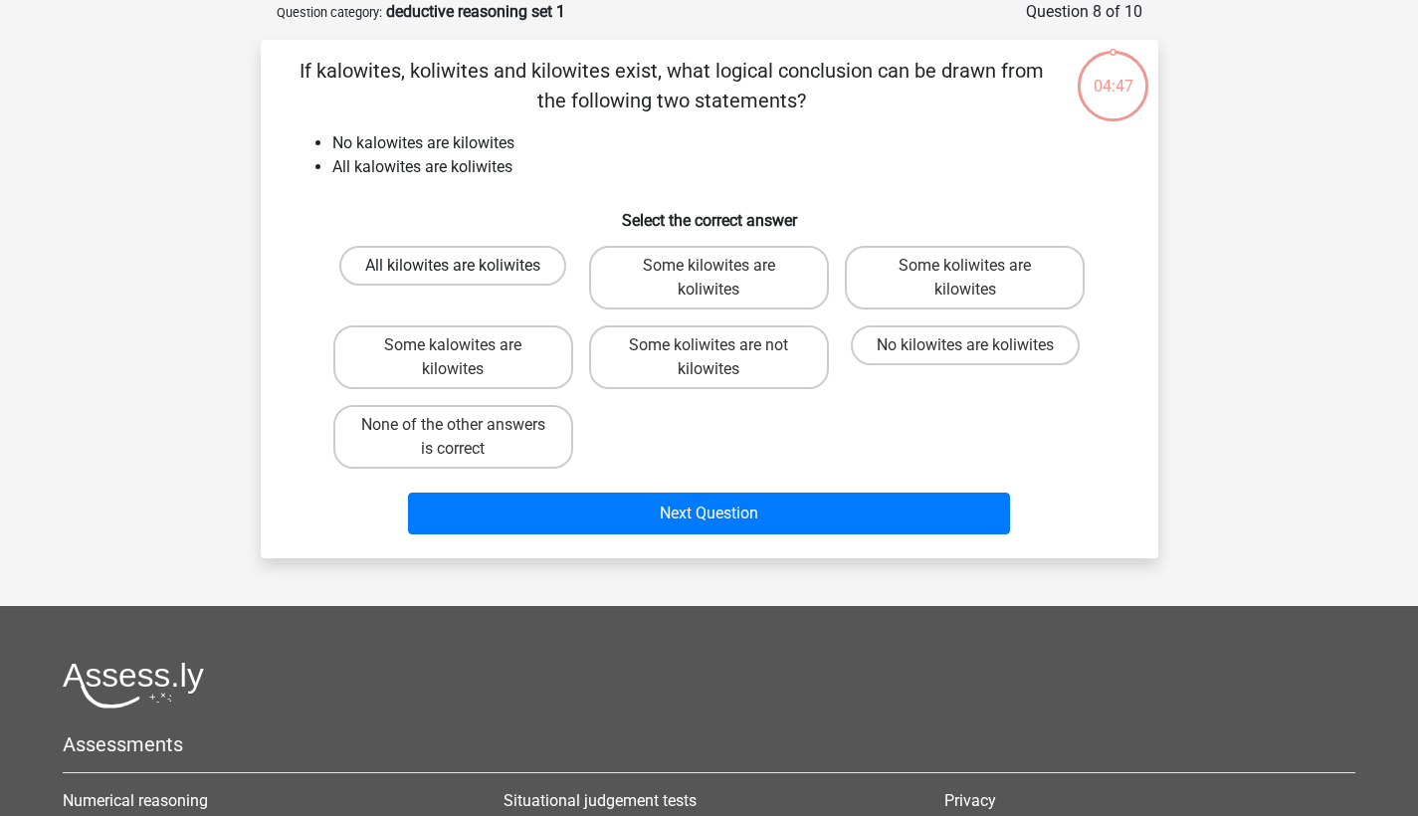
click at [432, 274] on label "All kilowites are koliwites" at bounding box center [452, 266] width 227 height 40
click at [453, 274] on input "All kilowites are koliwites" at bounding box center [459, 272] width 13 height 13
radio input "true"
click at [626, 537] on div "Next Question" at bounding box center [709, 518] width 768 height 50
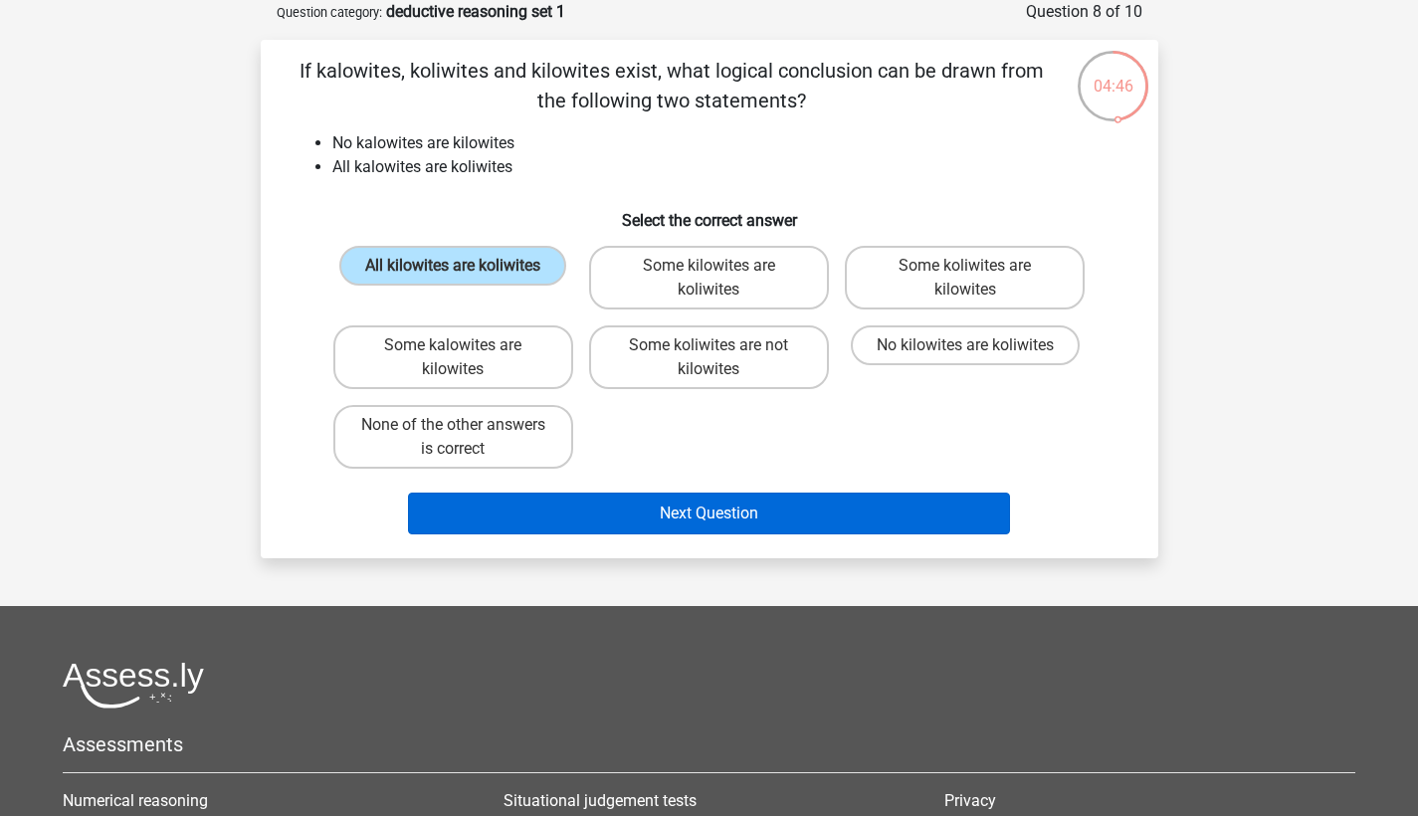
click at [618, 523] on button "Next Question" at bounding box center [709, 514] width 602 height 42
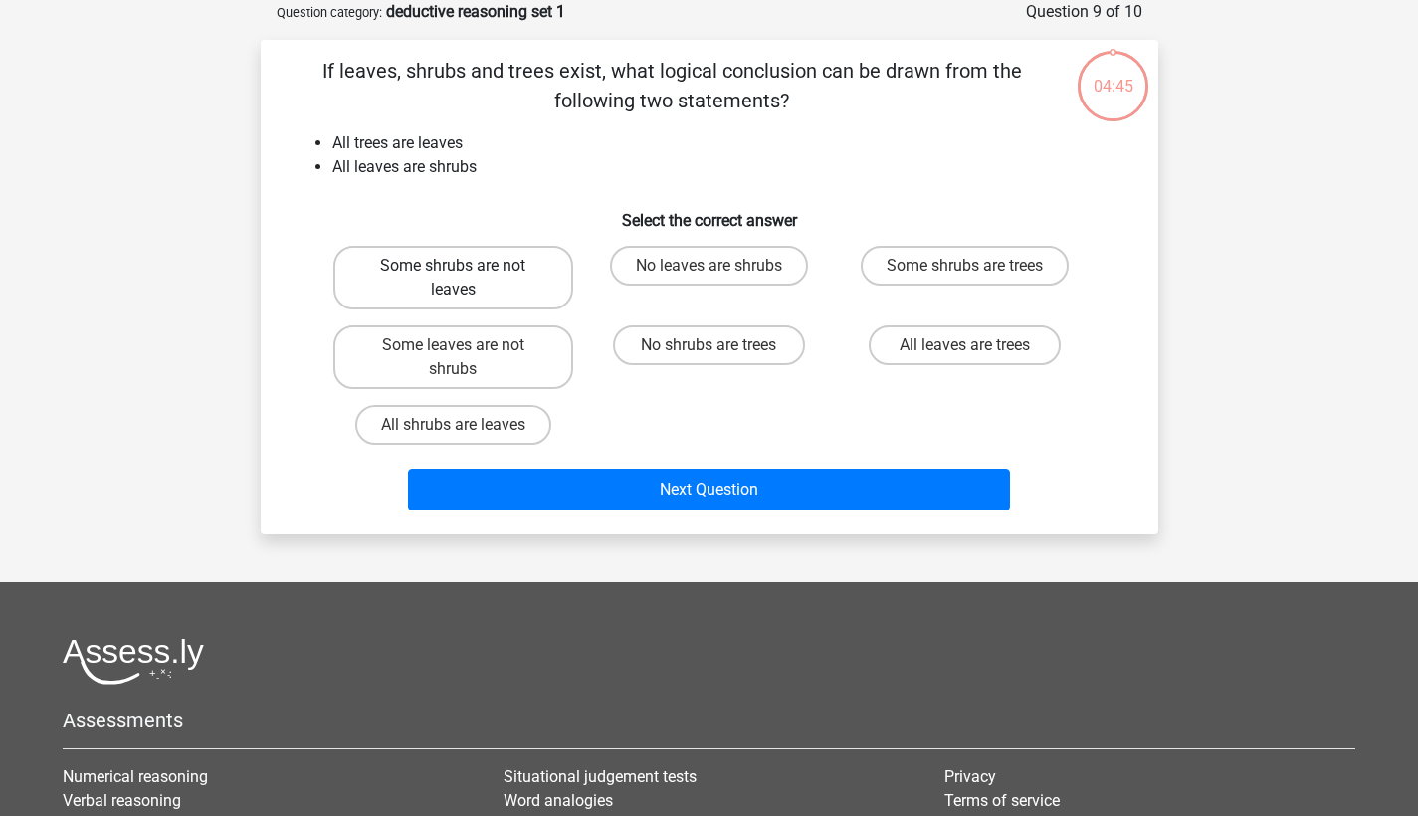
click at [448, 292] on label "Some shrubs are not leaves" at bounding box center [453, 278] width 240 height 64
click at [453, 279] on input "Some shrubs are not leaves" at bounding box center [459, 272] width 13 height 13
radio input "true"
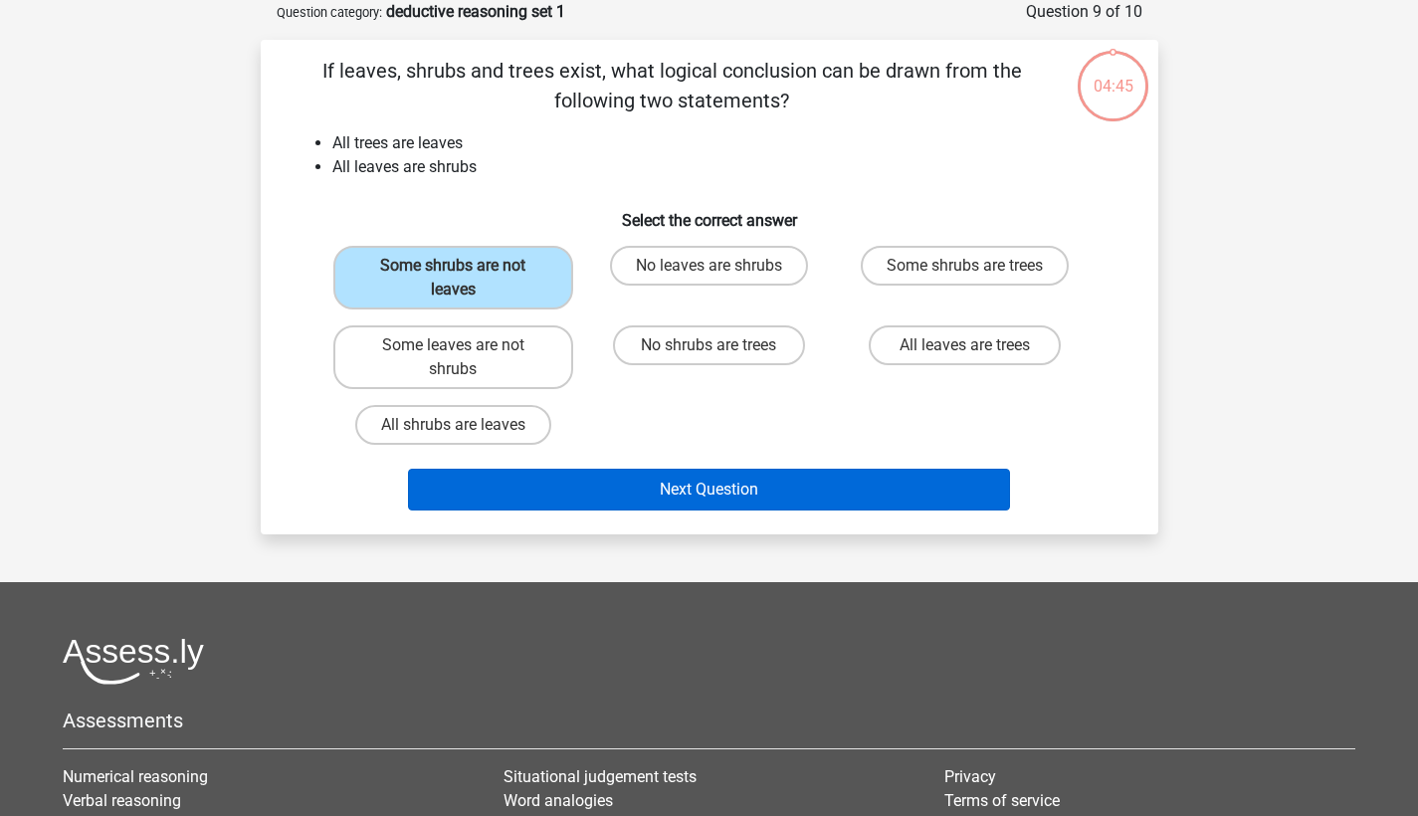
click at [632, 485] on button "Next Question" at bounding box center [709, 490] width 602 height 42
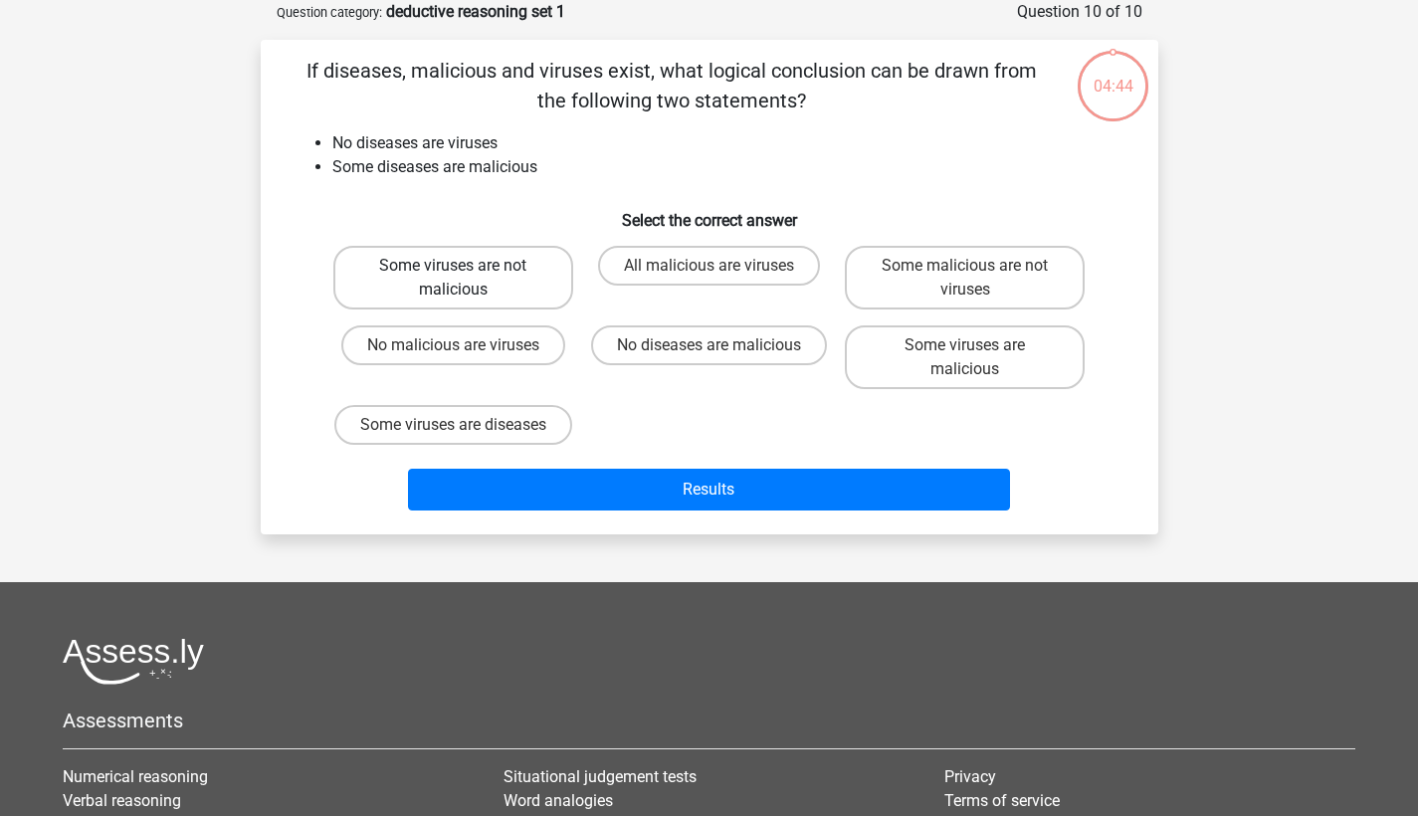
click at [450, 266] on label "Some viruses are not malicious" at bounding box center [453, 278] width 240 height 64
click at [453, 266] on input "Some viruses are not malicious" at bounding box center [459, 272] width 13 height 13
radio input "true"
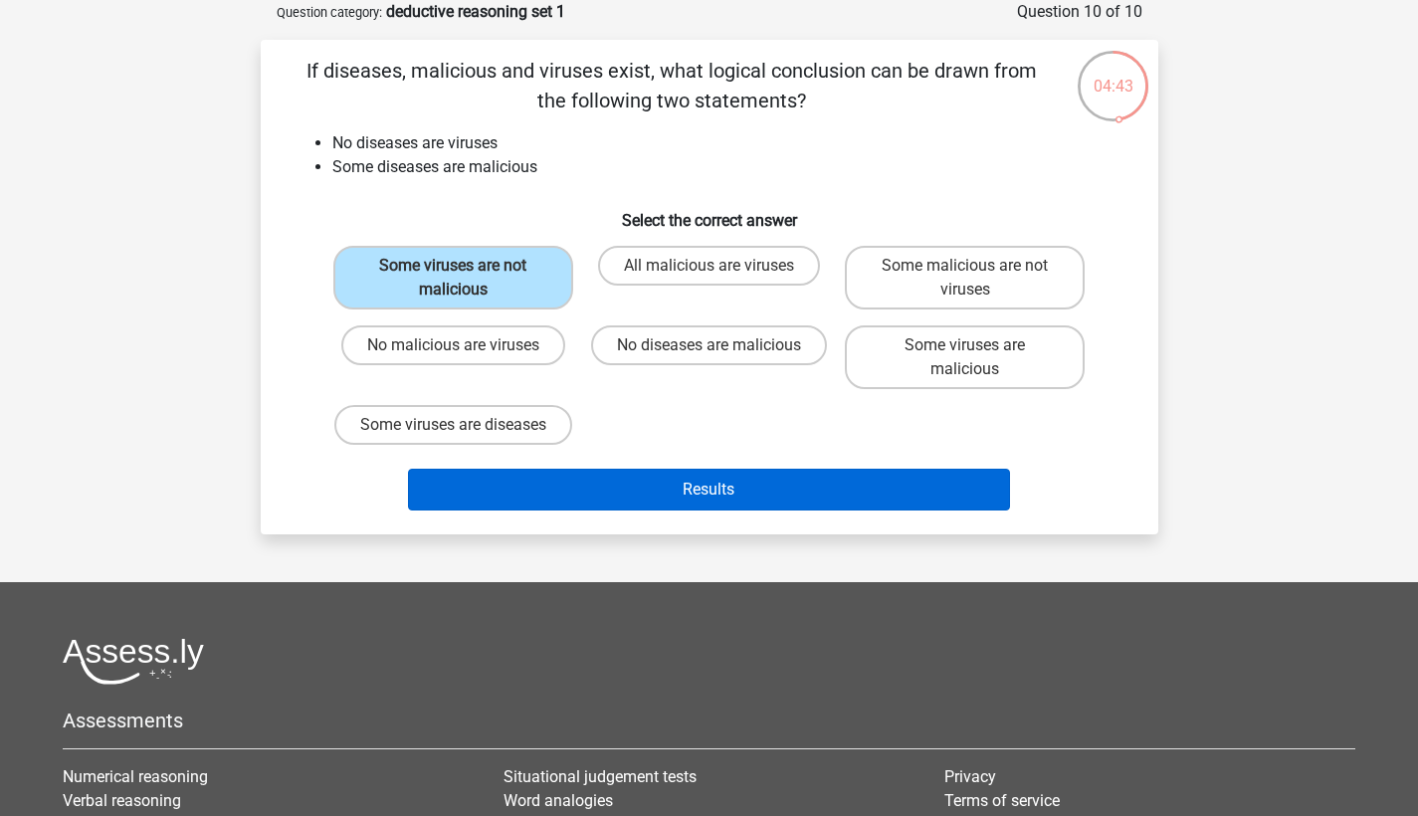
click at [663, 510] on button "Results" at bounding box center [709, 490] width 602 height 42
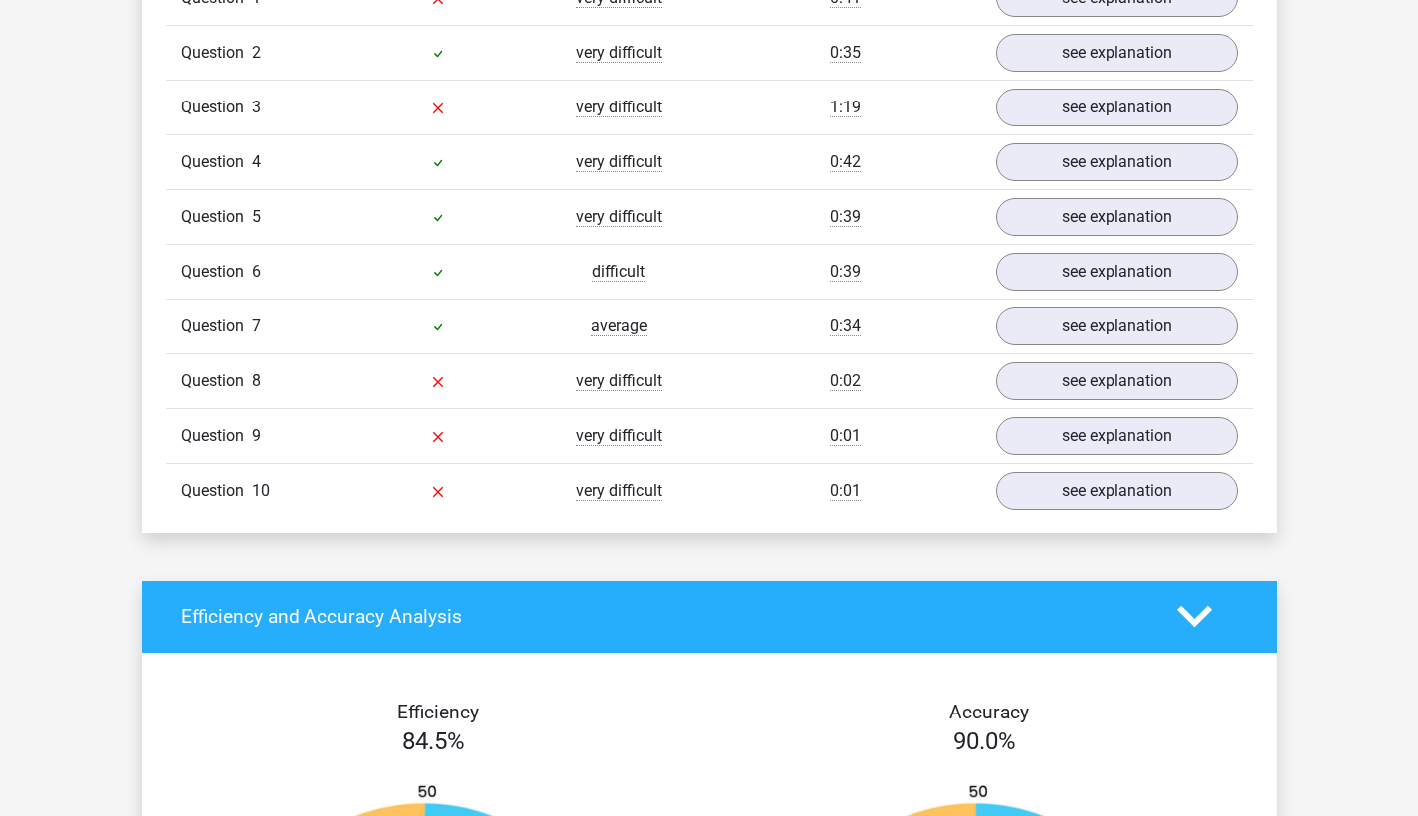
scroll to position [1240, 0]
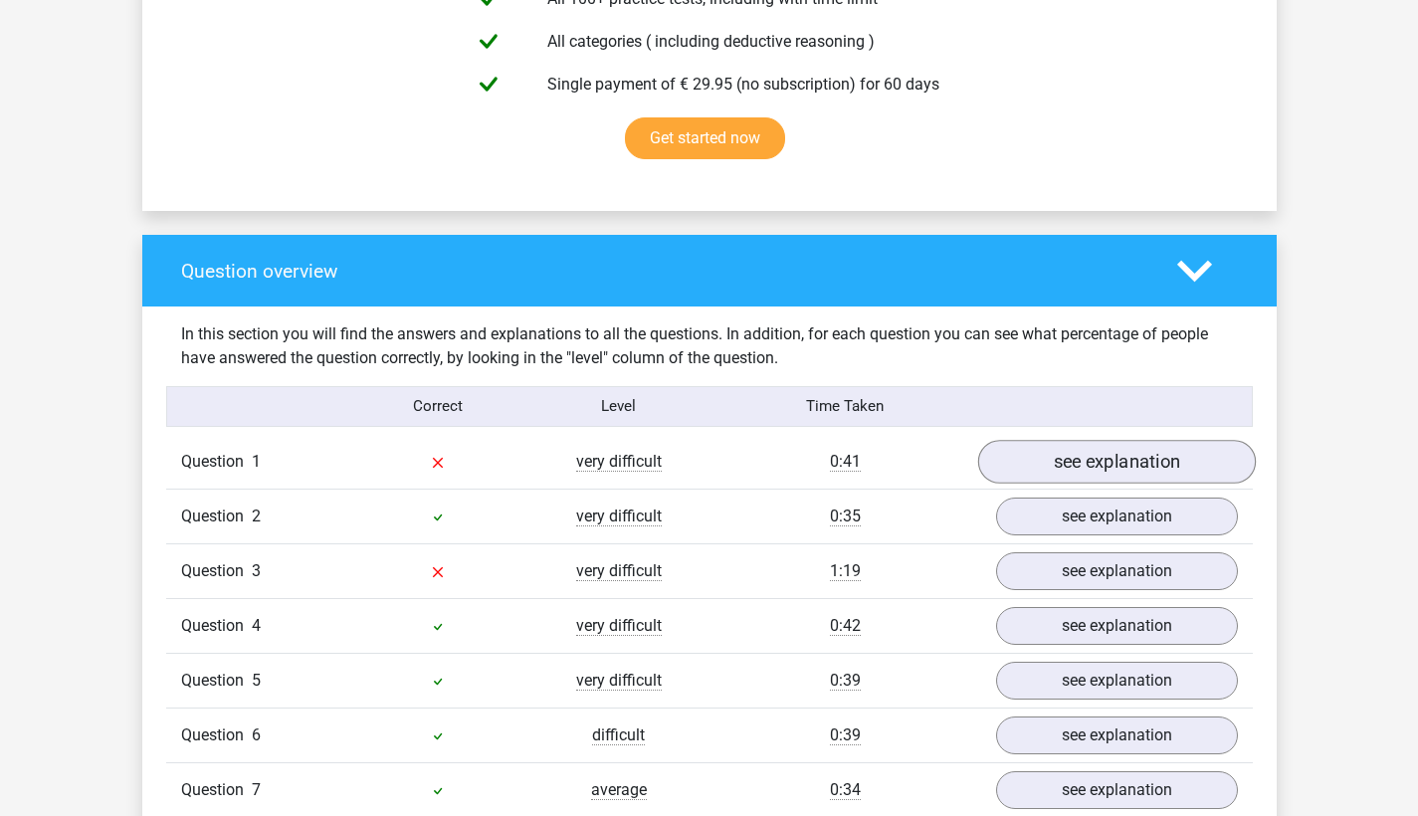
click at [1081, 455] on link "see explanation" at bounding box center [1116, 462] width 278 height 44
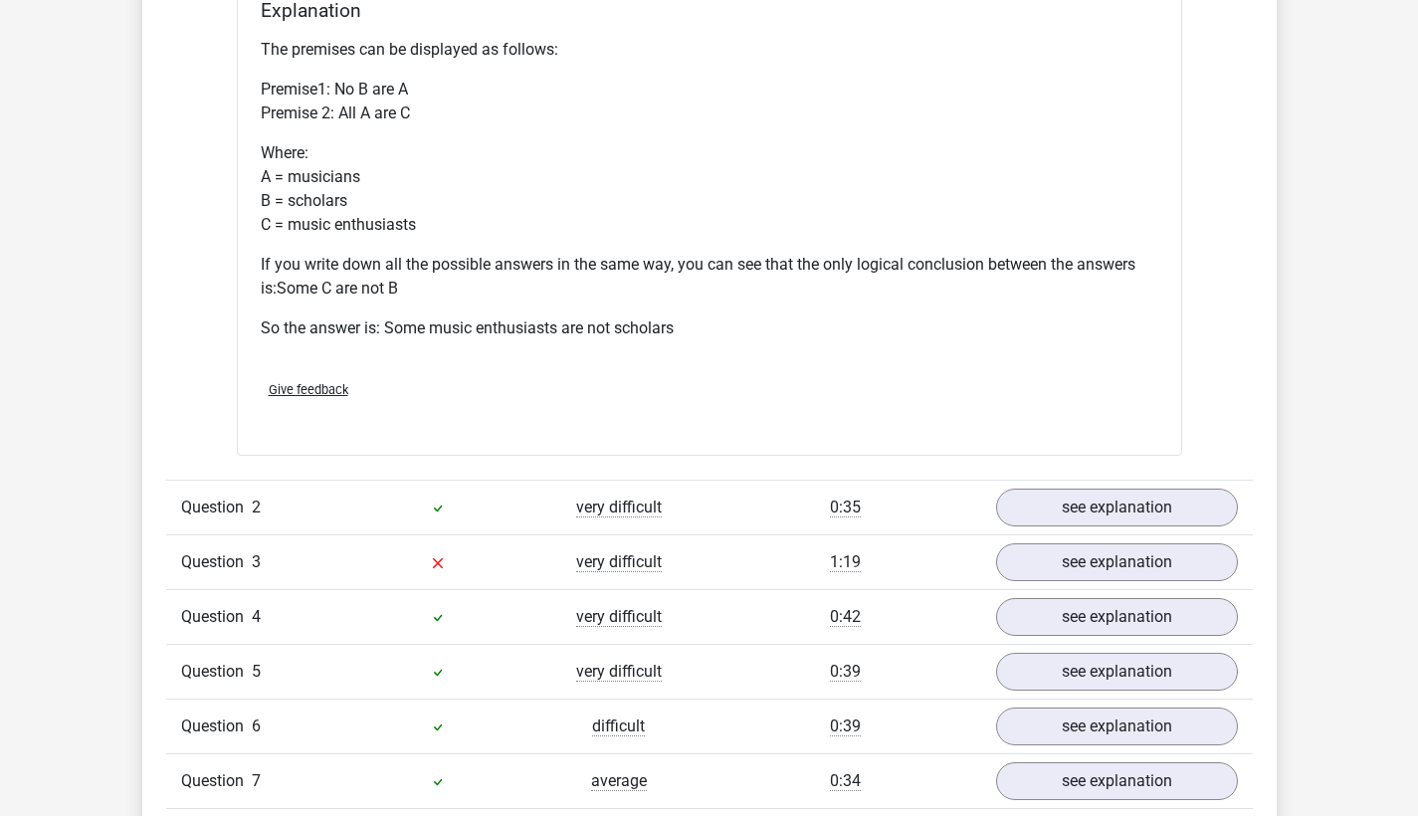
scroll to position [1960, 0]
